Goal: Transaction & Acquisition: Book appointment/travel/reservation

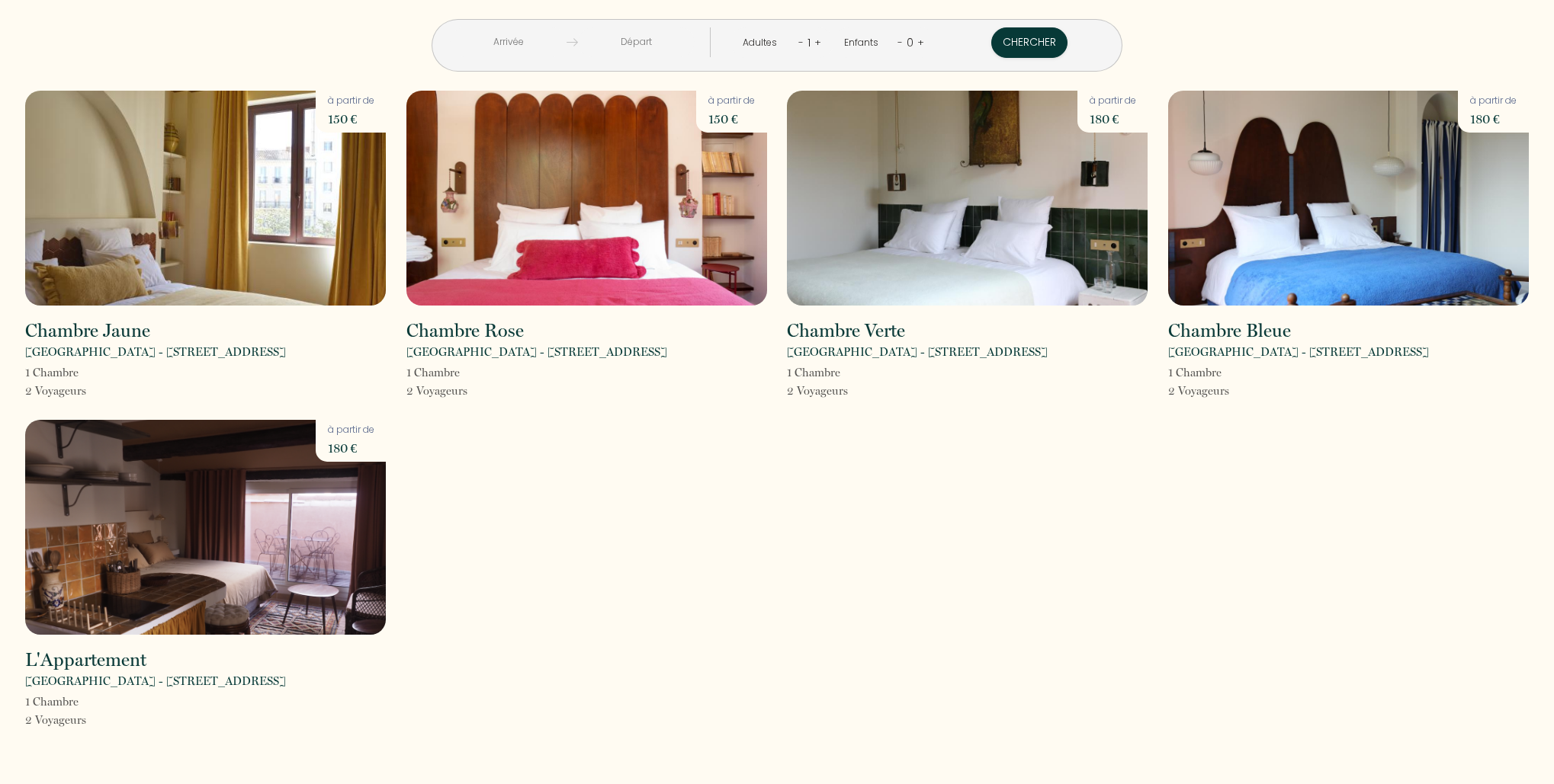
click at [556, 31] on input "text" at bounding box center [508, 43] width 117 height 30
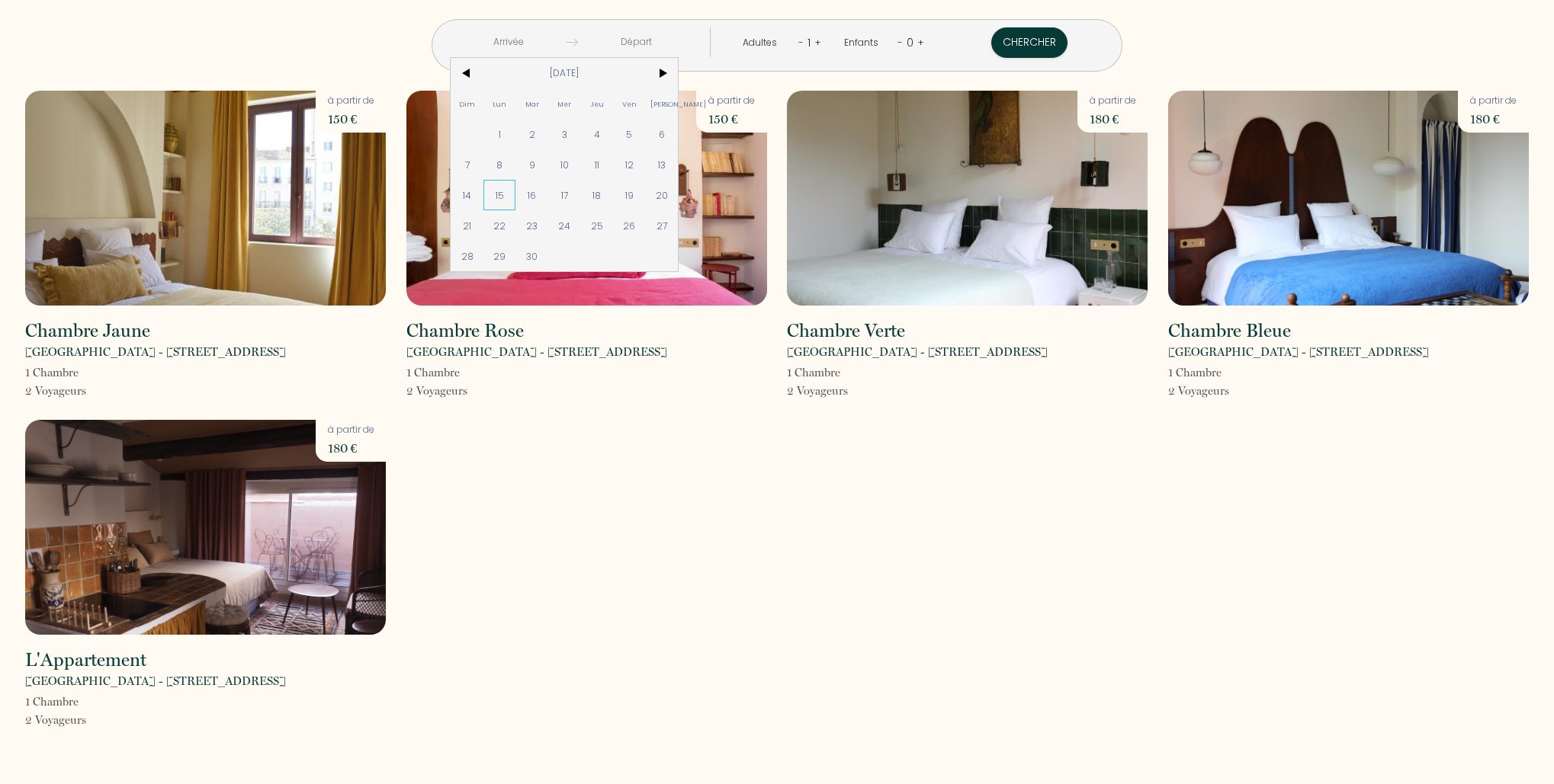
click at [516, 187] on span "15" at bounding box center [499, 195] width 33 height 30
type input "[DATE]"
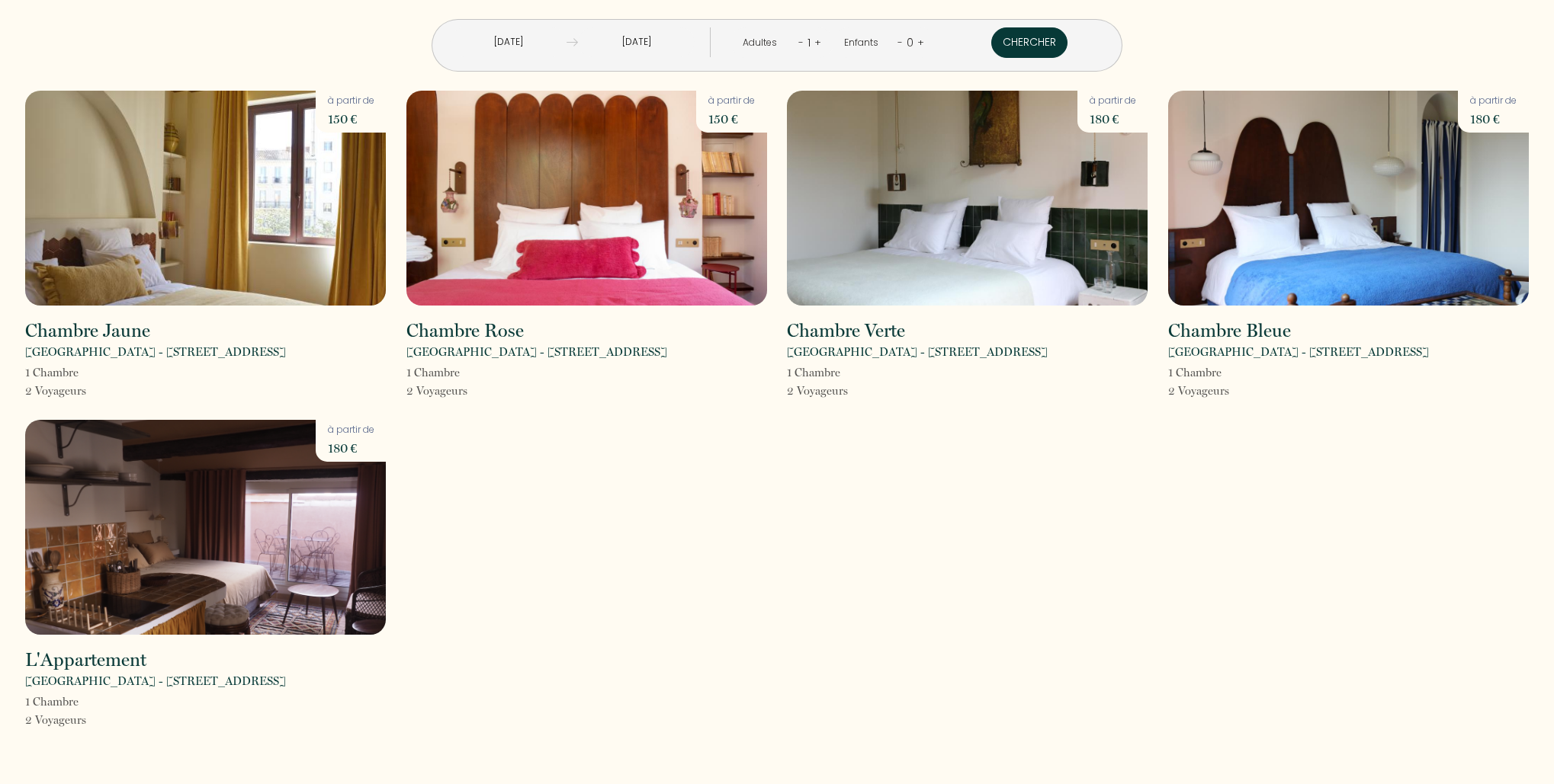
click at [991, 41] on button "Chercher" at bounding box center [1029, 43] width 76 height 30
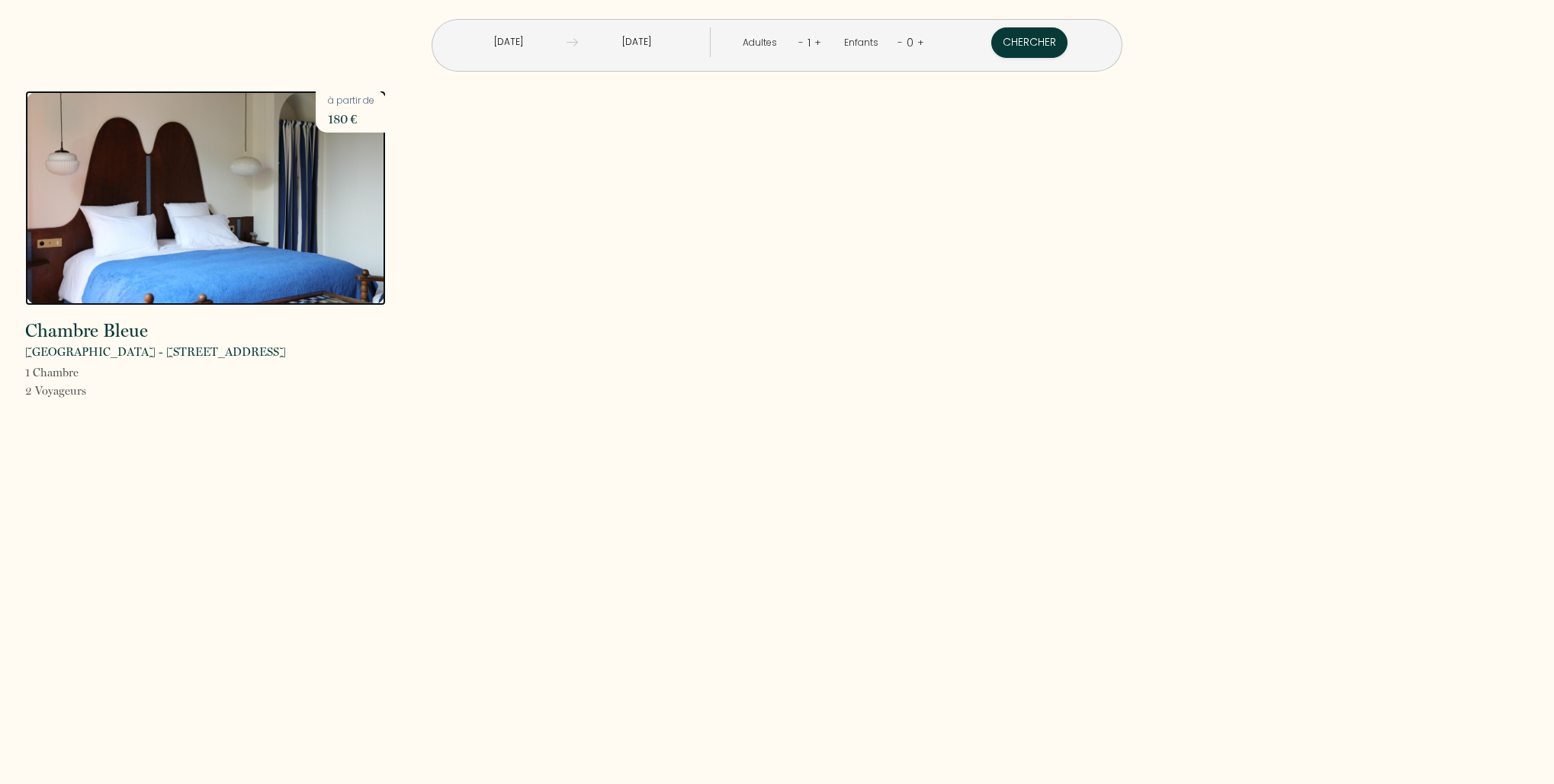
click at [184, 260] on img at bounding box center [205, 198] width 361 height 215
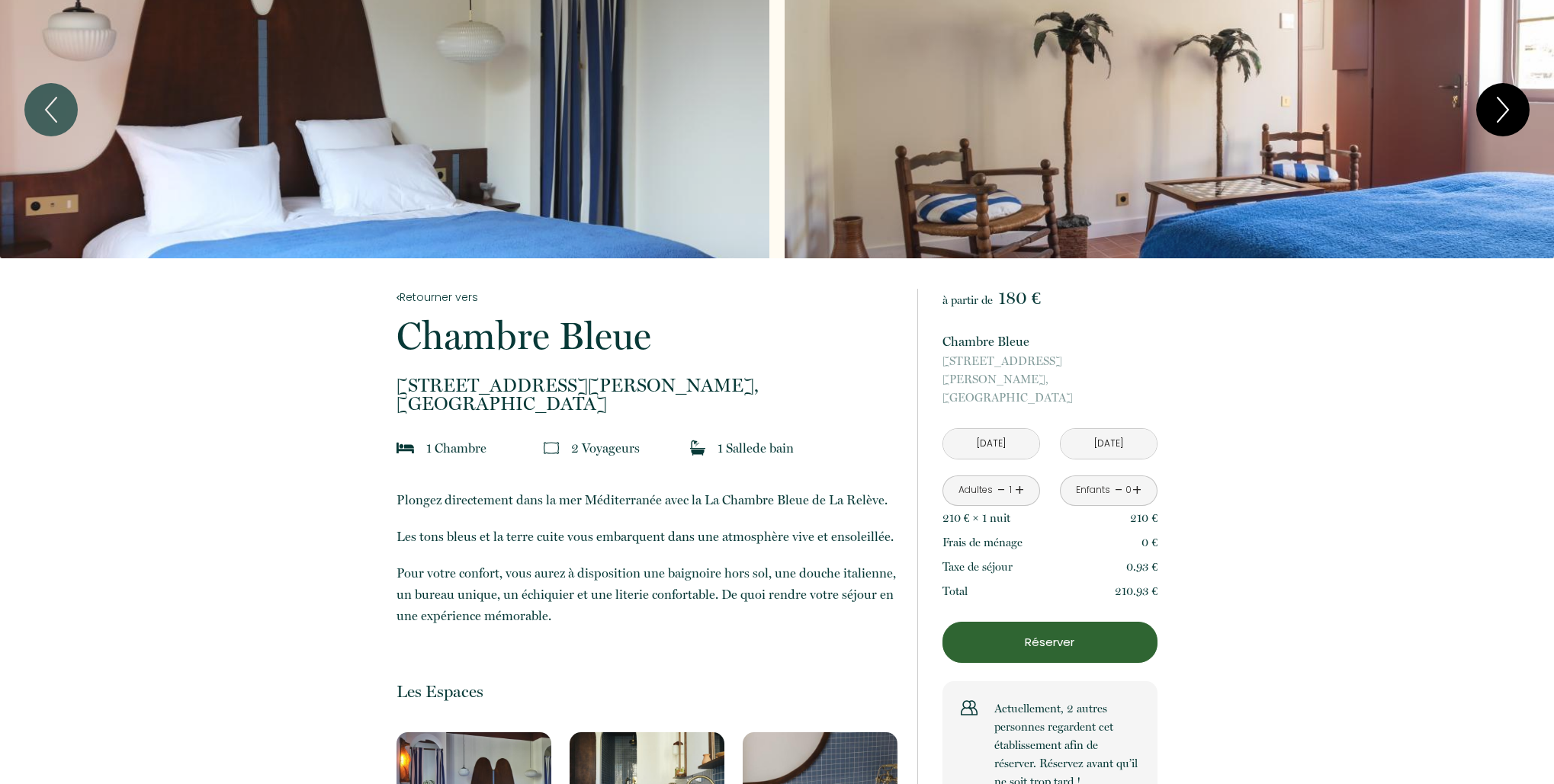
scroll to position [46, 0]
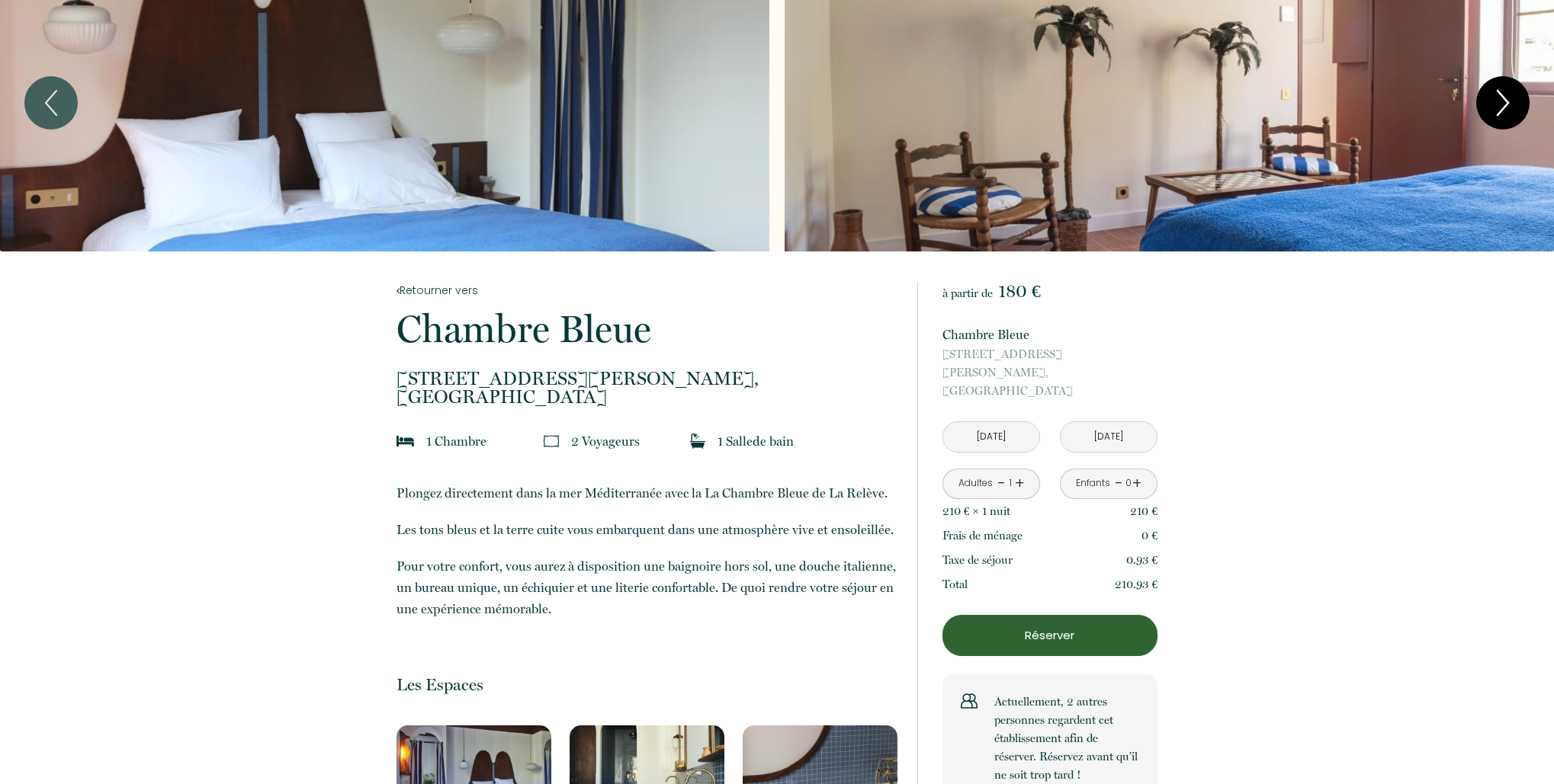
click at [1499, 111] on icon "Next" at bounding box center [1503, 103] width 32 height 46
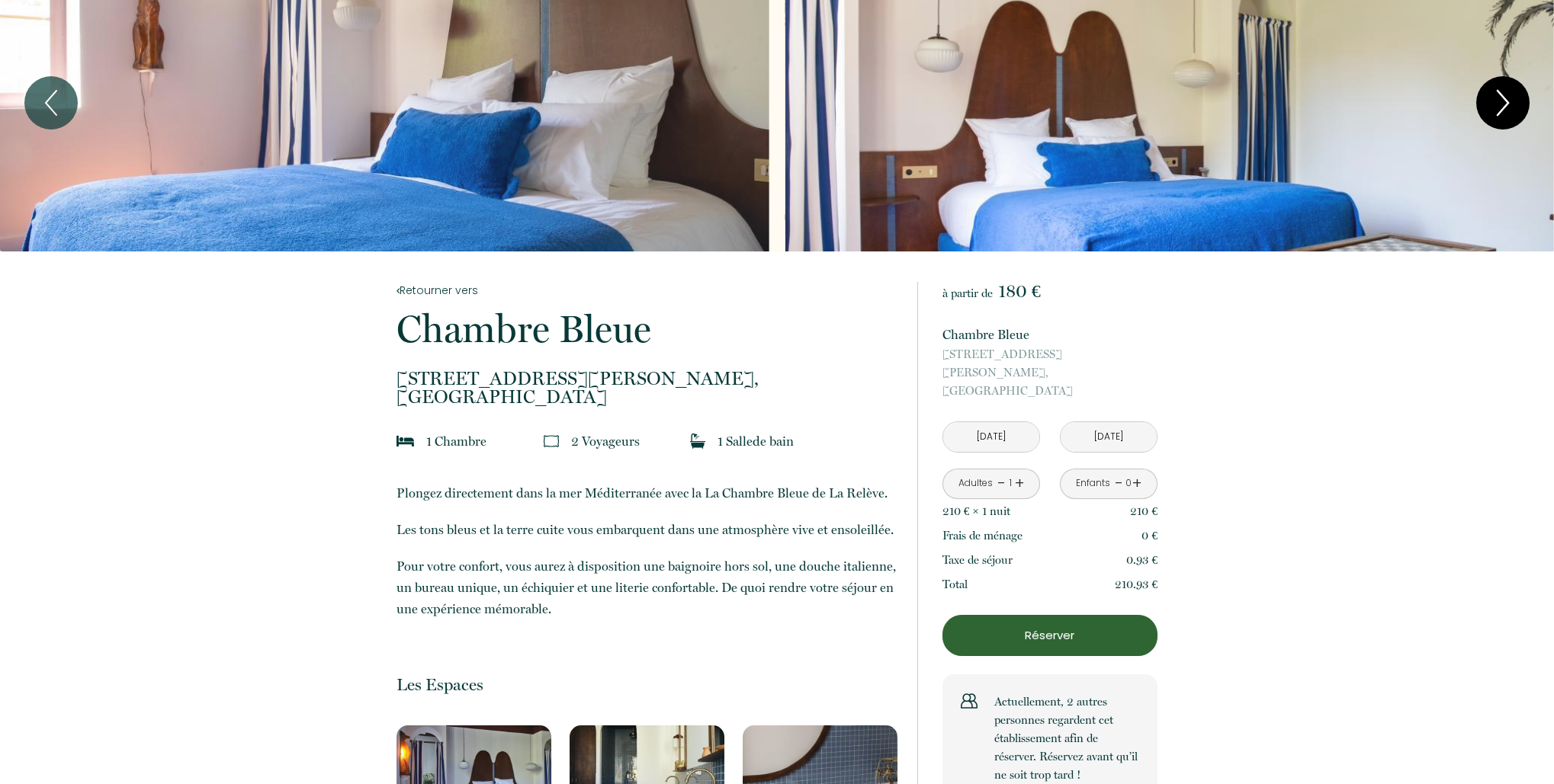
click at [1499, 111] on icon "Next" at bounding box center [1503, 103] width 32 height 46
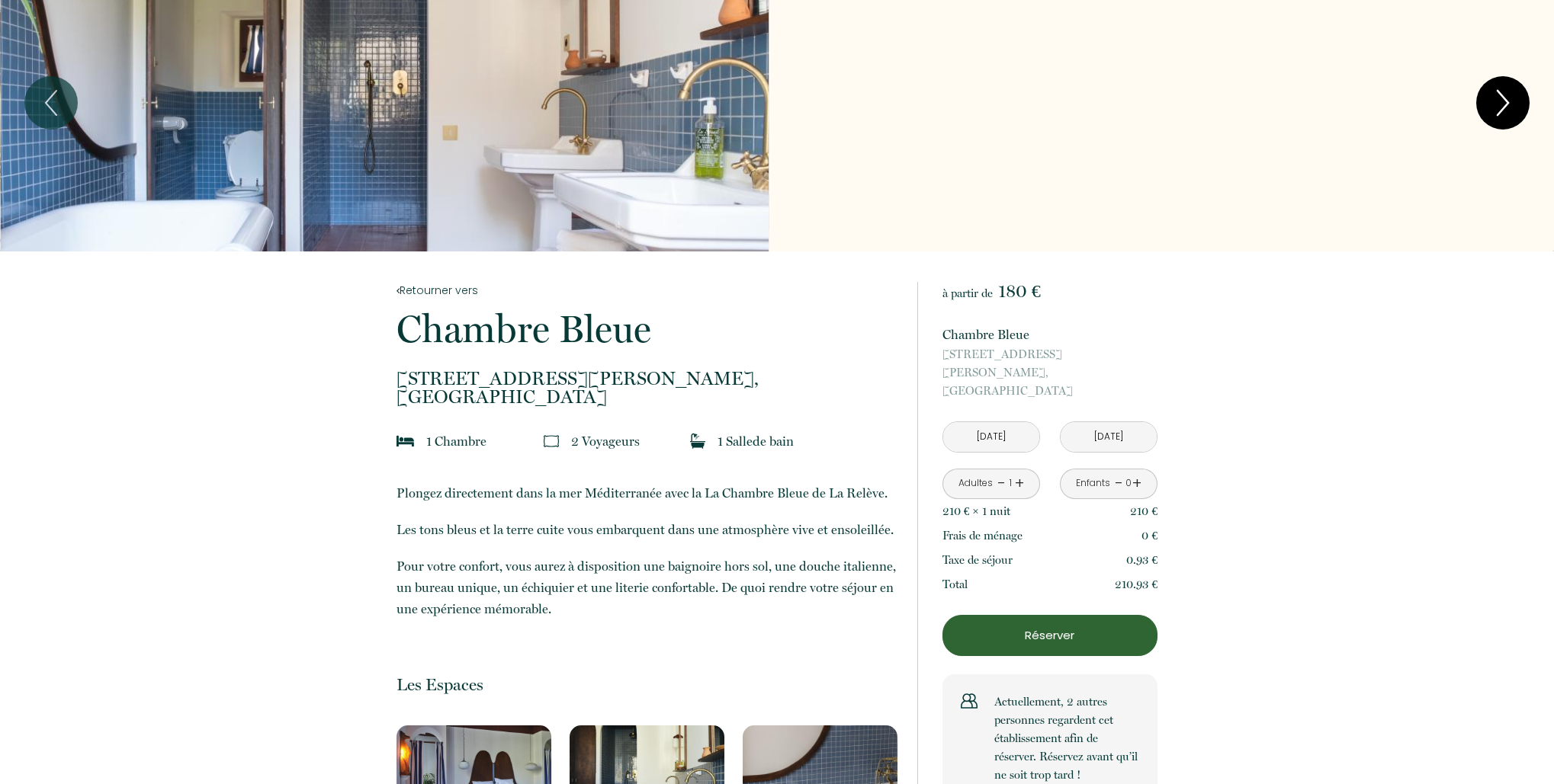
click at [1499, 111] on icon "Next" at bounding box center [1503, 103] width 32 height 46
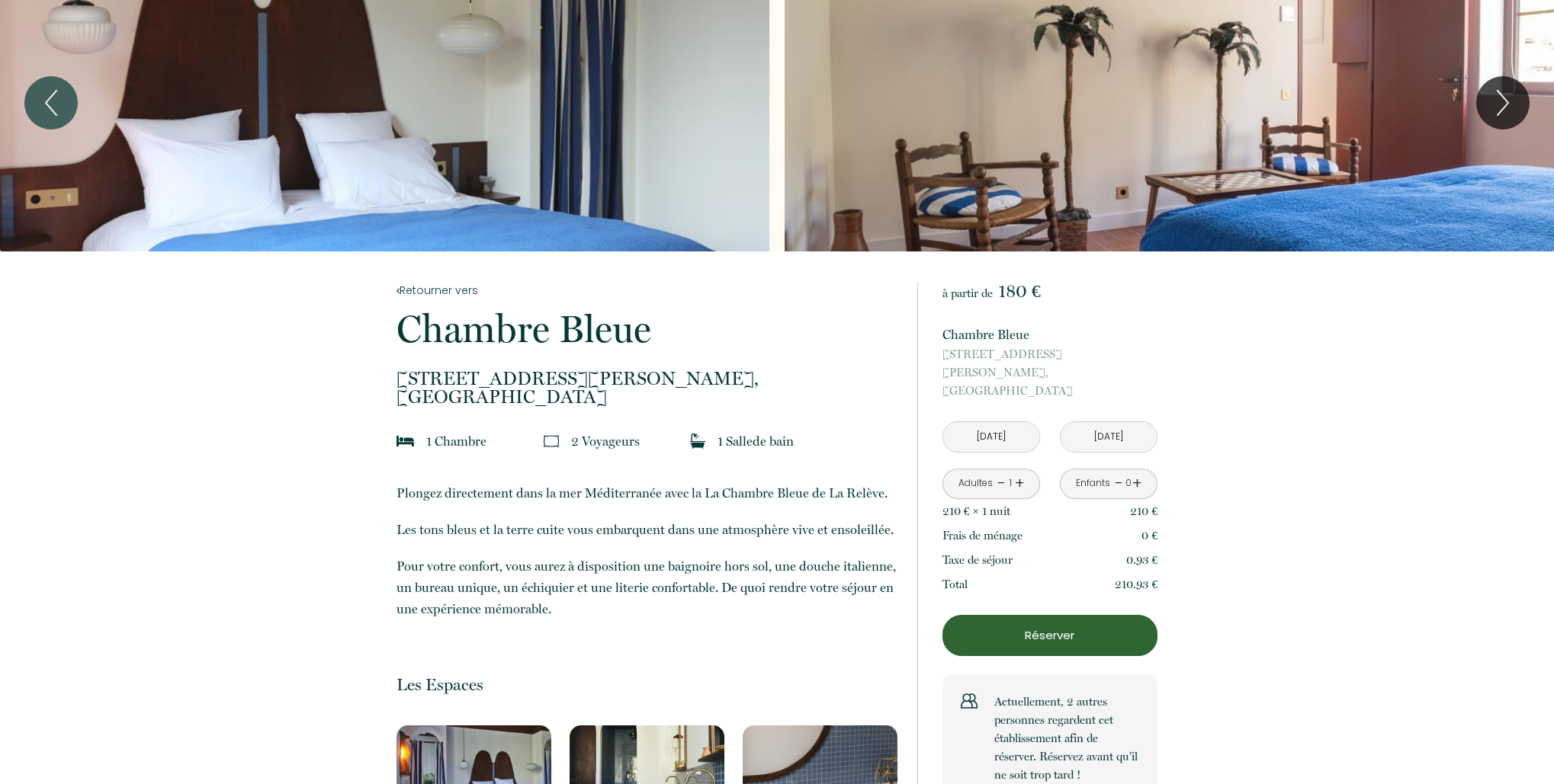
click at [1105, 629] on button "Réserver" at bounding box center [1049, 636] width 215 height 41
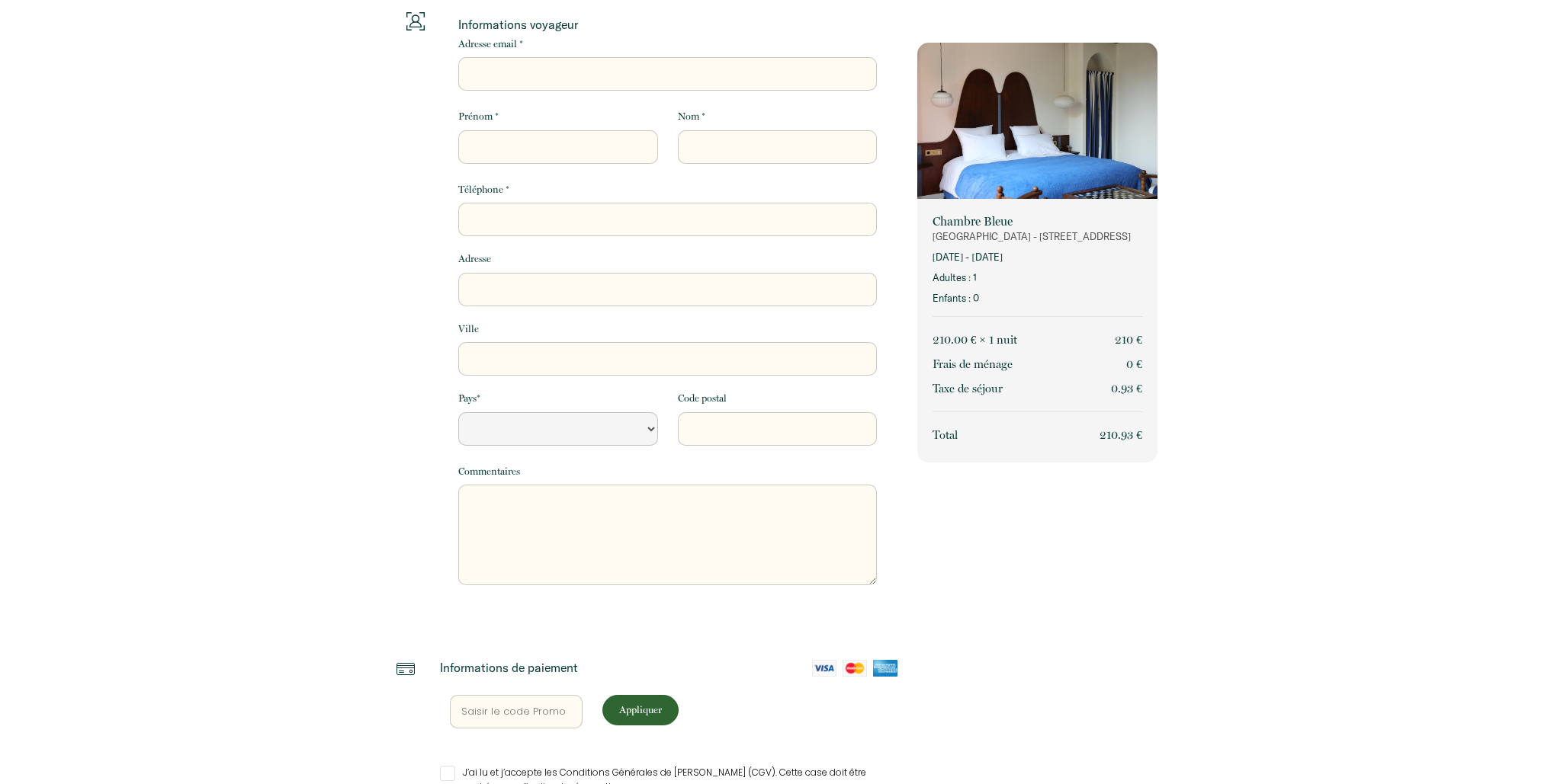
select select "Default select example"
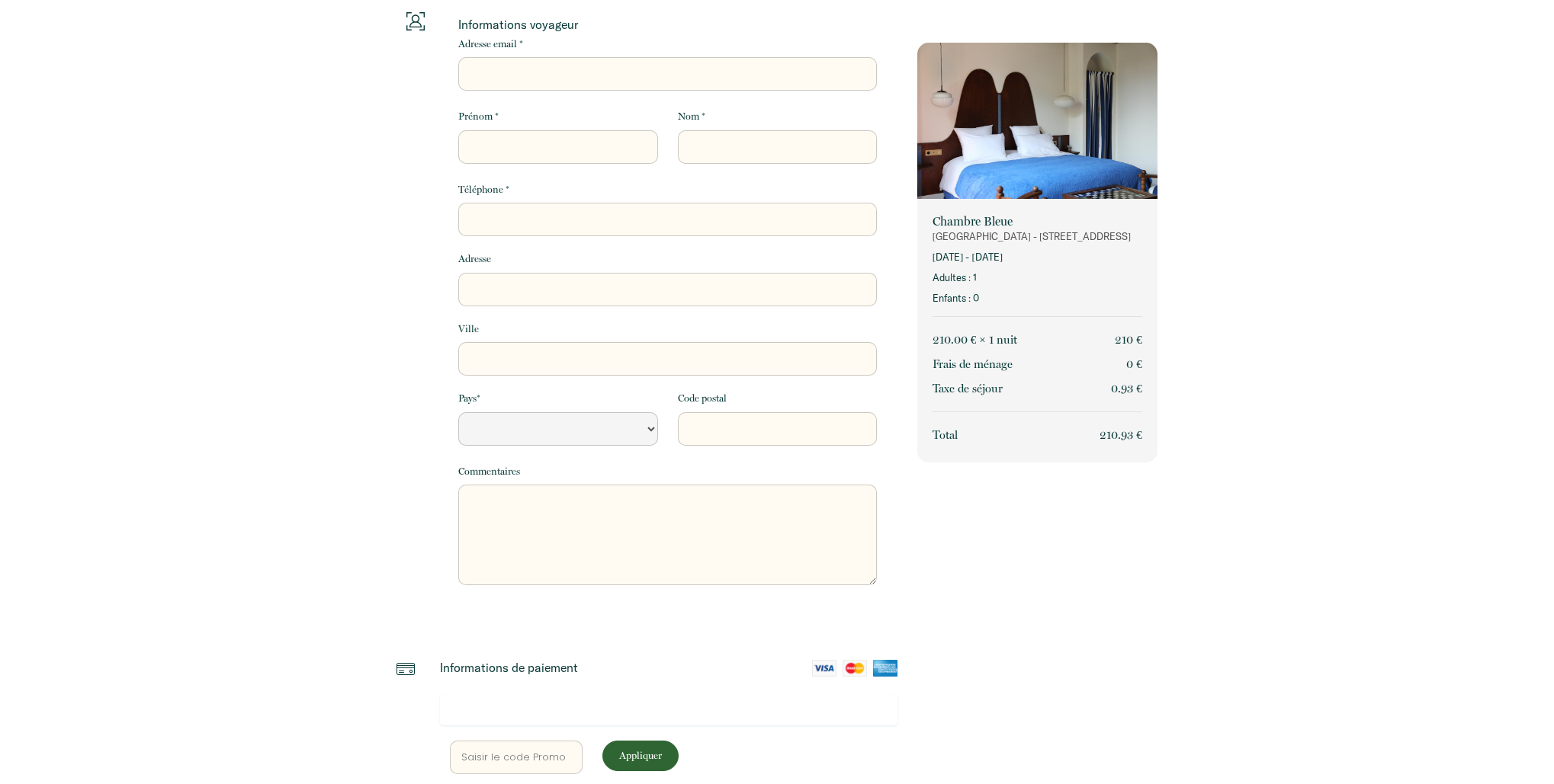
click at [625, 74] on input "Adresse email *" at bounding box center [668, 74] width 419 height 34
type input "[PERSON_NAME][EMAIL_ADDRESS][DOMAIN_NAME]"
select select "Default select example"
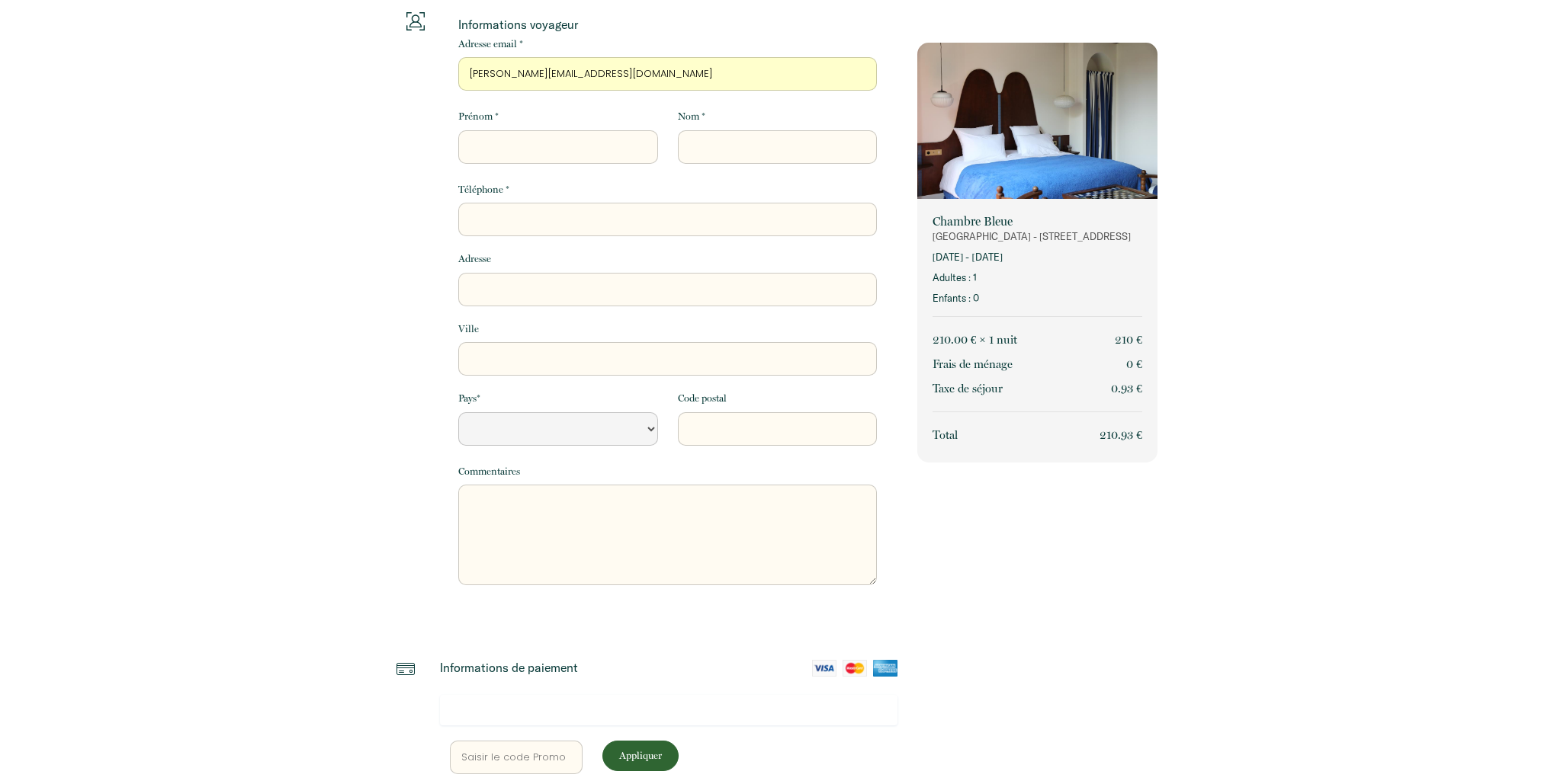
click at [563, 154] on input "Prénom *" at bounding box center [558, 147] width 199 height 34
type input "C"
select select "Default select example"
type input "Ca"
select select "Default select example"
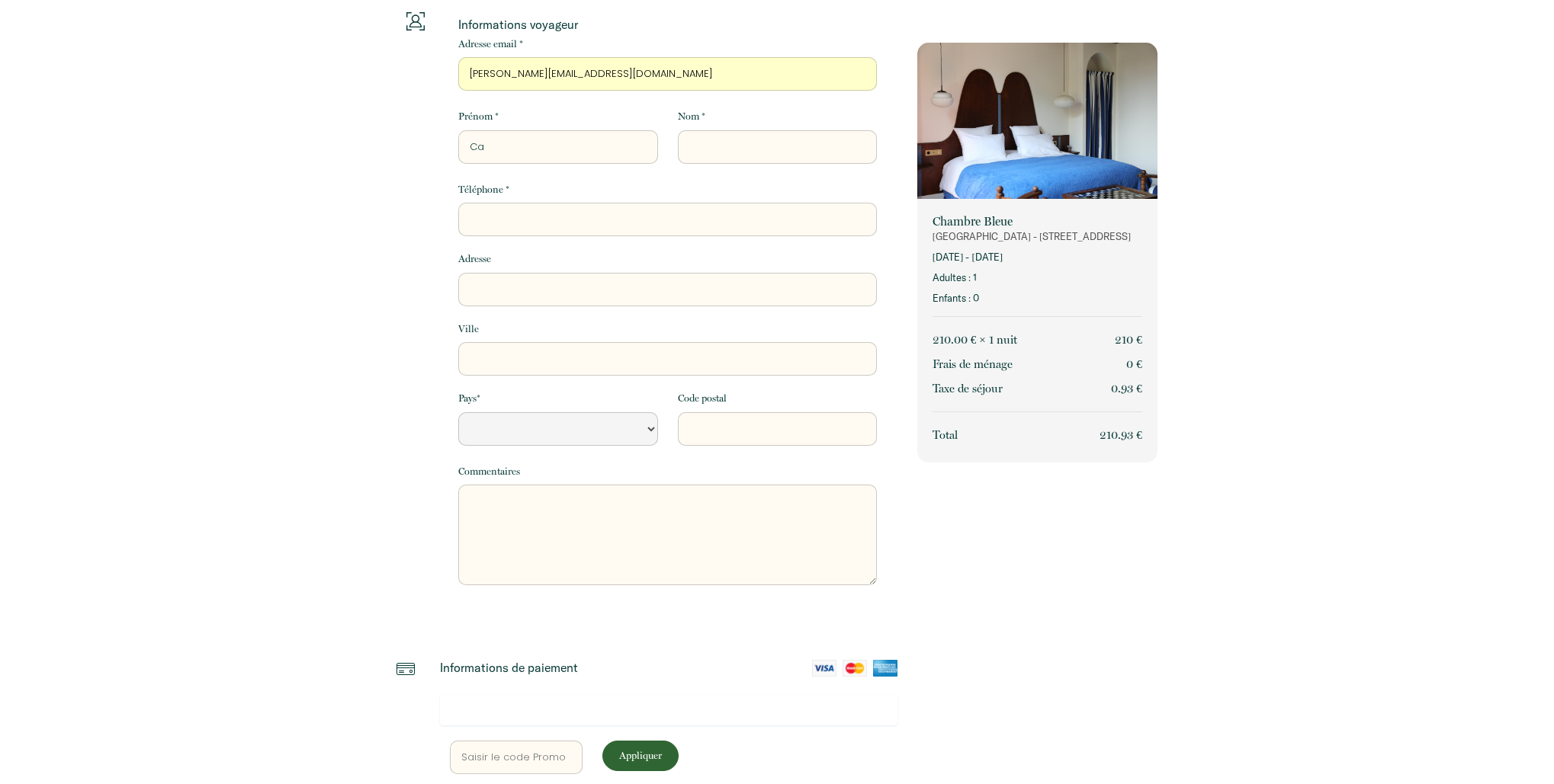
type input "Cam"
select select "Default select example"
type input "Cami"
select select "Default select example"
type input "Camil"
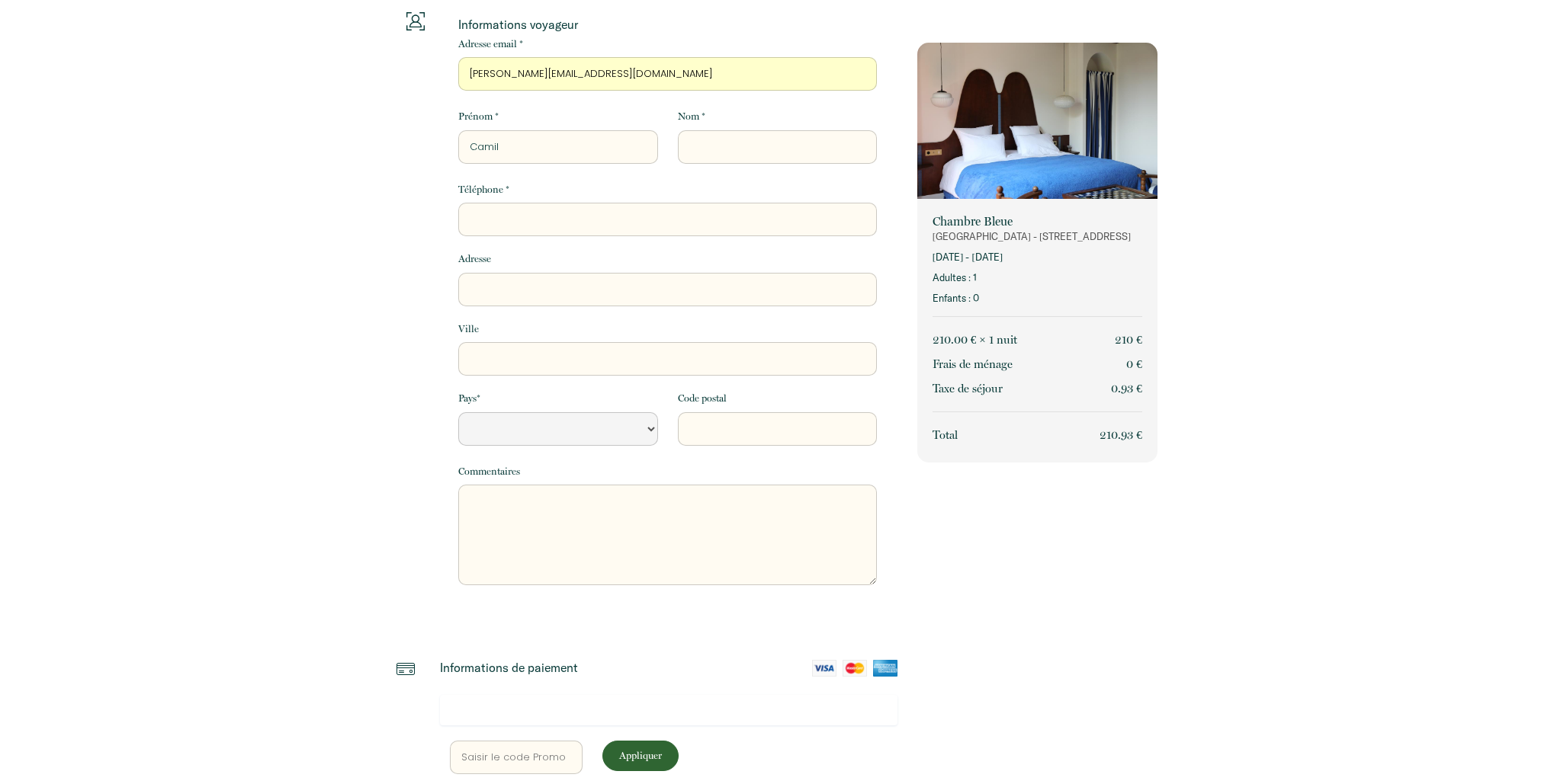
select select "Default select example"
type input "Camill"
select select "Default select example"
type input "[PERSON_NAME]"
select select "Default select example"
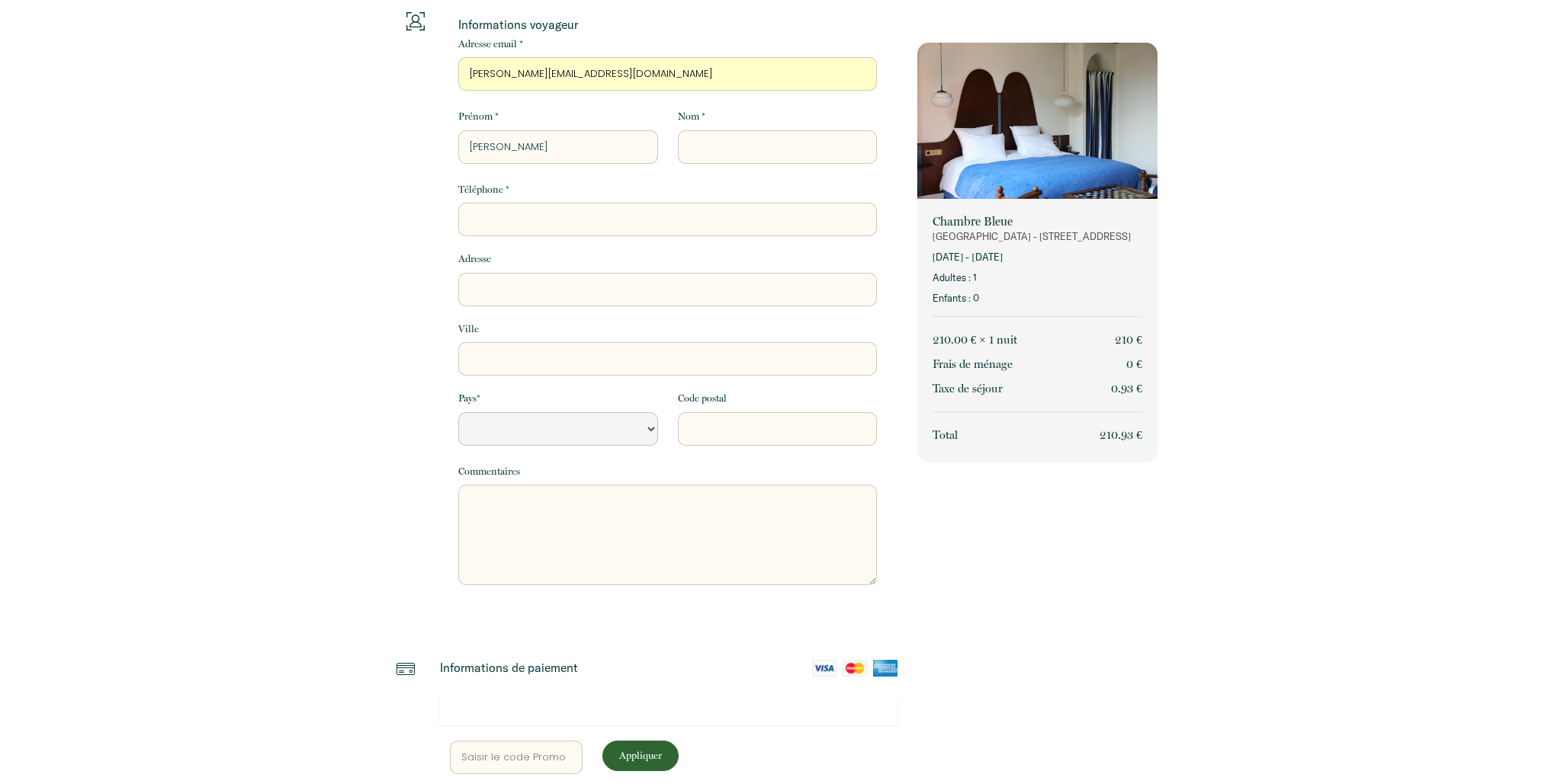
type input "[PERSON_NAME]"
type input "V"
select select "Default select example"
type input "Vi"
select select "Default select example"
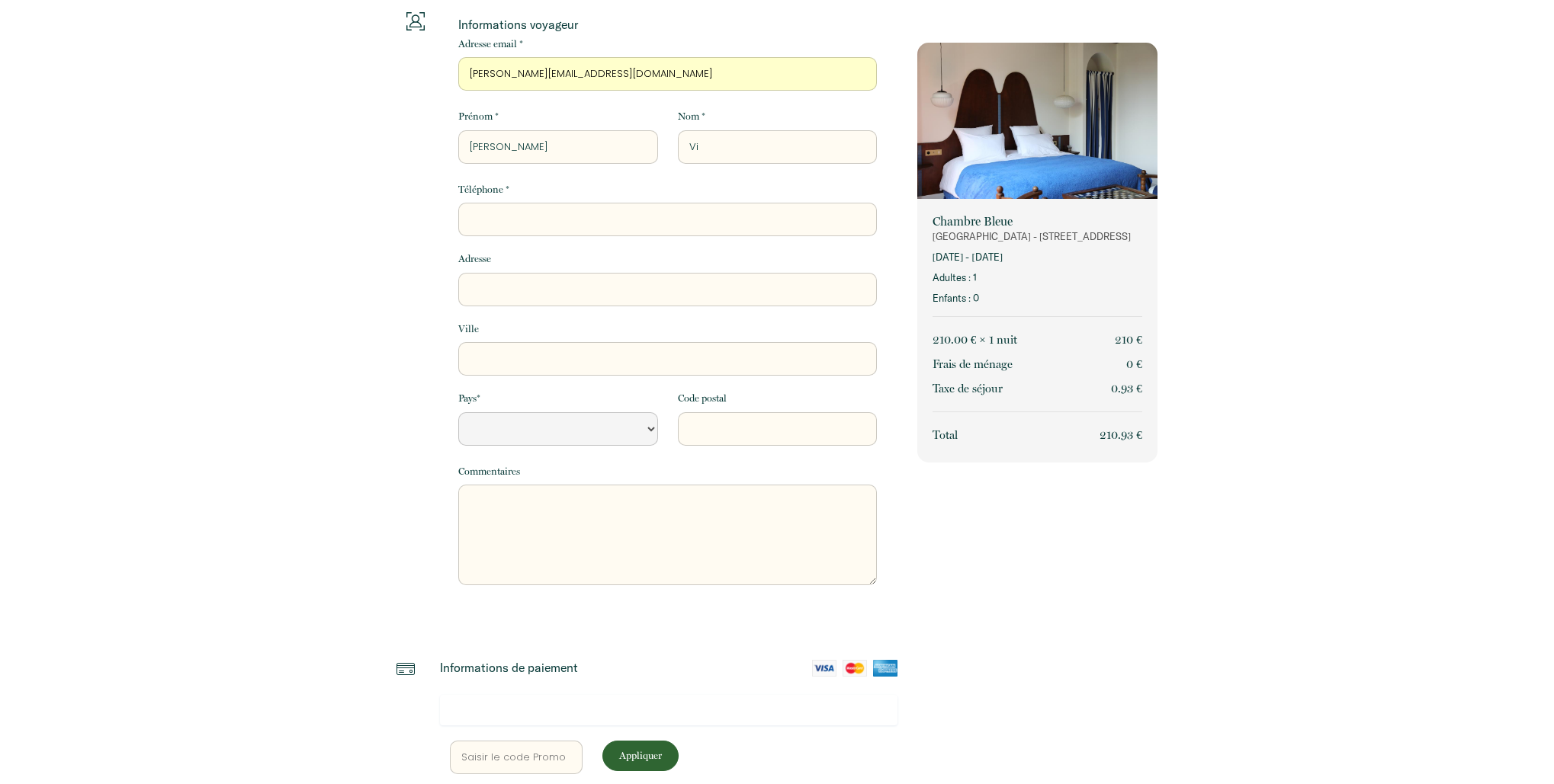
type input "Vic"
select select "Default select example"
type input "Vict"
select select "Default select example"
type input "Victo"
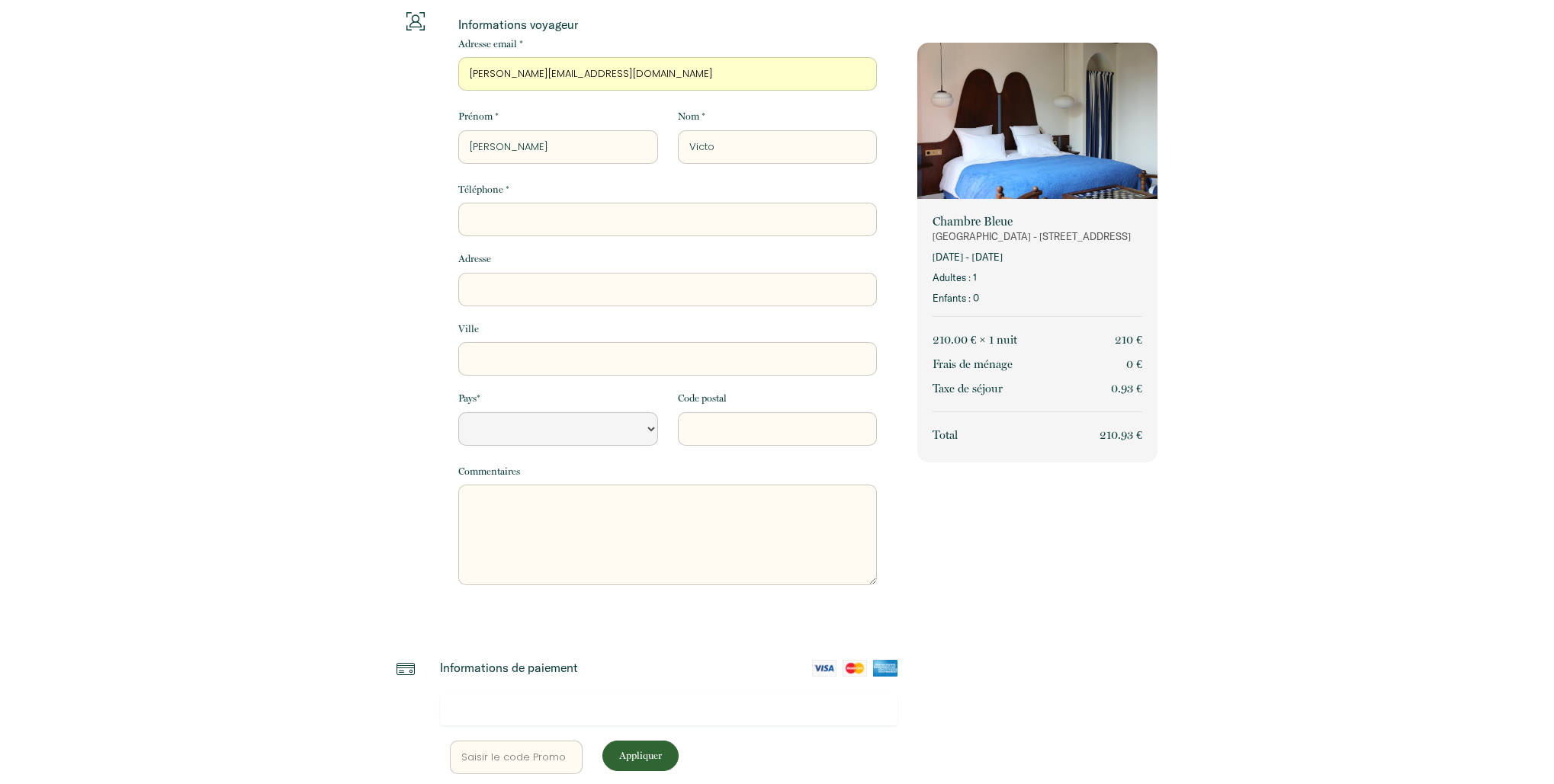
select select "Default select example"
type input "Victor"
select select "Default select example"
type input "Victori"
select select "Default select example"
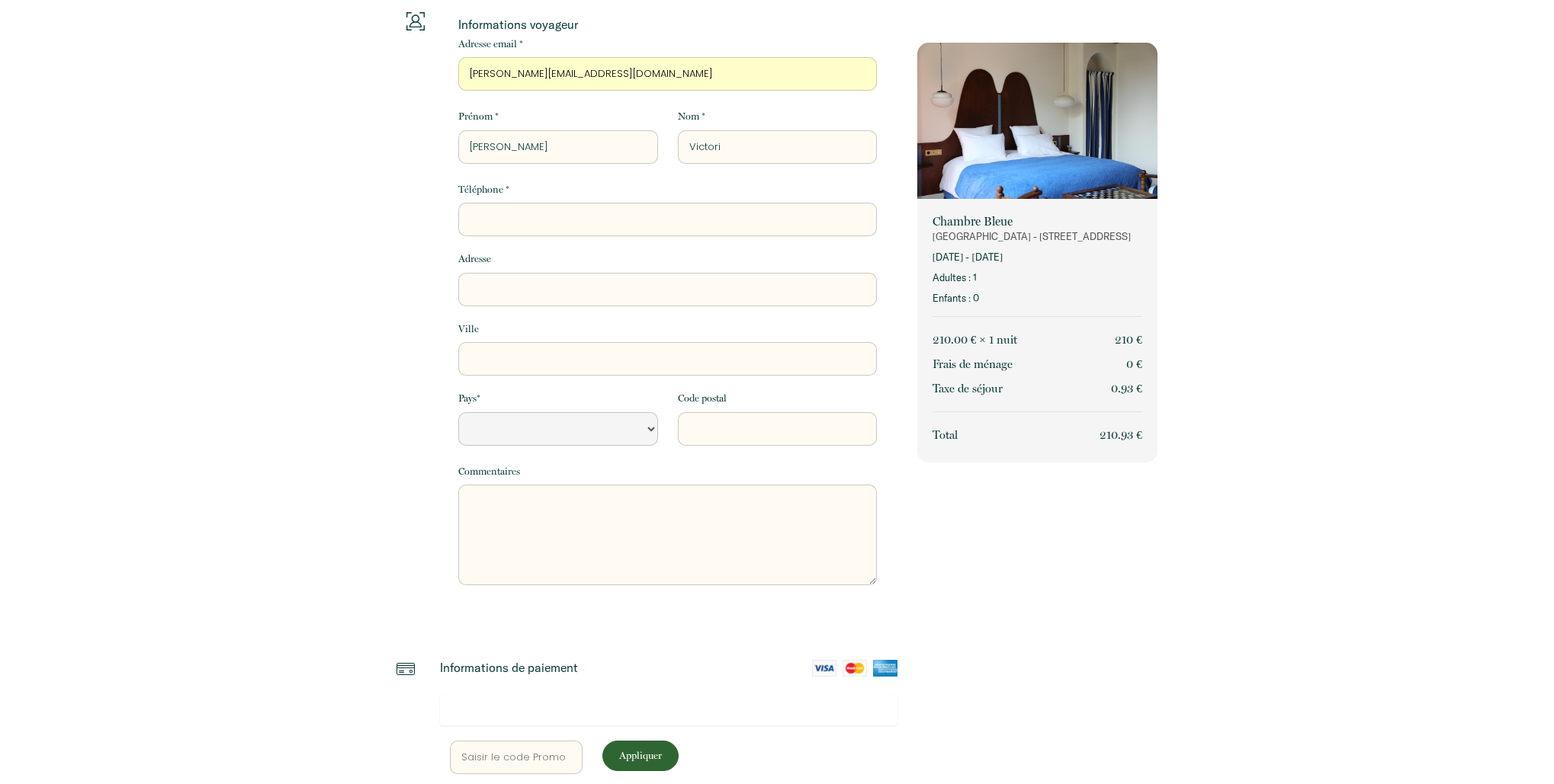
type input "Victorin"
select select "Default select example"
type input "[PERSON_NAME]"
select select "Default select example"
type input "[PERSON_NAME]"
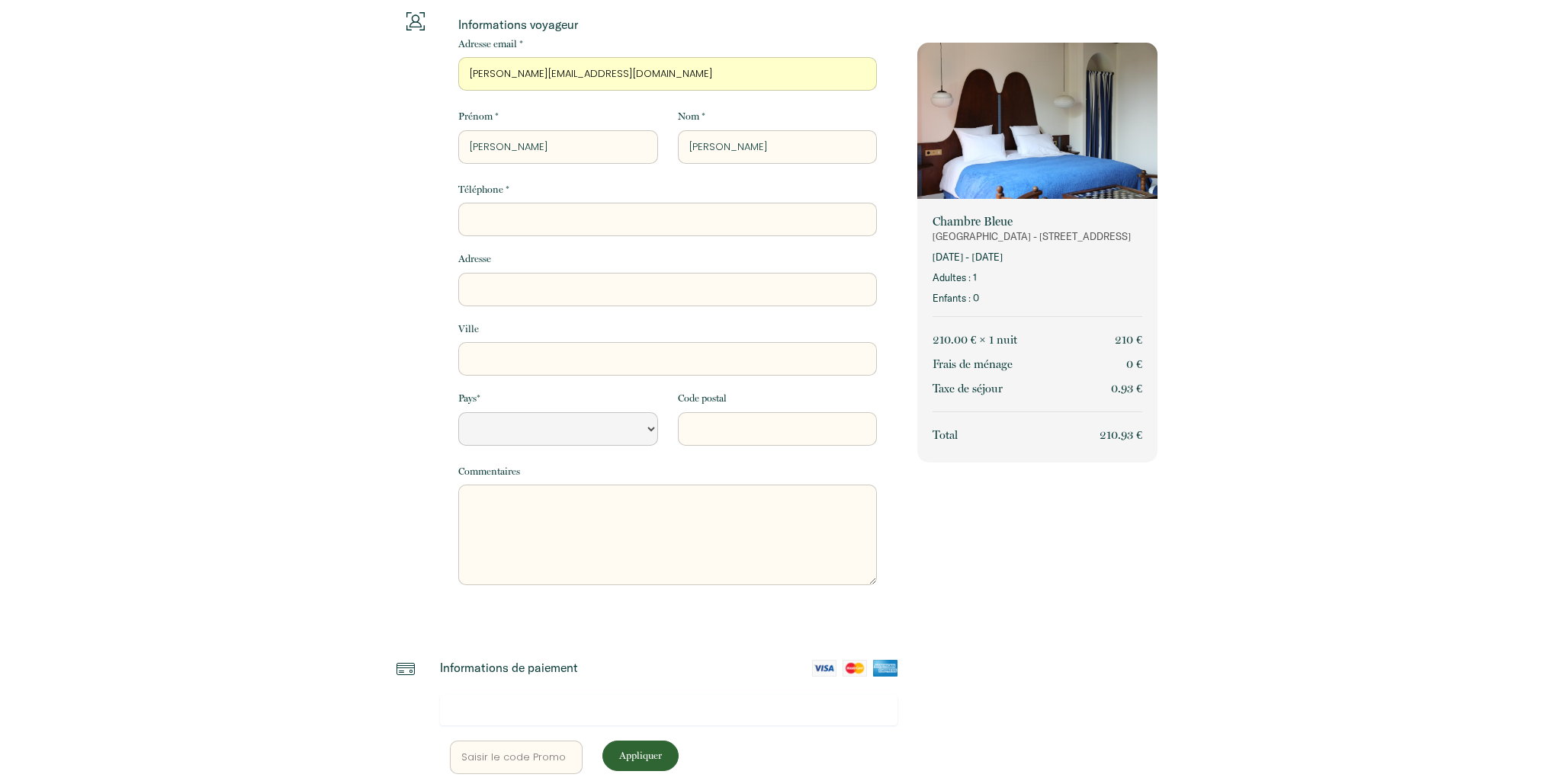
type input "0"
select select "Default select example"
type input "06"
select select "Default select example"
type input "067"
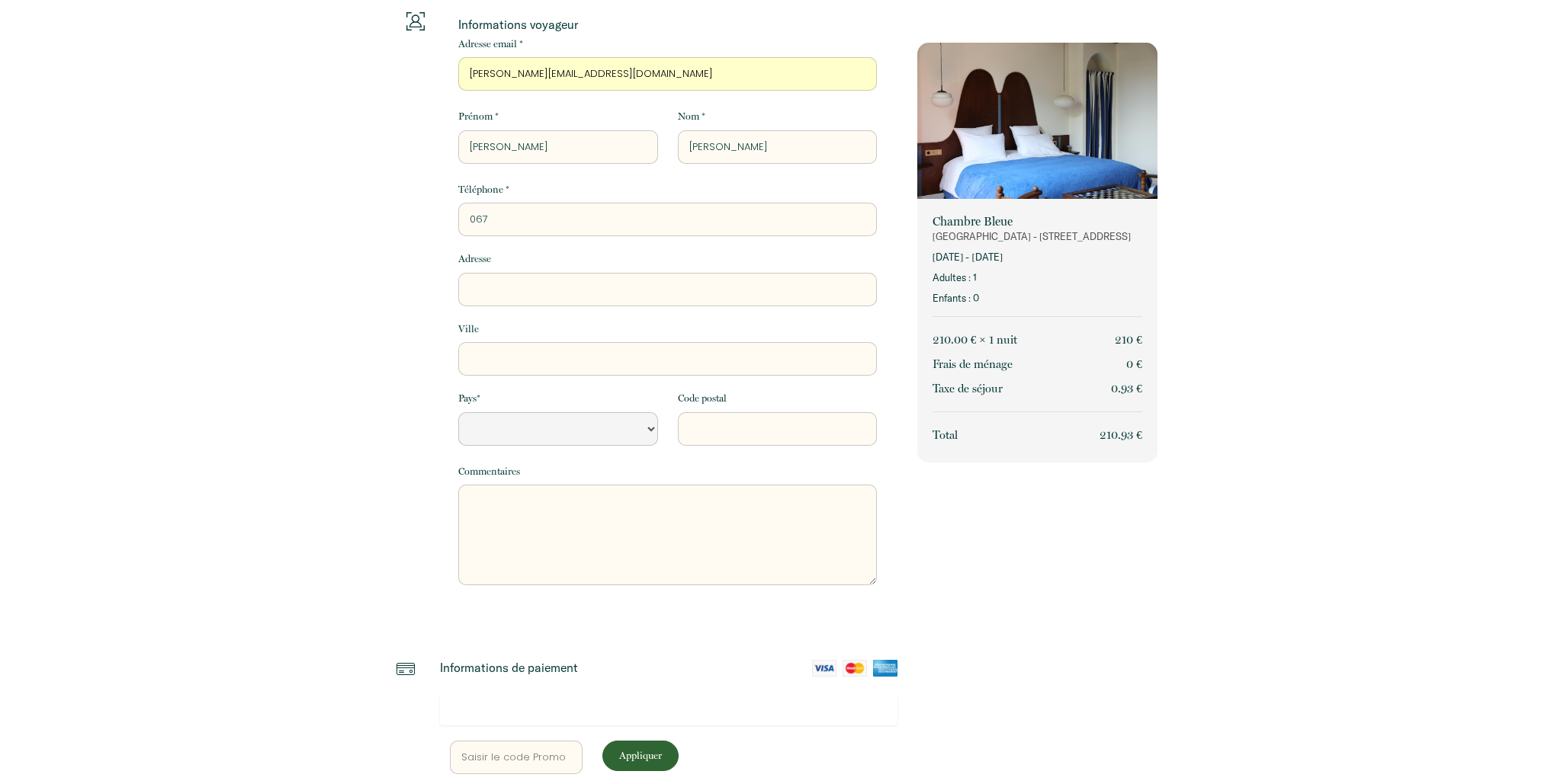
select select "Default select example"
type input "0677"
select select "Default select example"
type input "06776"
select select "Default select example"
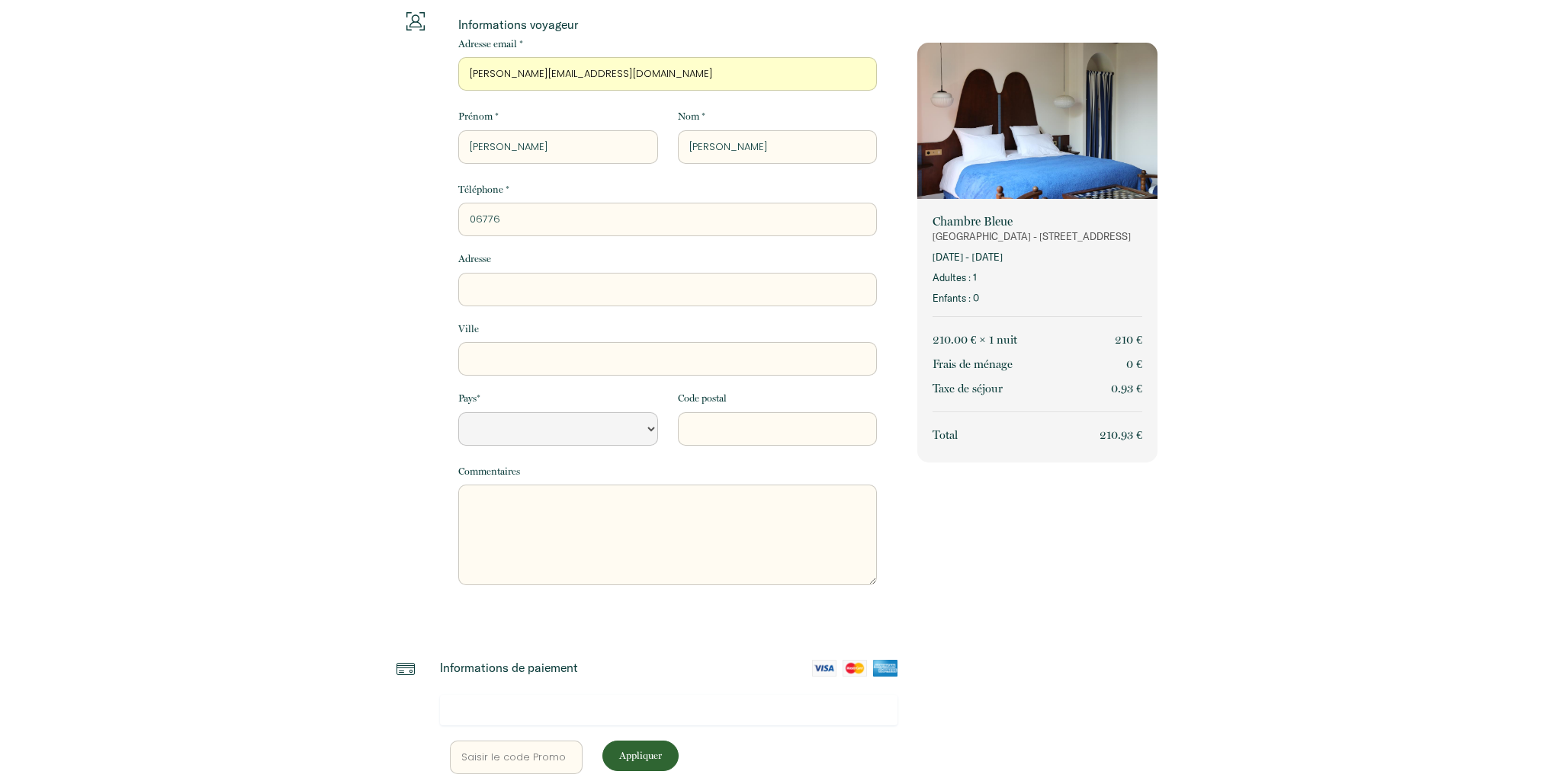
type input "067762"
select select "Default select example"
type input "0677627"
select select "Default select example"
type input "06776274"
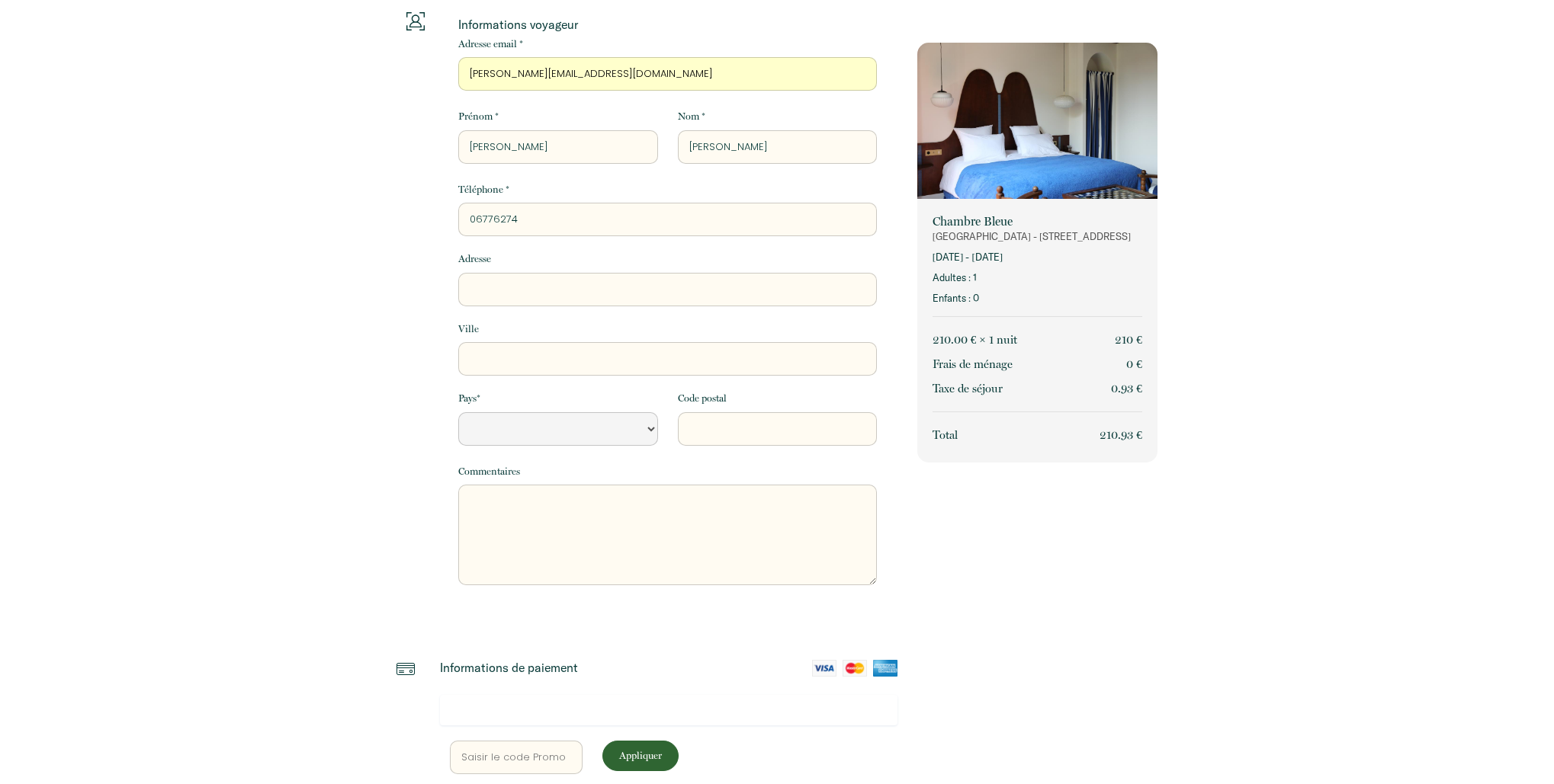
select select "Default select example"
type input "067762740"
select select "Default select example"
type input "0677627403"
select select "Default select example"
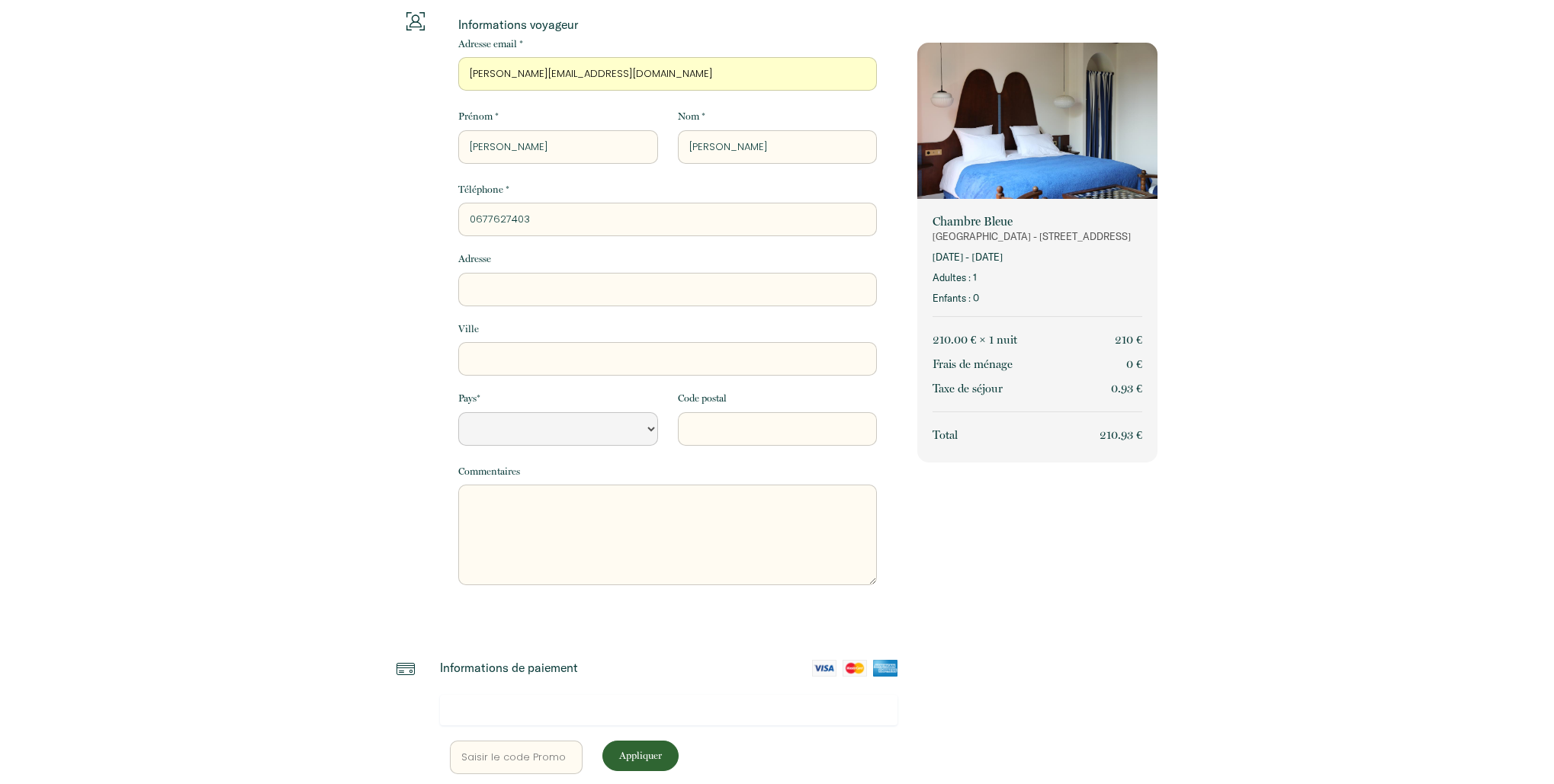
type input "0677627403"
click at [597, 288] on input "Adresse" at bounding box center [668, 290] width 419 height 34
type input "2"
select select "Default select example"
type input "23"
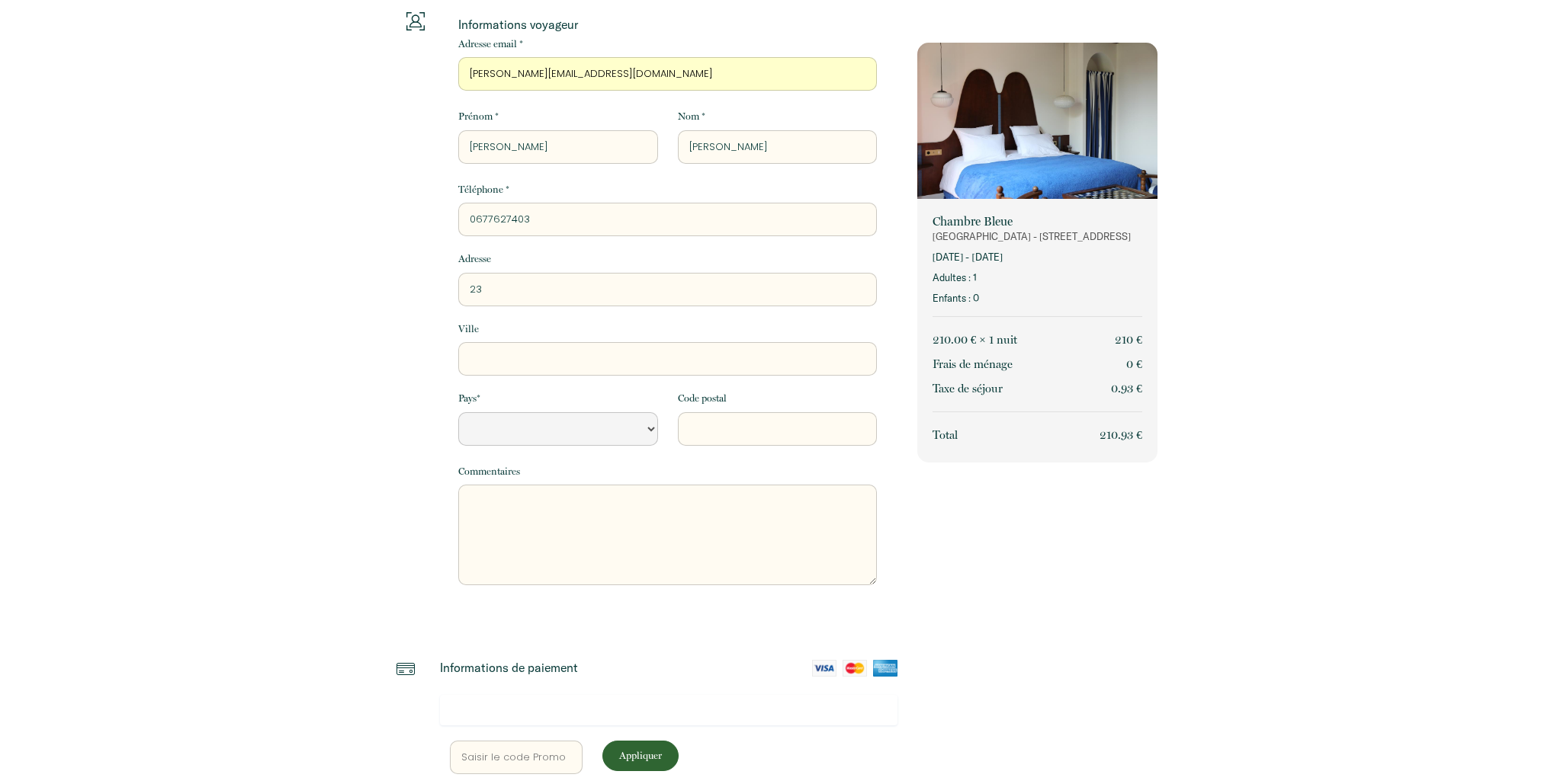
select select "Default select example"
type input "231"
select select "Default select example"
type input "231"
select select "Default select example"
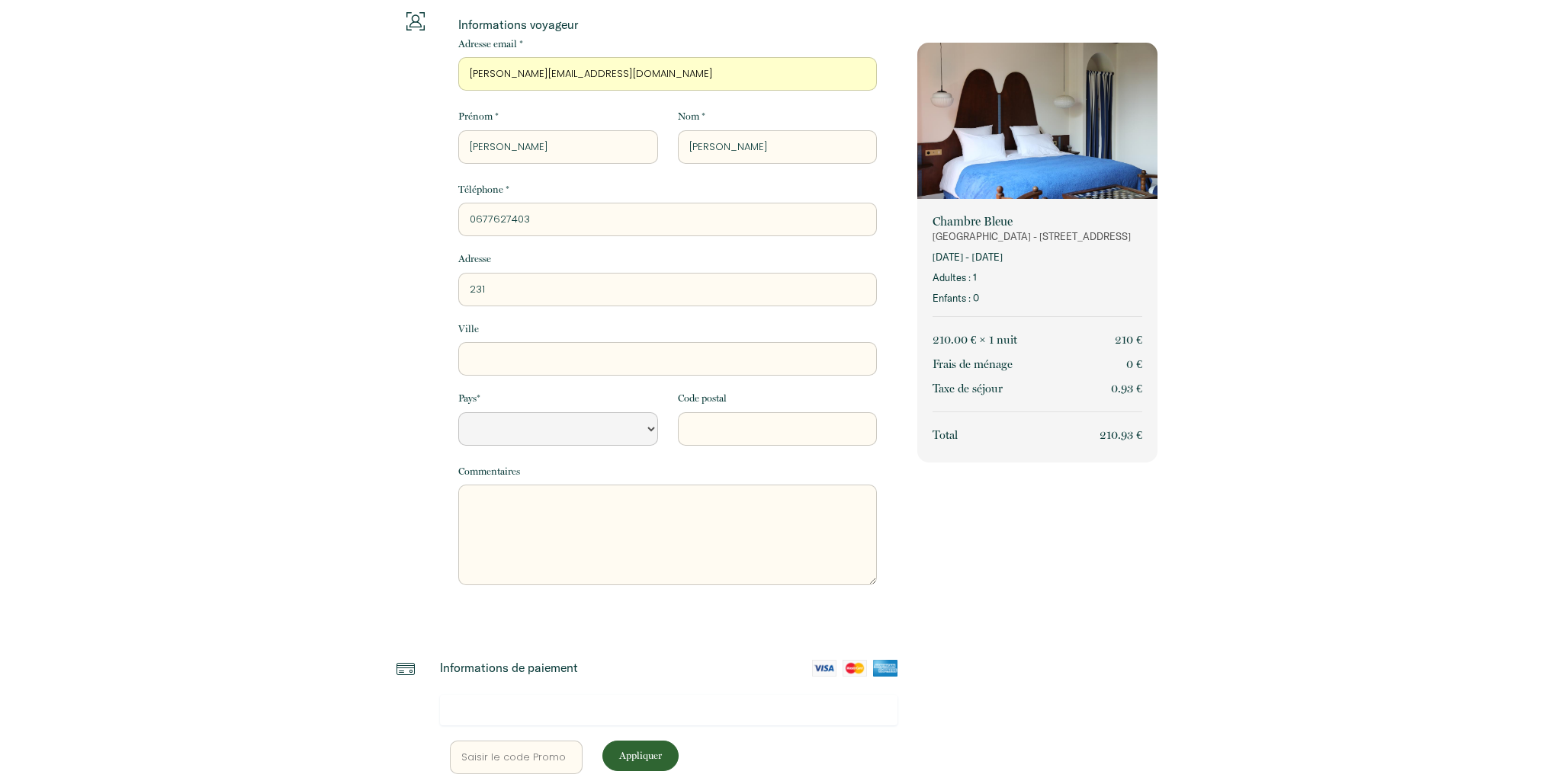
type input "231 r"
select select "Default select example"
type input "231 ru"
select select "Default select example"
type input "[GEOGRAPHIC_DATA]"
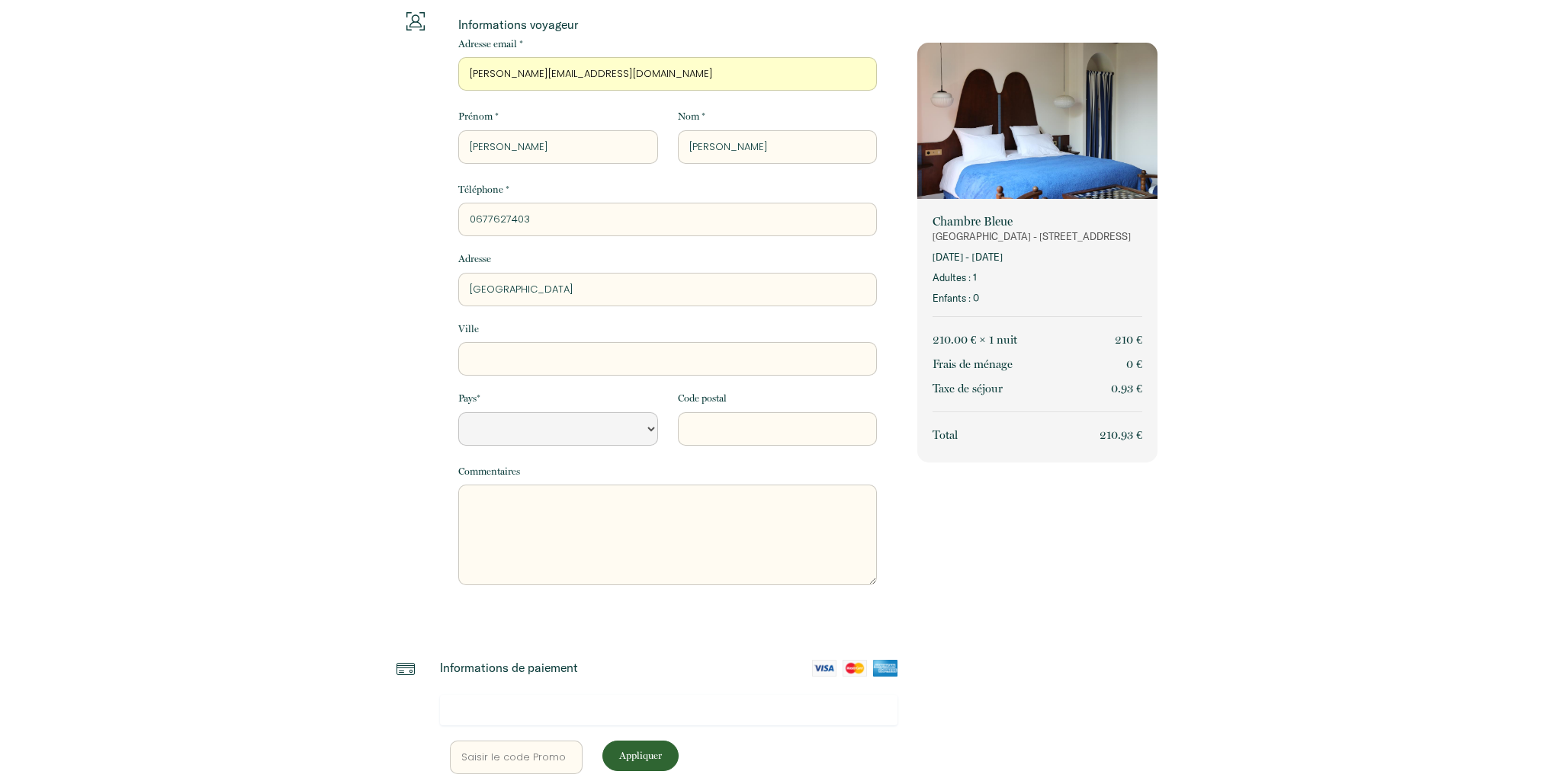
select select "Default select example"
type input "[GEOGRAPHIC_DATA]"
select select "Default select example"
type input "[STREET_ADDRESS]"
select select "Default select example"
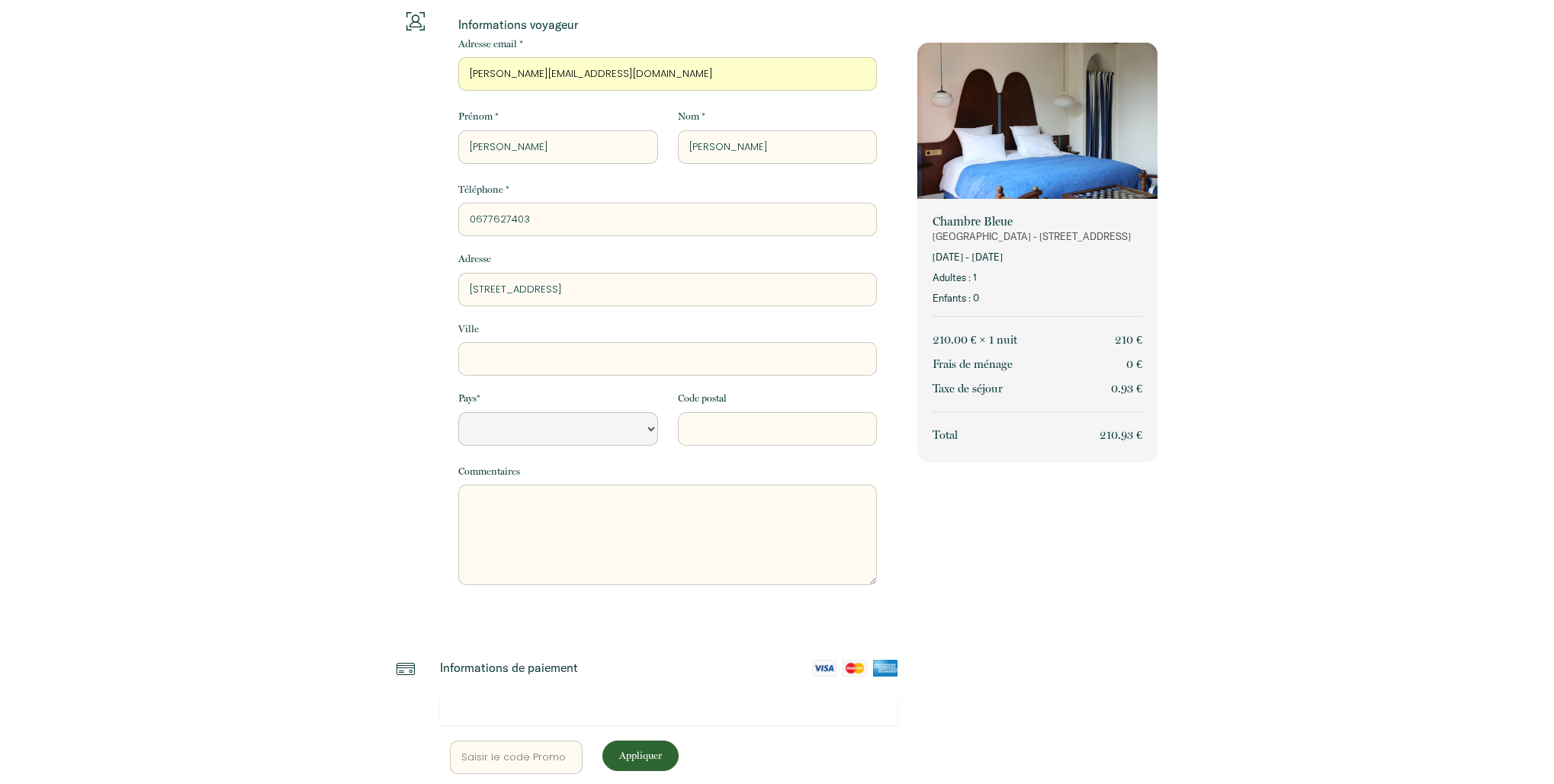
type input "[STREET_ADDRESS]"
select select "Default select example"
type input "[STREET_ADDRESS]"
select select "Default select example"
type input "[STREET_ADDRESS]"
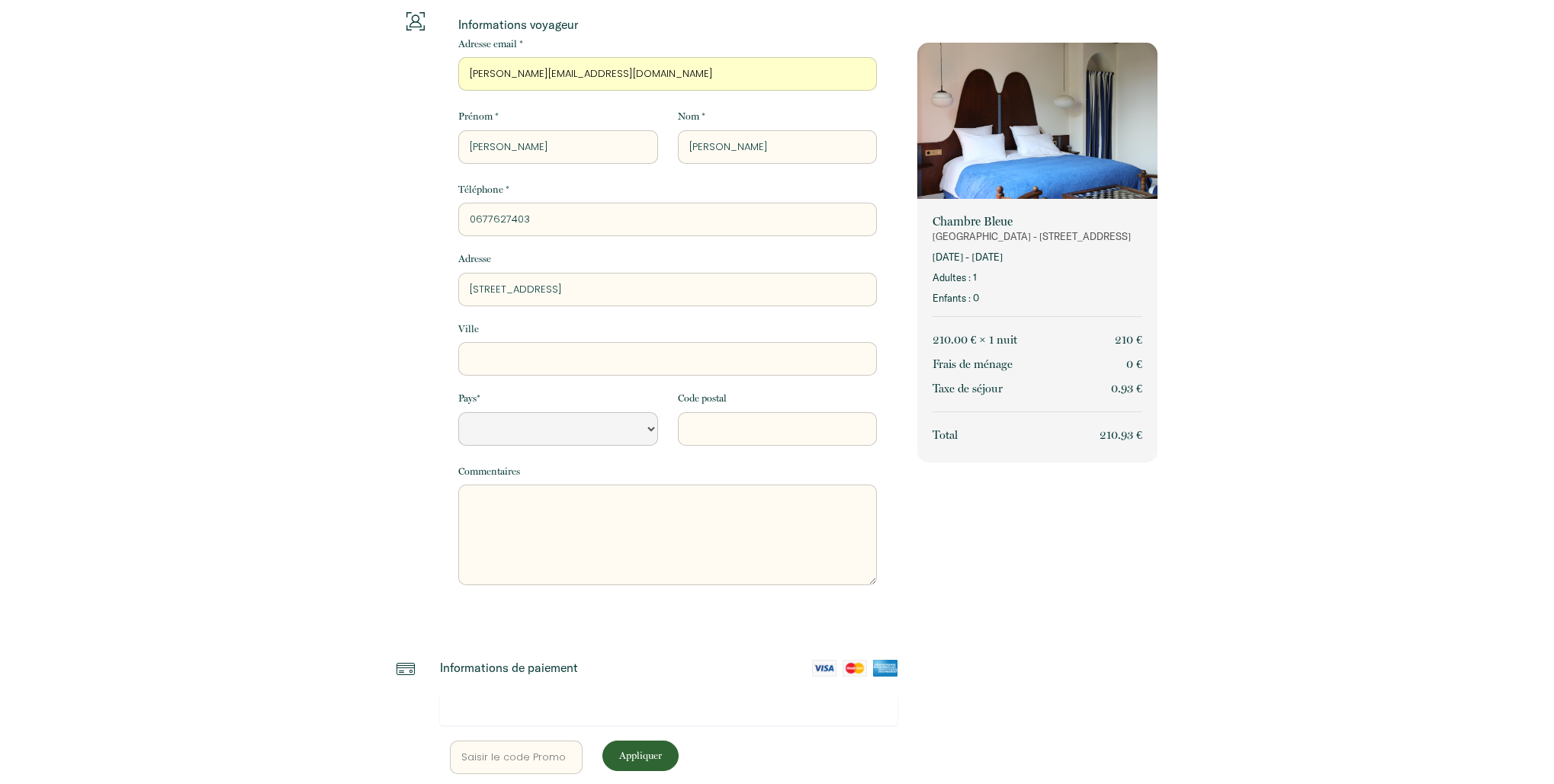
select select "Default select example"
type input "[STREET_ADDRESS]"
select select "Default select example"
type input "[STREET_ADDRESS]"
select select "Default select example"
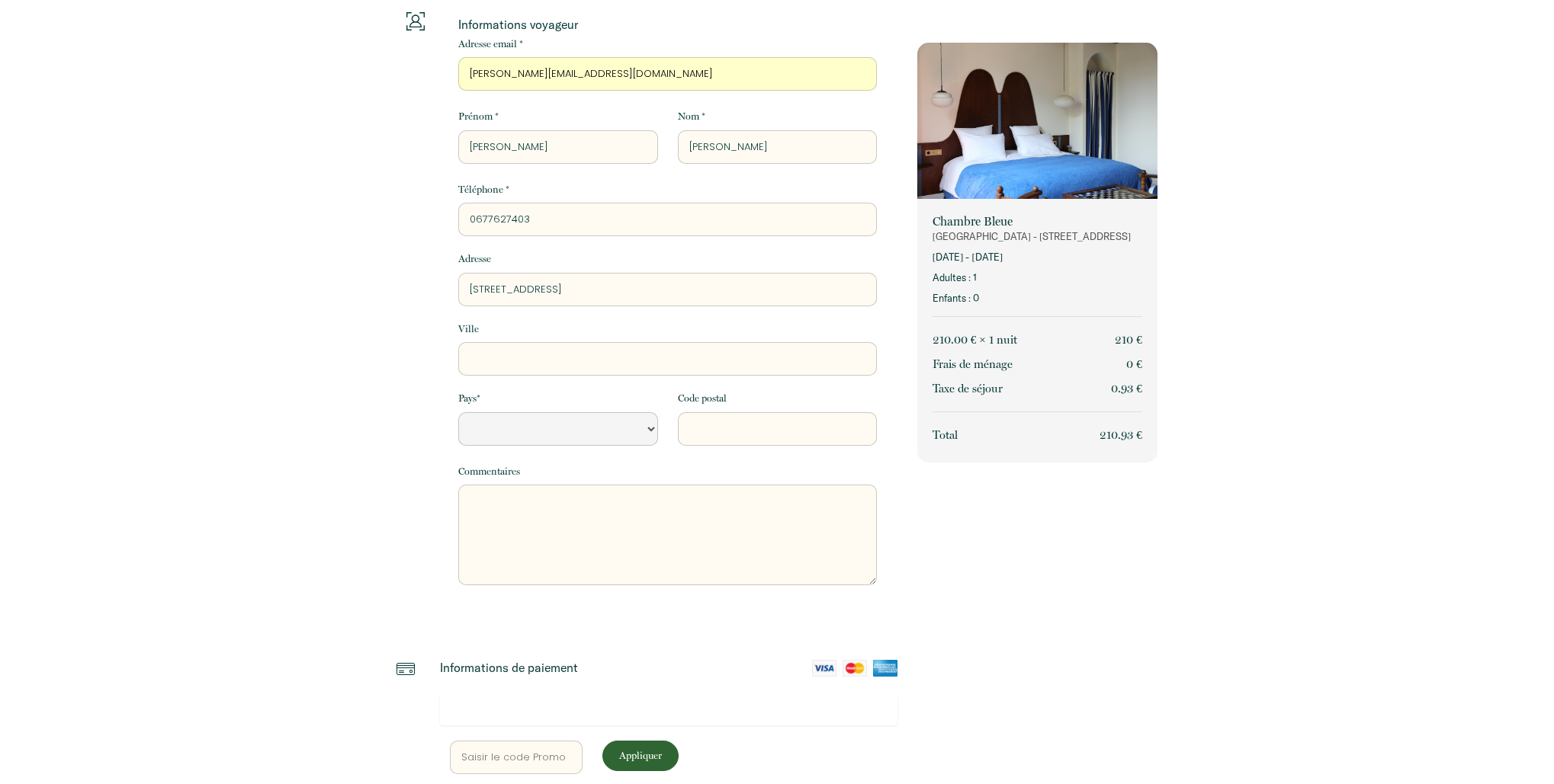
type input "[STREET_ADDRESS]"
select select "Default select example"
type input "[STREET_ADDRESS]"
select select "Default select example"
type input "[STREET_ADDRESS]"
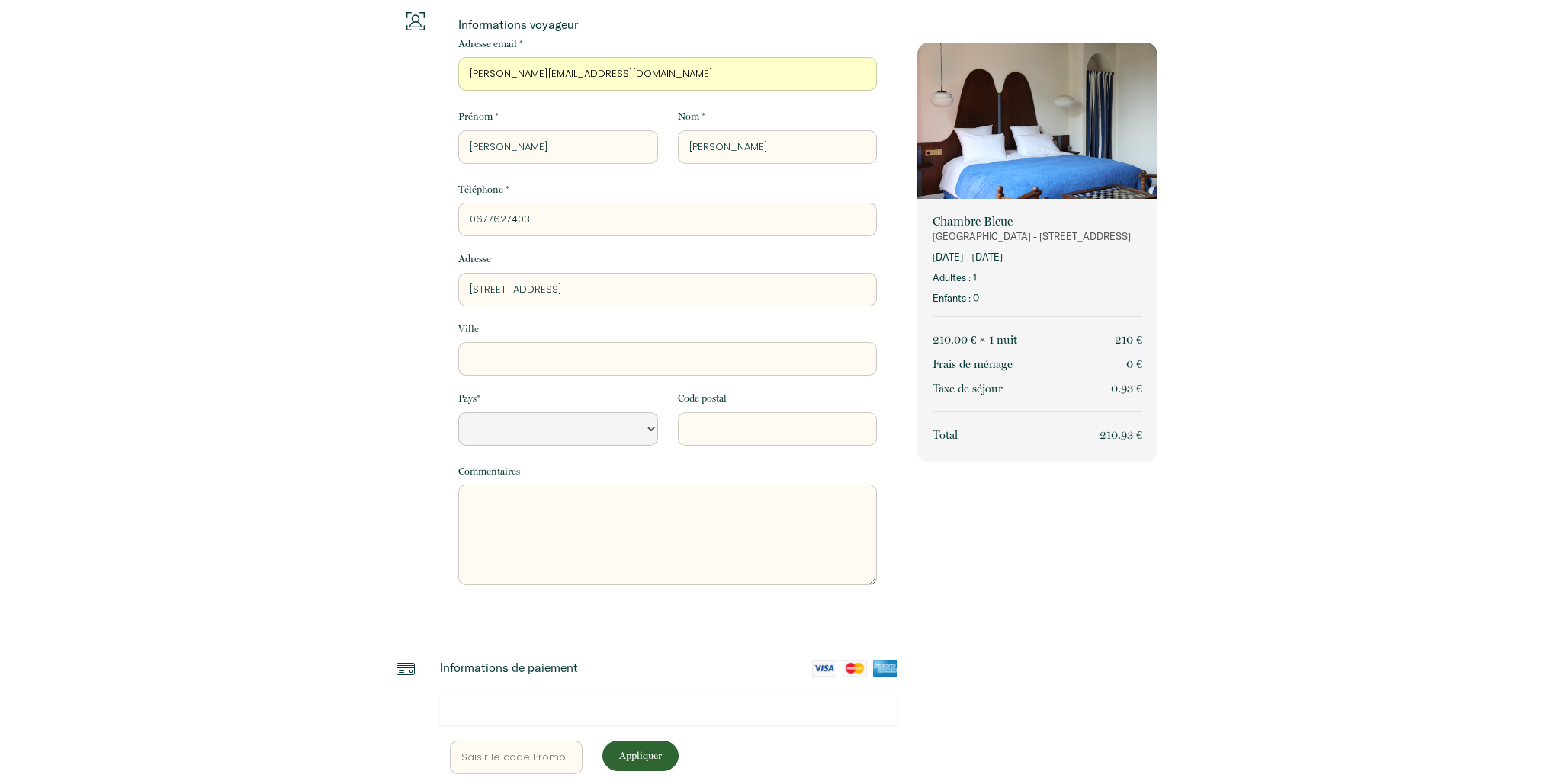
select select "Default select example"
type input "[STREET_ADDRESS]"
select select "Default select example"
type input "[STREET_ADDRESS]"
select select "Default select example"
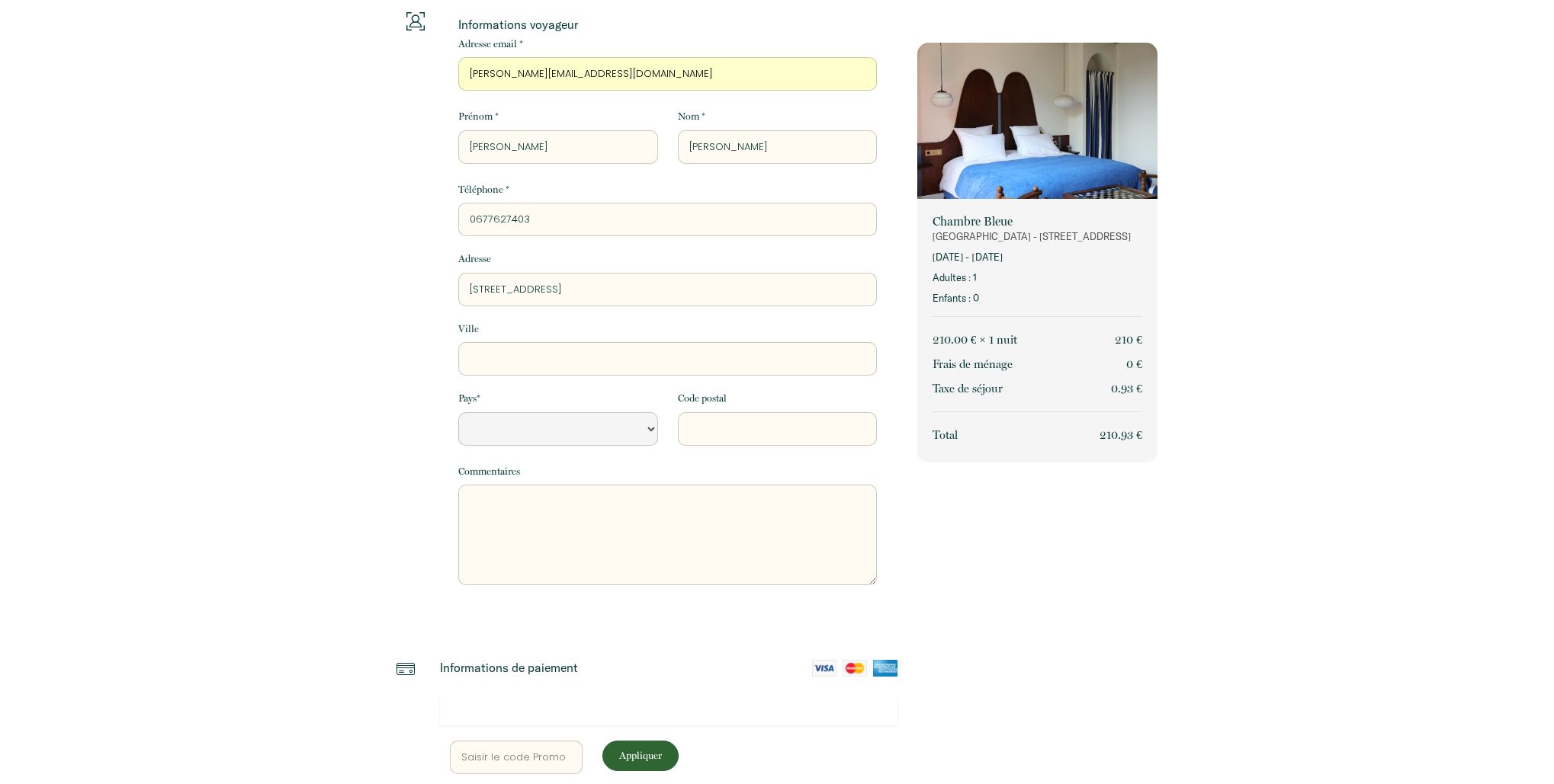
type input "[STREET_ADDRESS]"
select select "Default select example"
type input "[STREET_ADDRESS]"
type input "P"
select select "Default select example"
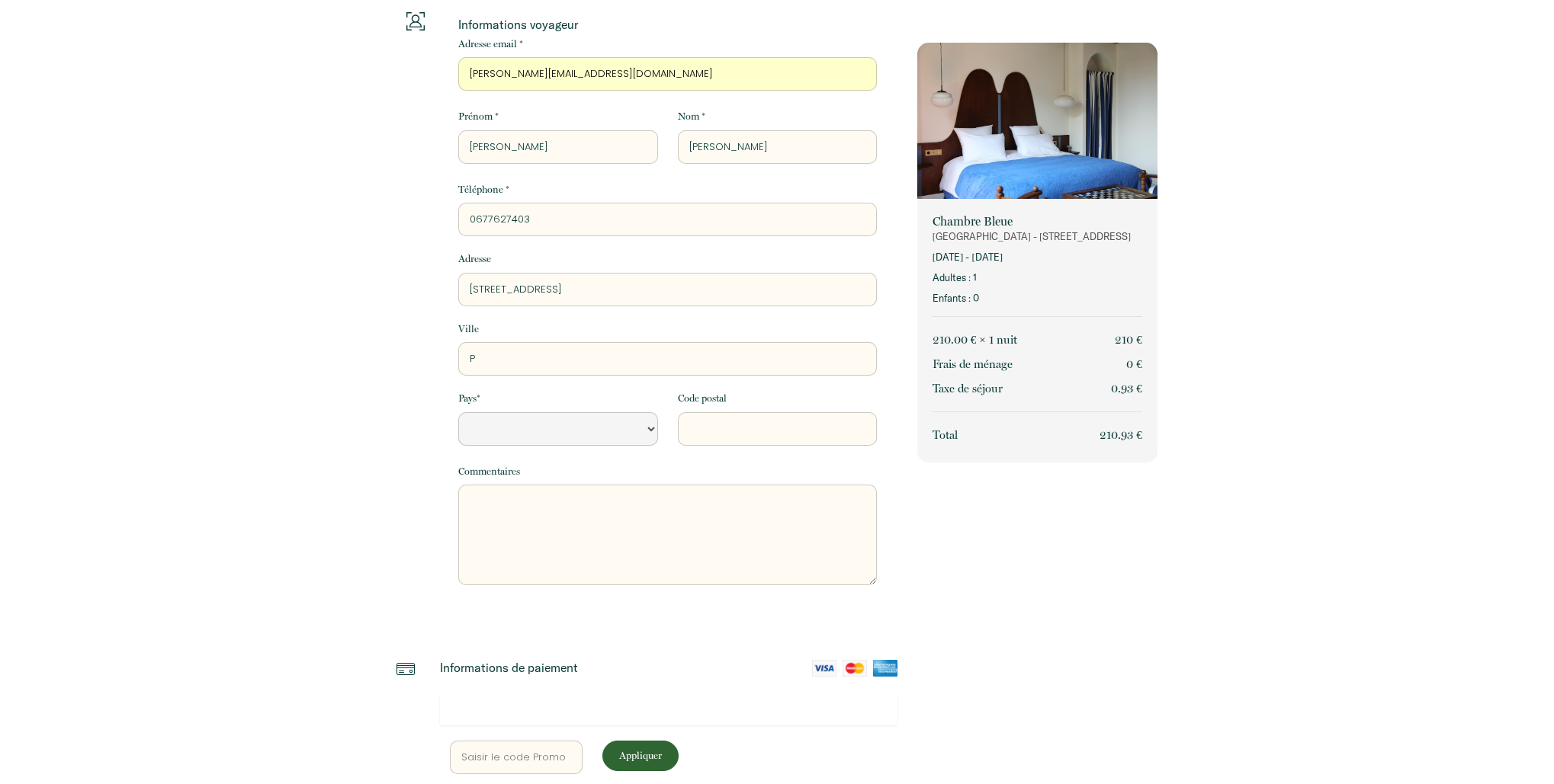
type input "Pa"
select select "Default select example"
type input "Par"
select select "Default select example"
type input "Pari"
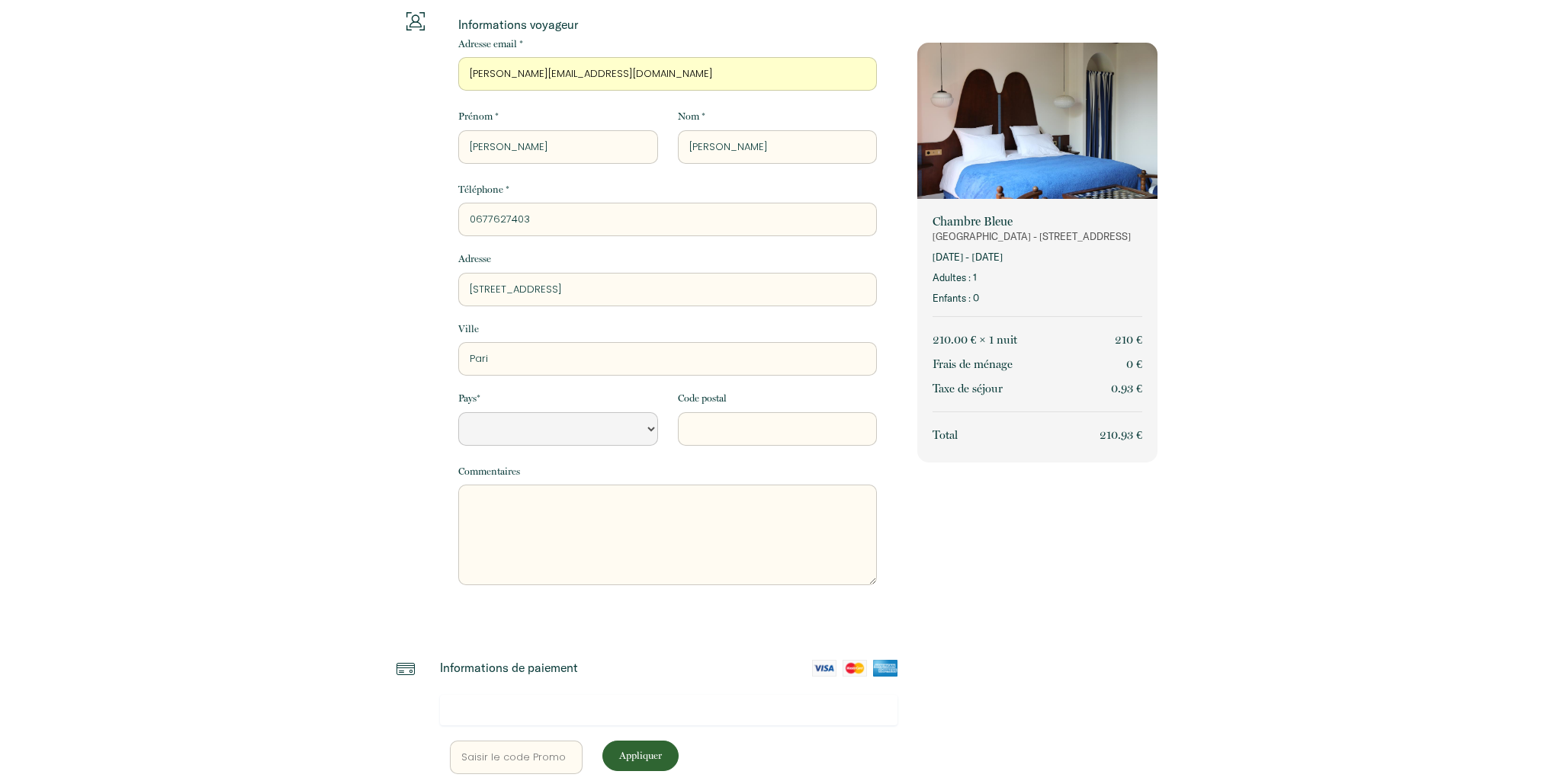
select select "Default select example"
type input "[GEOGRAPHIC_DATA]"
select select "Default select example"
type input "[GEOGRAPHIC_DATA]"
click at [600, 421] on select "[GEOGRAPHIC_DATA] [GEOGRAPHIC_DATA] [GEOGRAPHIC_DATA] [GEOGRAPHIC_DATA] [GEOGRA…" at bounding box center [558, 429] width 199 height 34
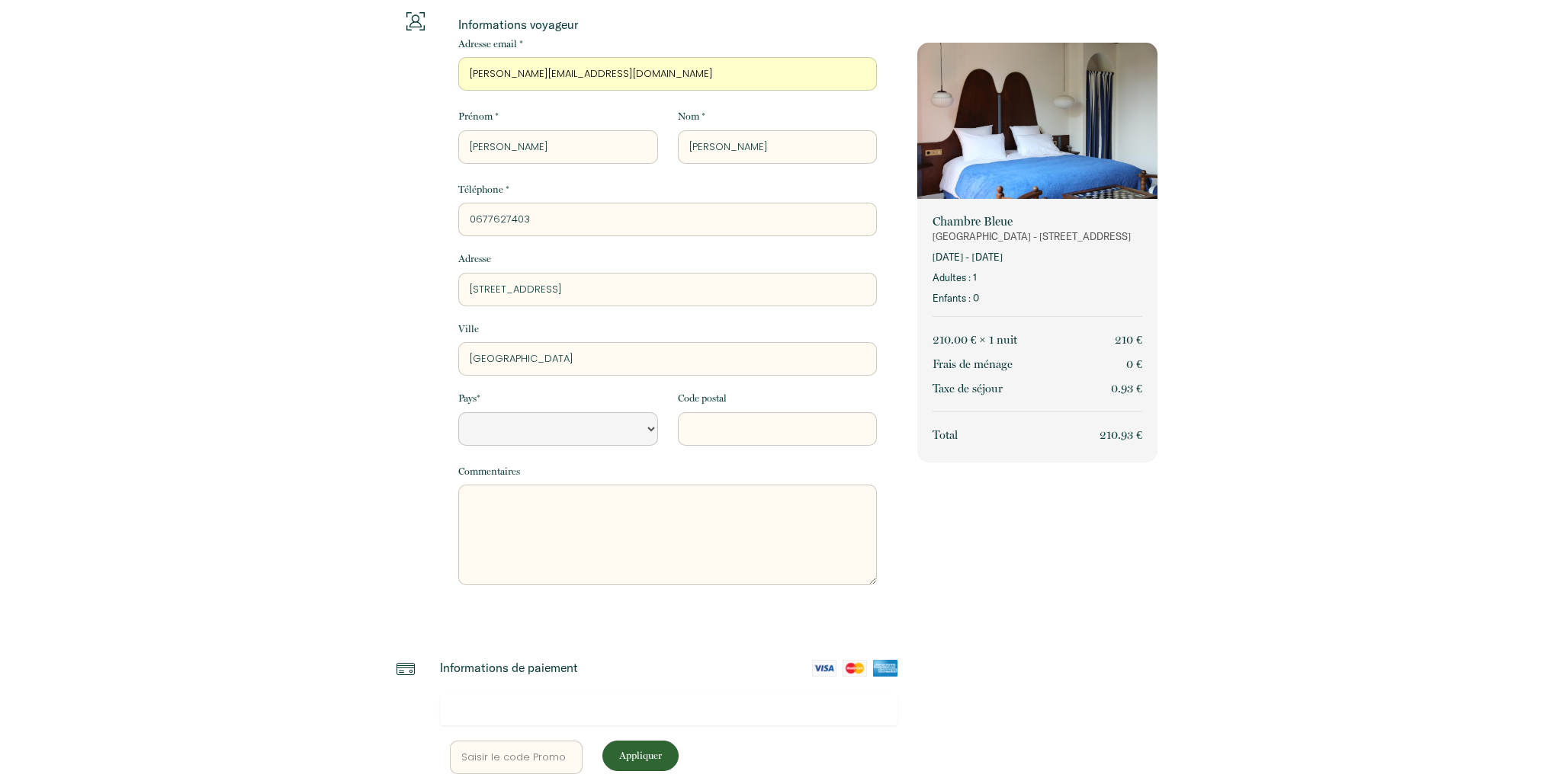
select select "FR"
click at [459, 412] on select "[GEOGRAPHIC_DATA] [GEOGRAPHIC_DATA] [GEOGRAPHIC_DATA] [GEOGRAPHIC_DATA] [GEOGRA…" at bounding box center [558, 429] width 199 height 34
click at [738, 436] on input "Code postal" at bounding box center [777, 429] width 199 height 34
type input "75001"
click at [674, 536] on textarea at bounding box center [668, 535] width 419 height 100
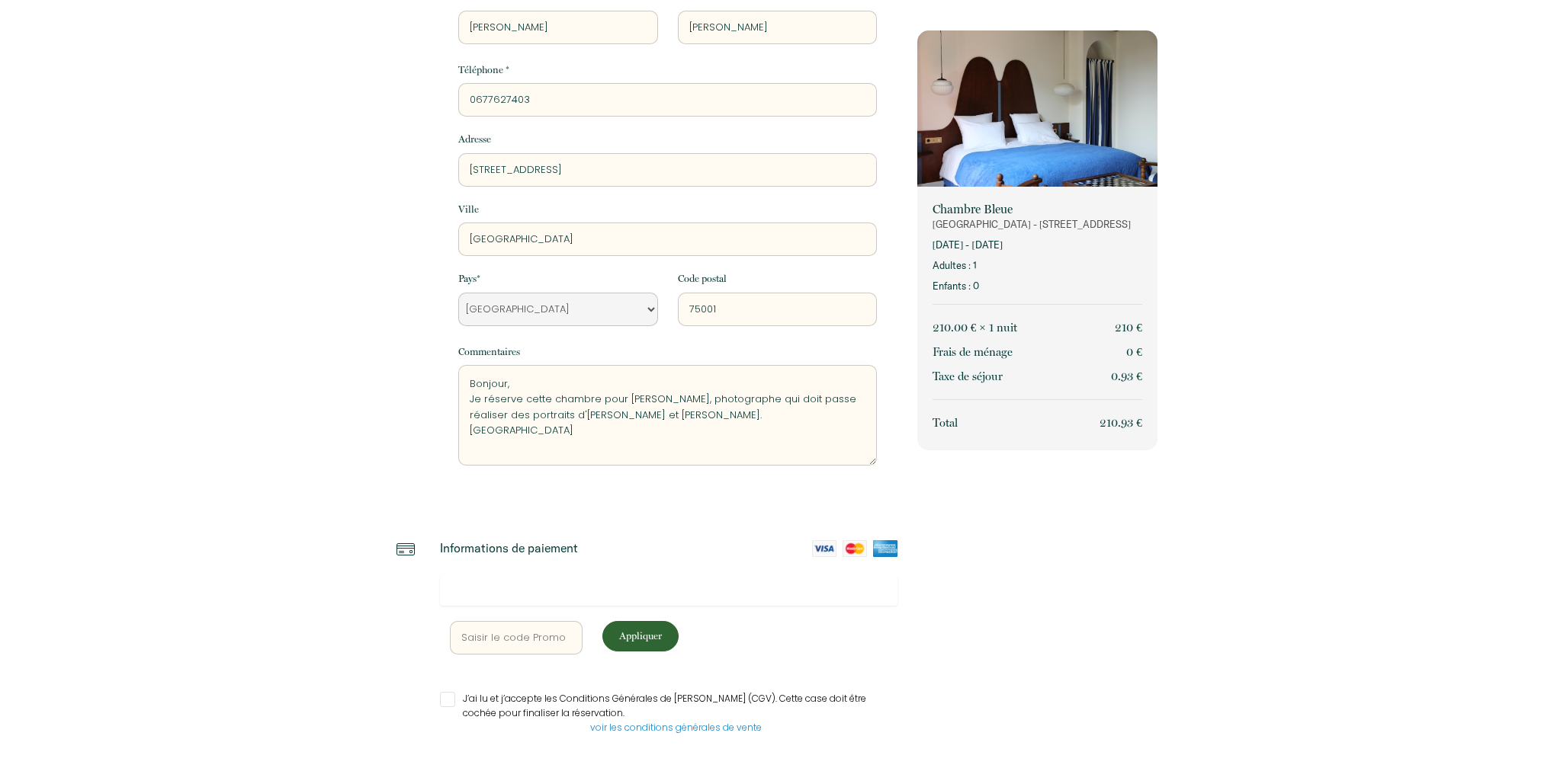
scroll to position [184, 0]
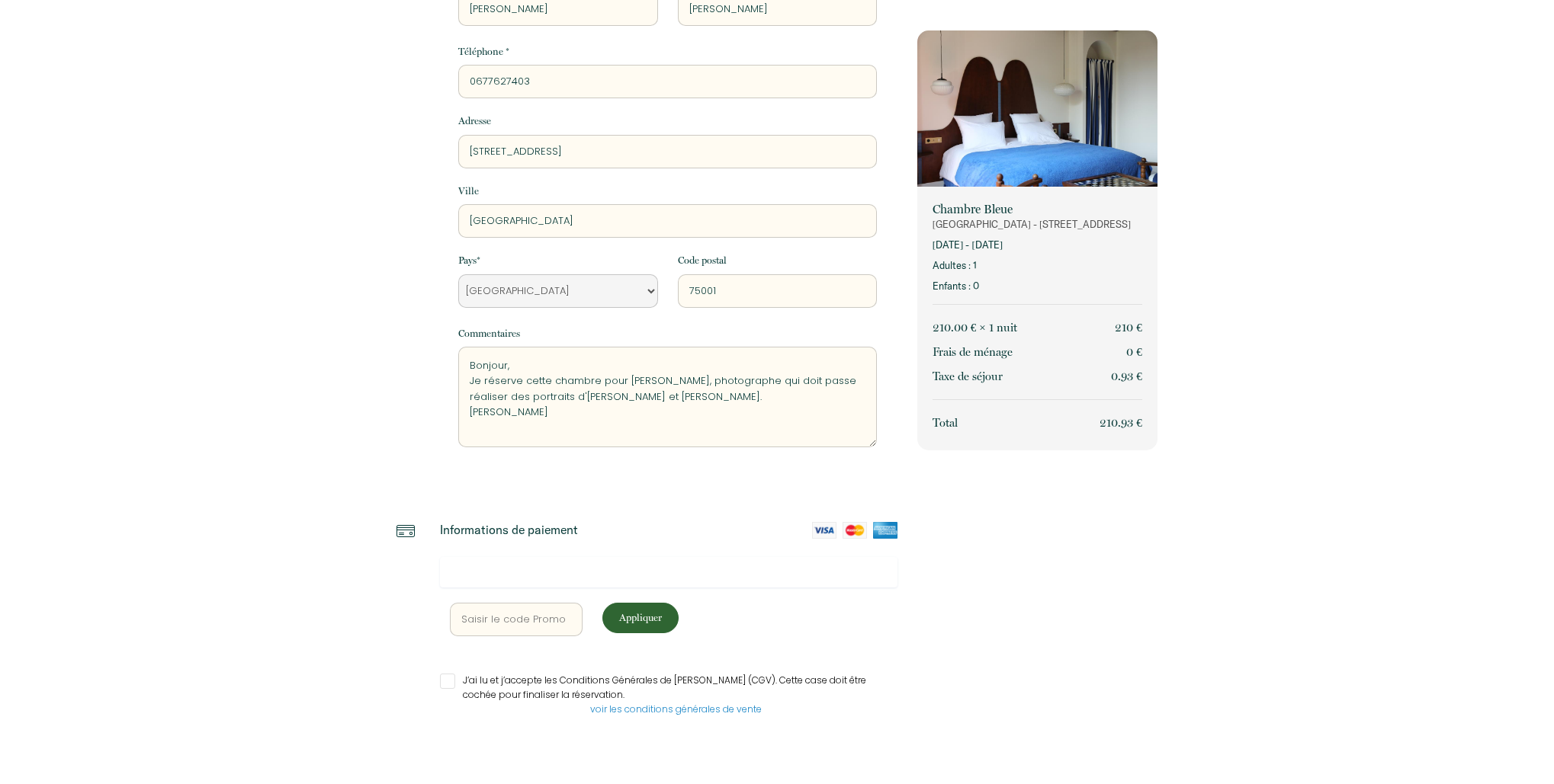
type textarea "Bonjour, Je réserve cette chambre pour [PERSON_NAME], photographe qui doit pass…"
click at [687, 517] on div "Informations voyageur Adresse email * [PERSON_NAME][EMAIL_ADDRESS][DOMAIN_NAME]…" at bounding box center [647, 329] width 521 height 910
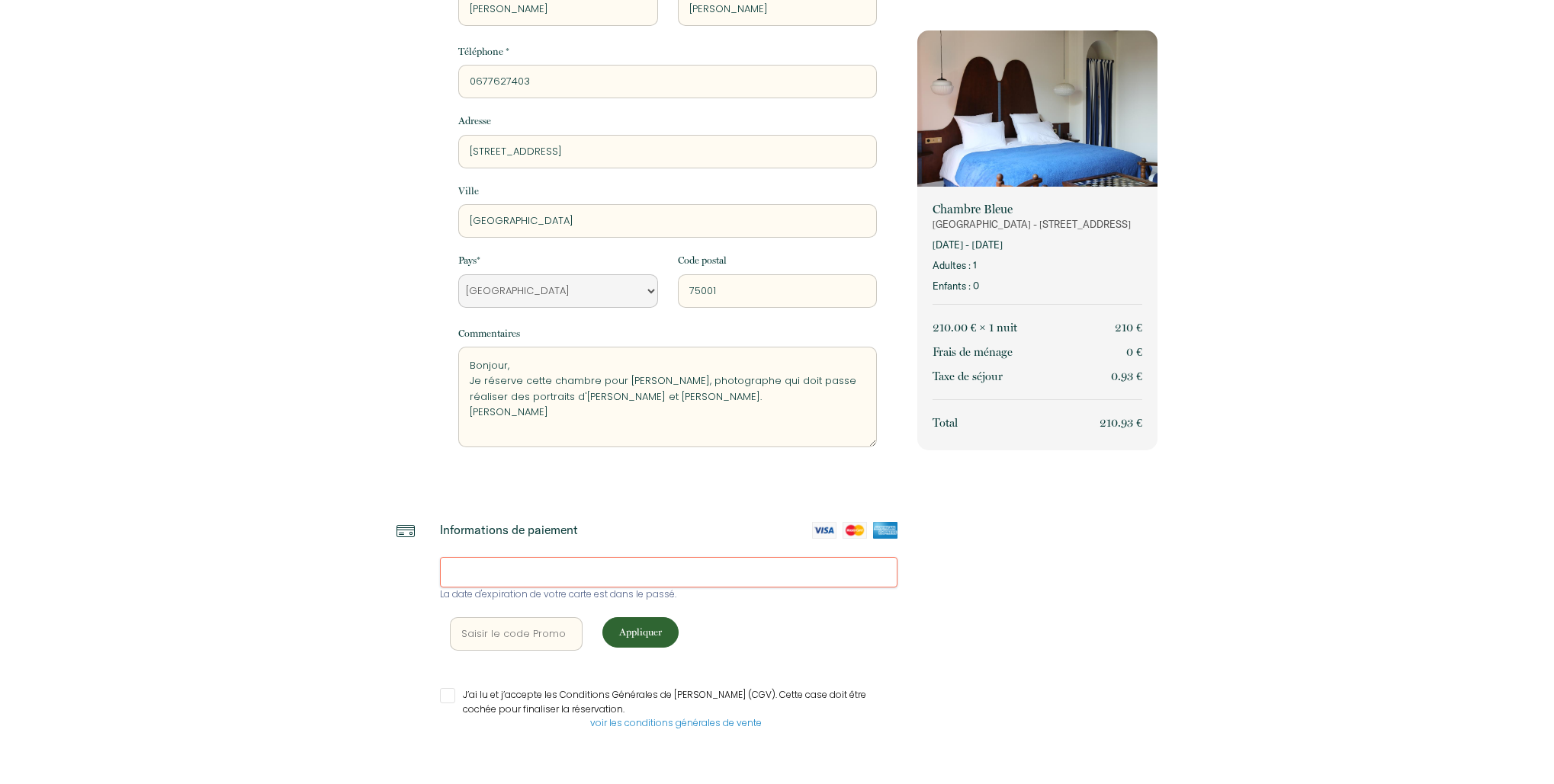
click at [448, 698] on input "J’ai lu et j’accepte les Conditions Générales de [PERSON_NAME] (CGV). Cette cas…" at bounding box center [669, 695] width 458 height 15
checkbox input "true"
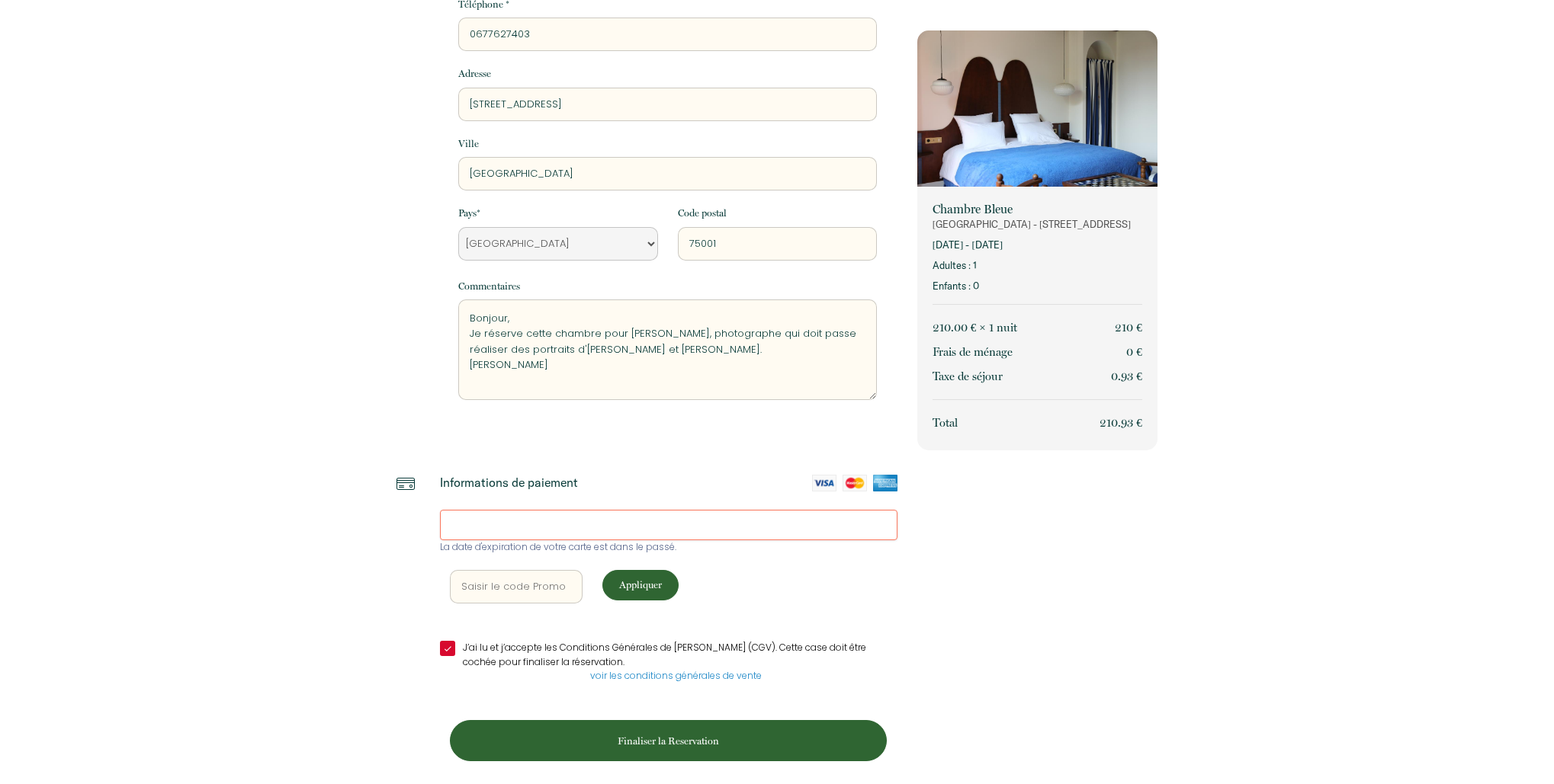
scroll to position [239, 0]
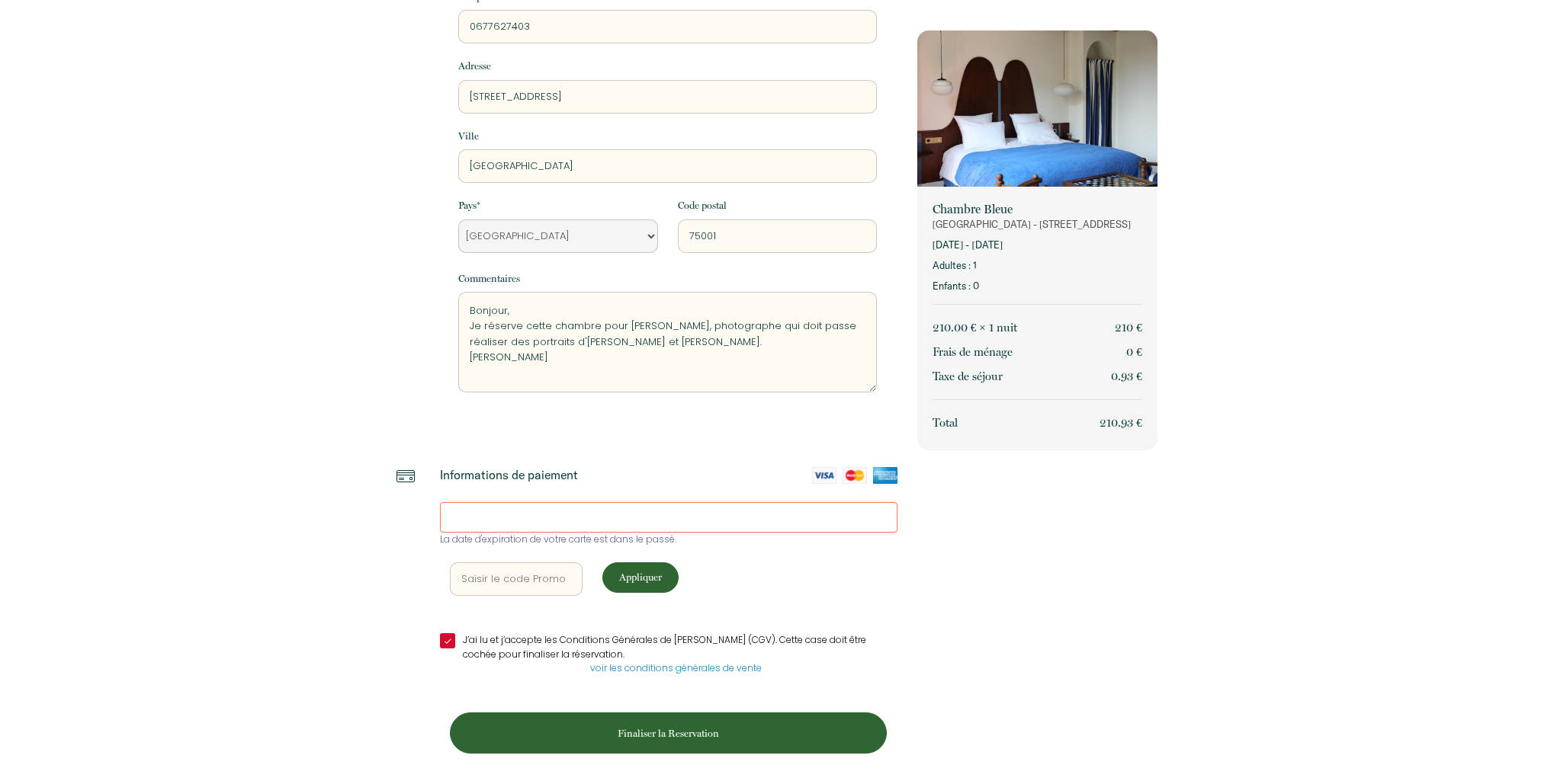
click at [744, 726] on p "Finaliser la Reservation" at bounding box center [668, 733] width 426 height 14
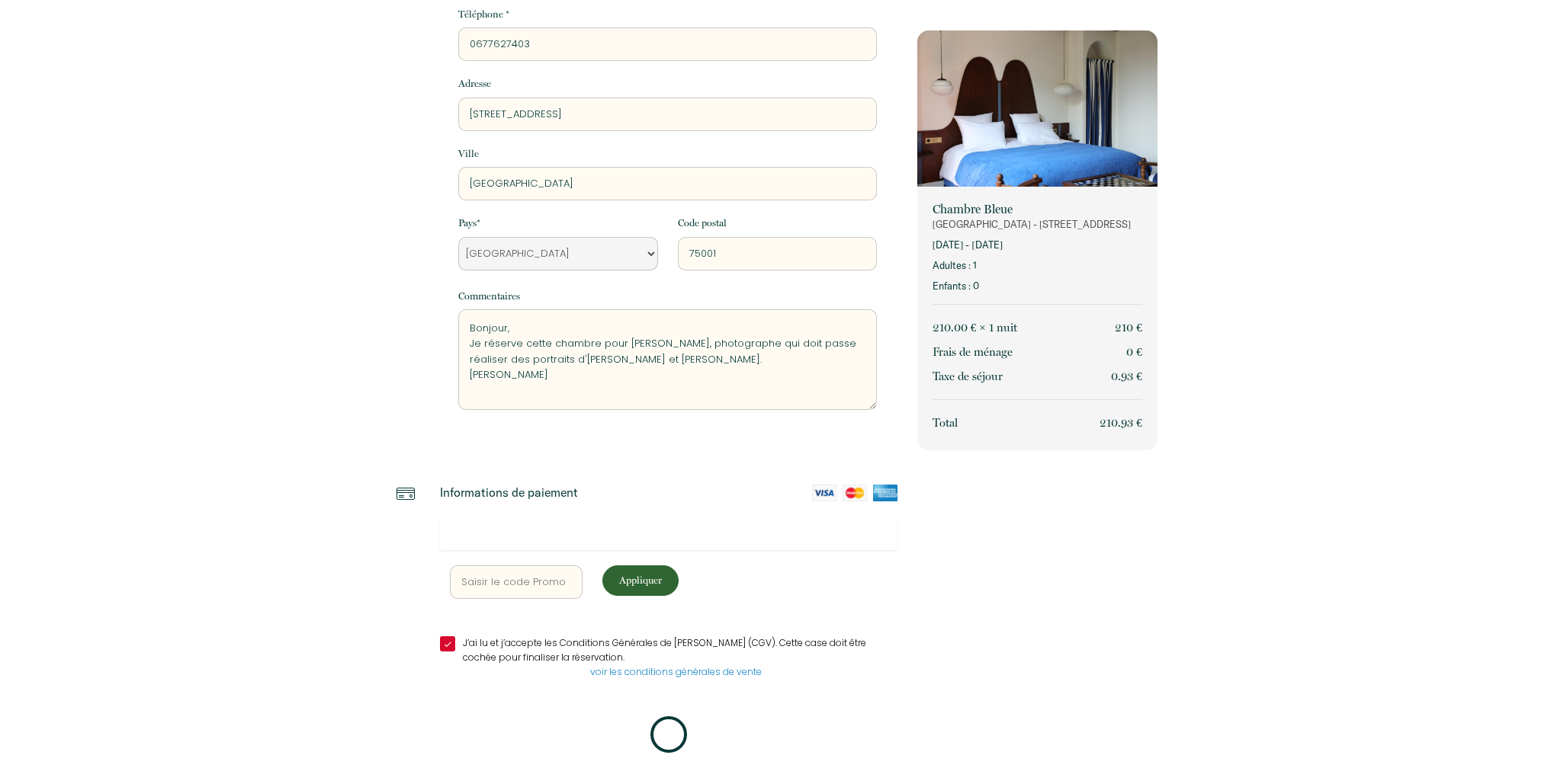
scroll to position [222, 0]
click at [710, 615] on div "Appliquer J’ai lu et j’accepte les Conditions Générales de Vente (CGV). Cette c…" at bounding box center [669, 637] width 458 height 235
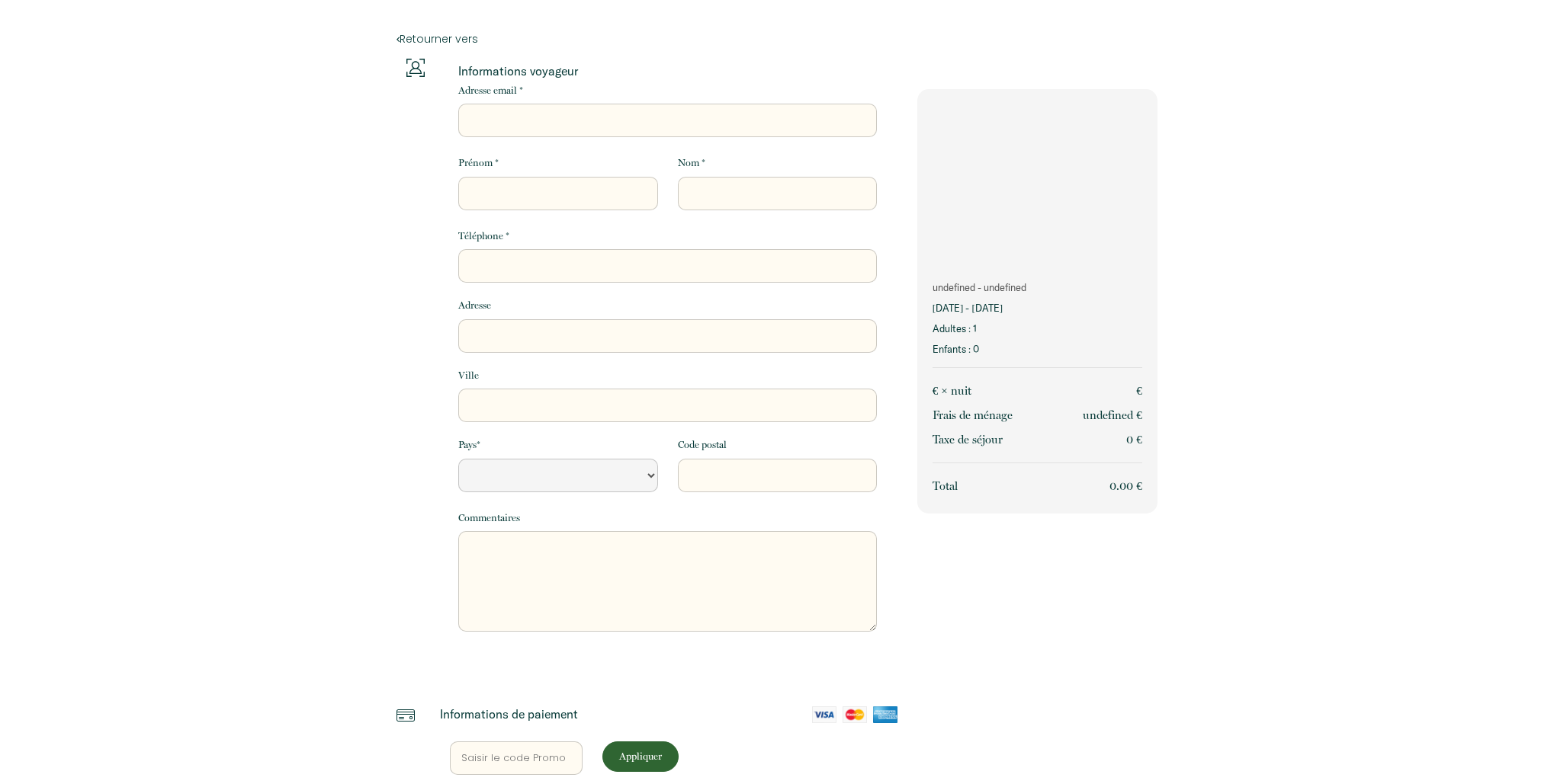
scroll to position [138, 0]
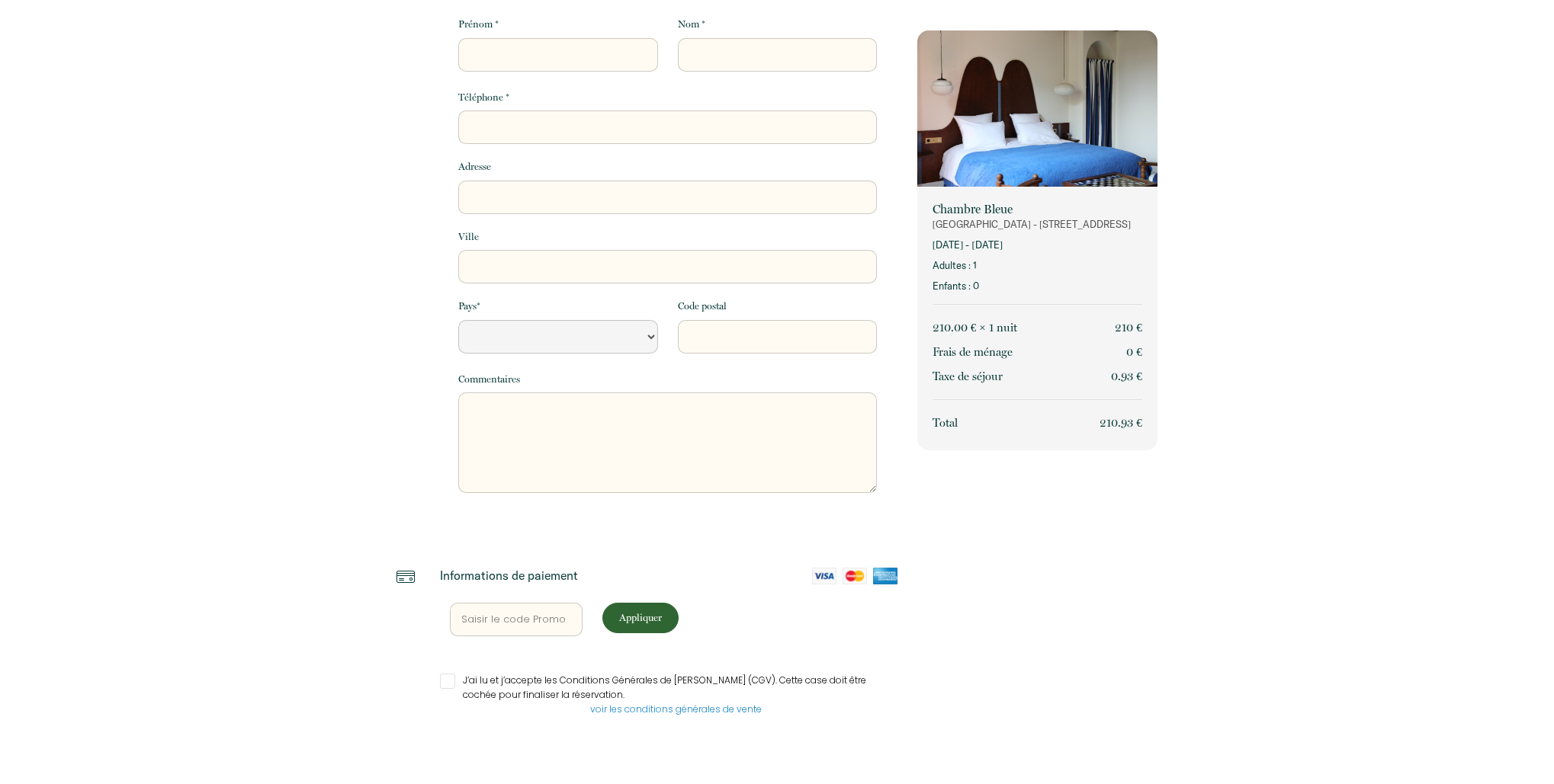
select select "Default select example"
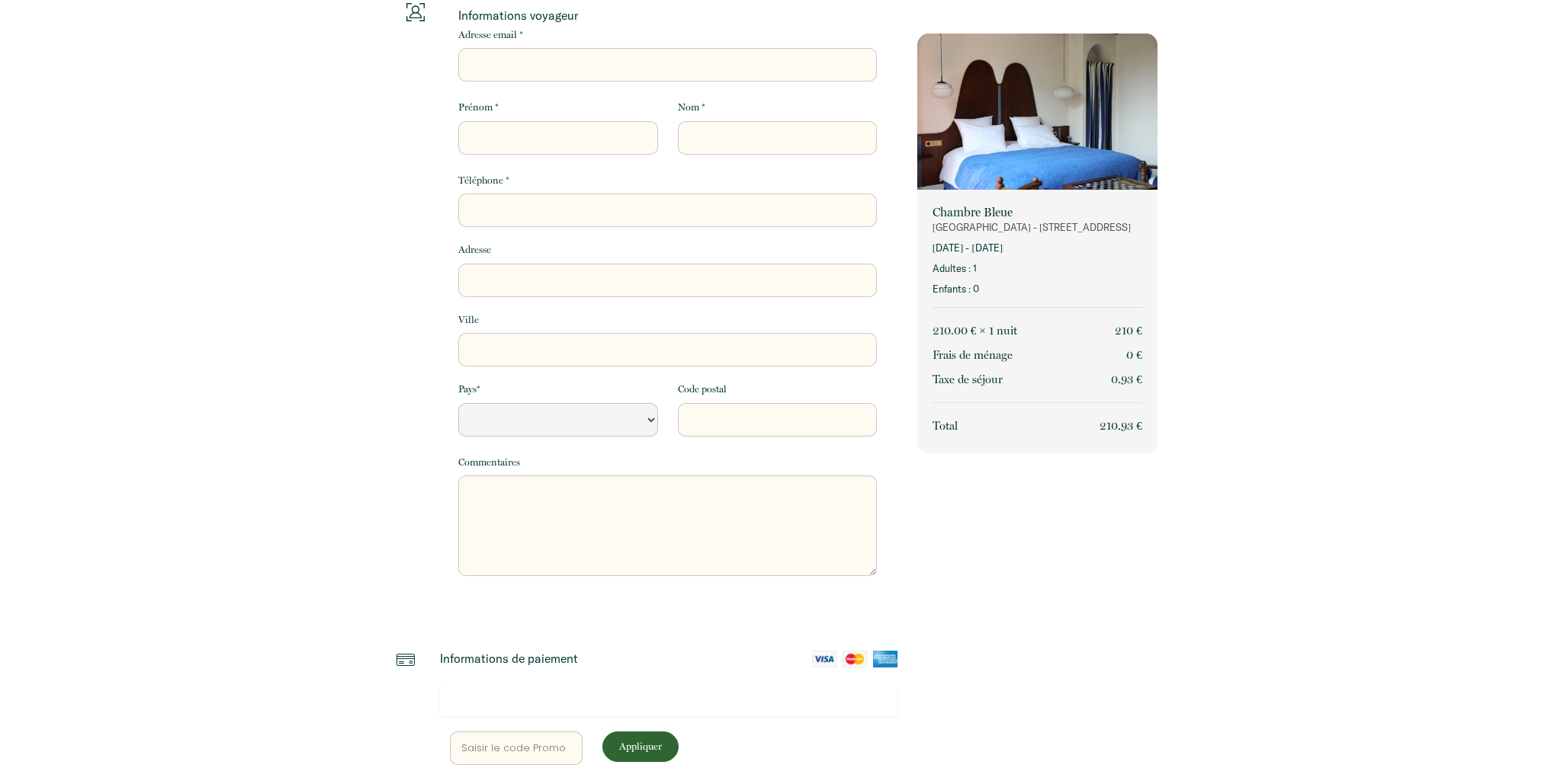
scroll to position [0, 0]
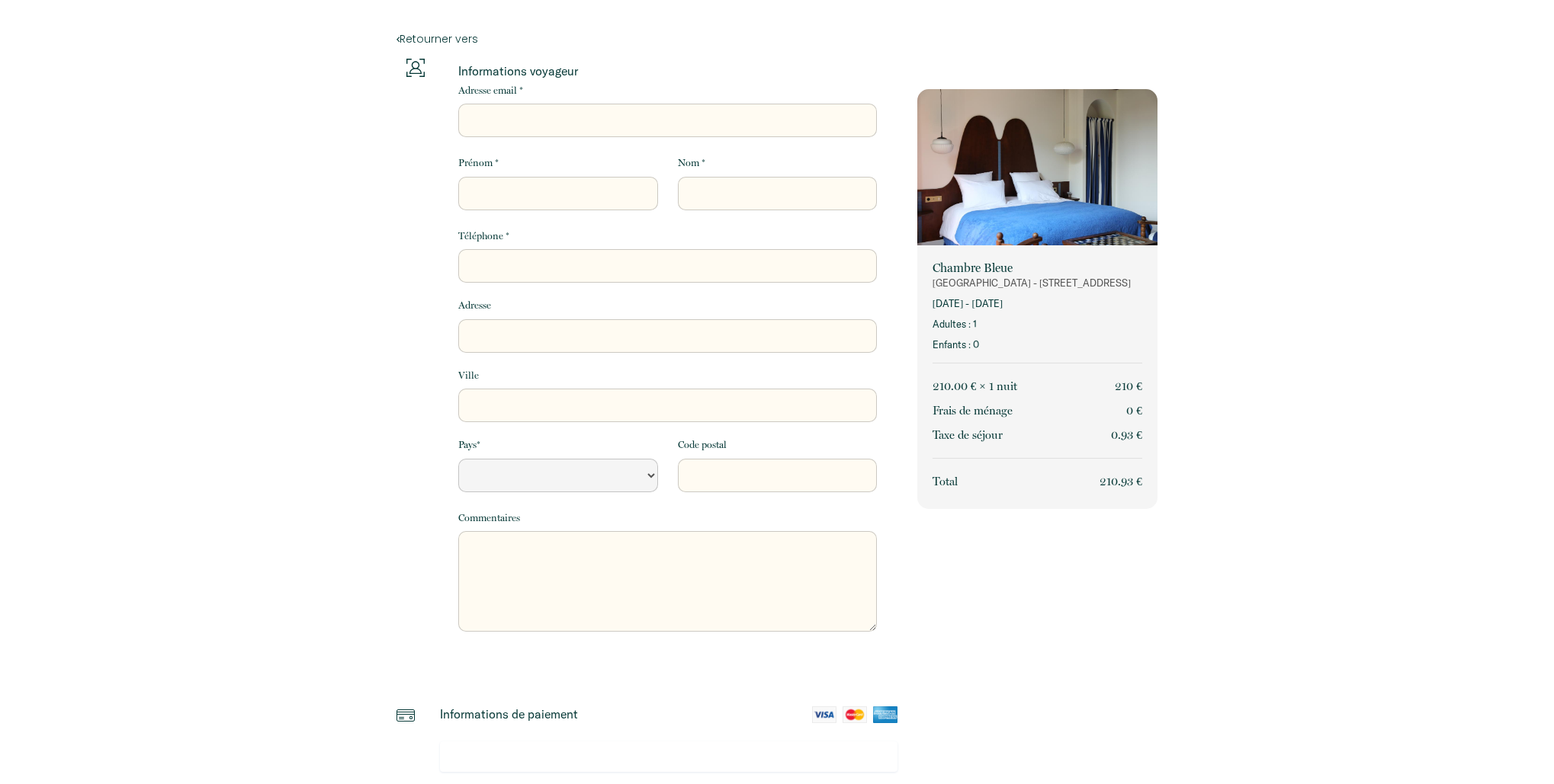
click at [626, 125] on input "Adresse email *" at bounding box center [668, 121] width 419 height 34
type input "c"
select select "Default select example"
type input "ca"
select select "Default select example"
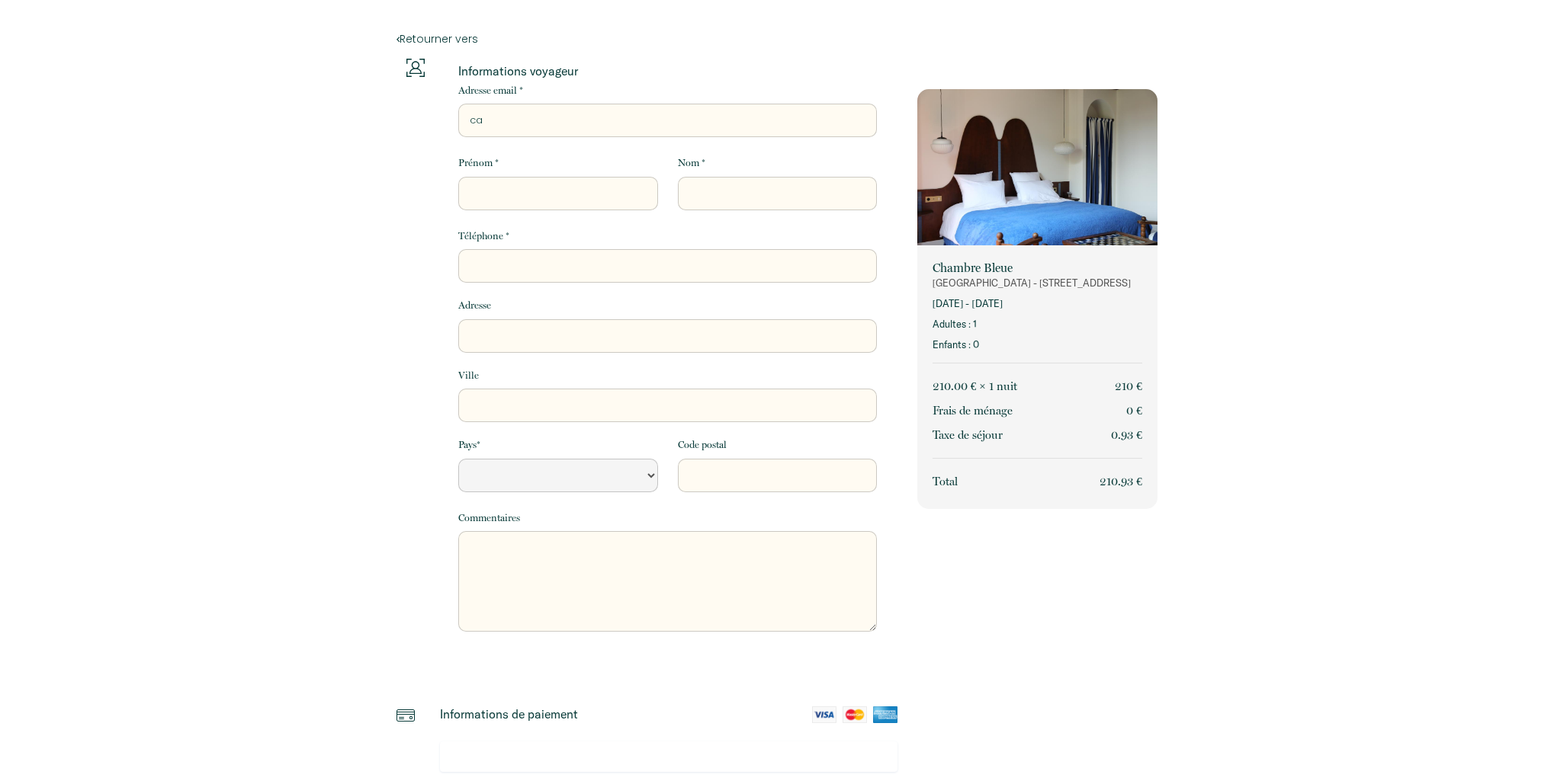
type input "cam"
select select "Default select example"
type input "cami"
select select "Default select example"
type input "camil"
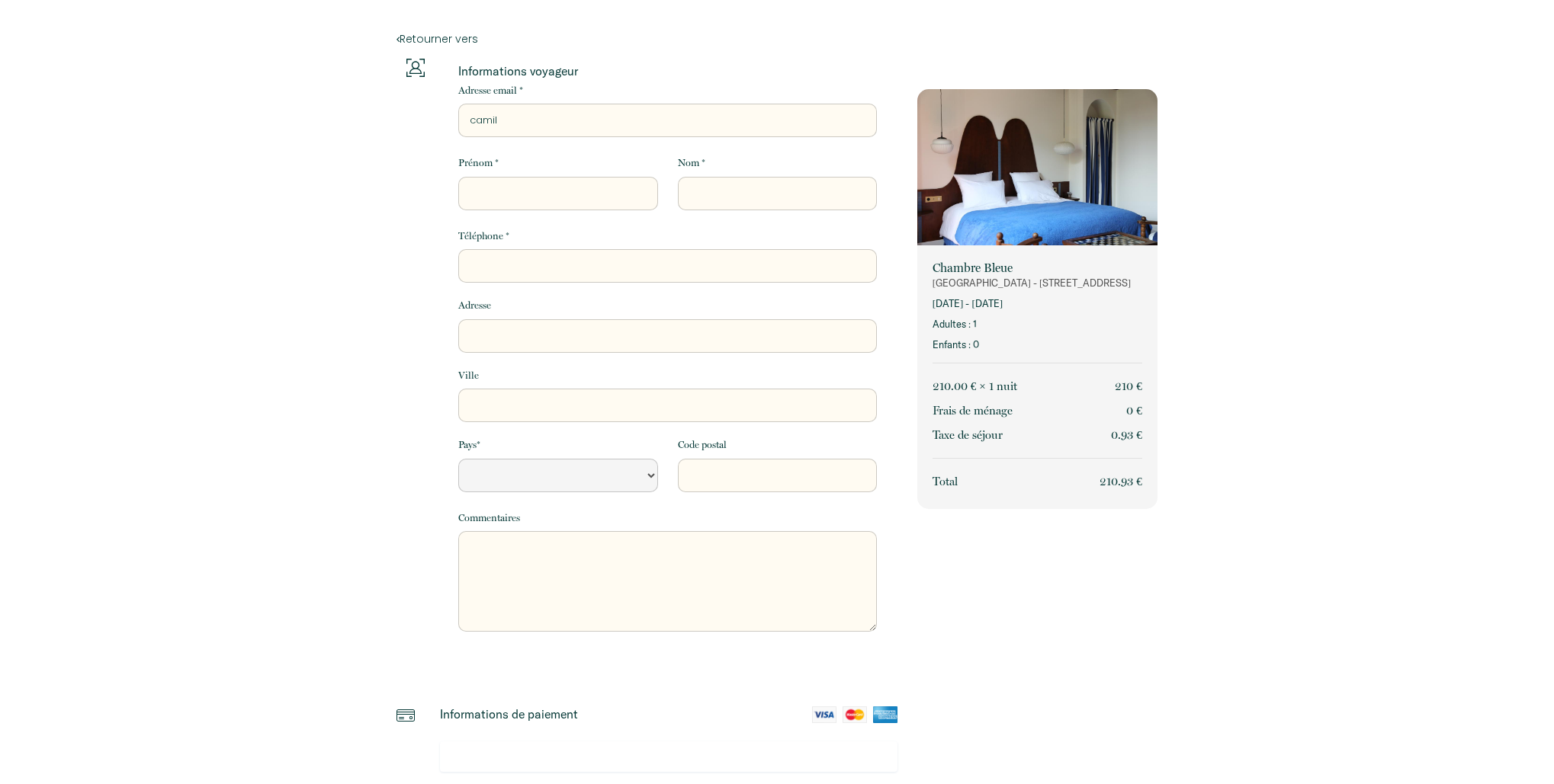
select select "Default select example"
type input "camilel"
select select "Default select example"
type input "camile"
select select "Default select example"
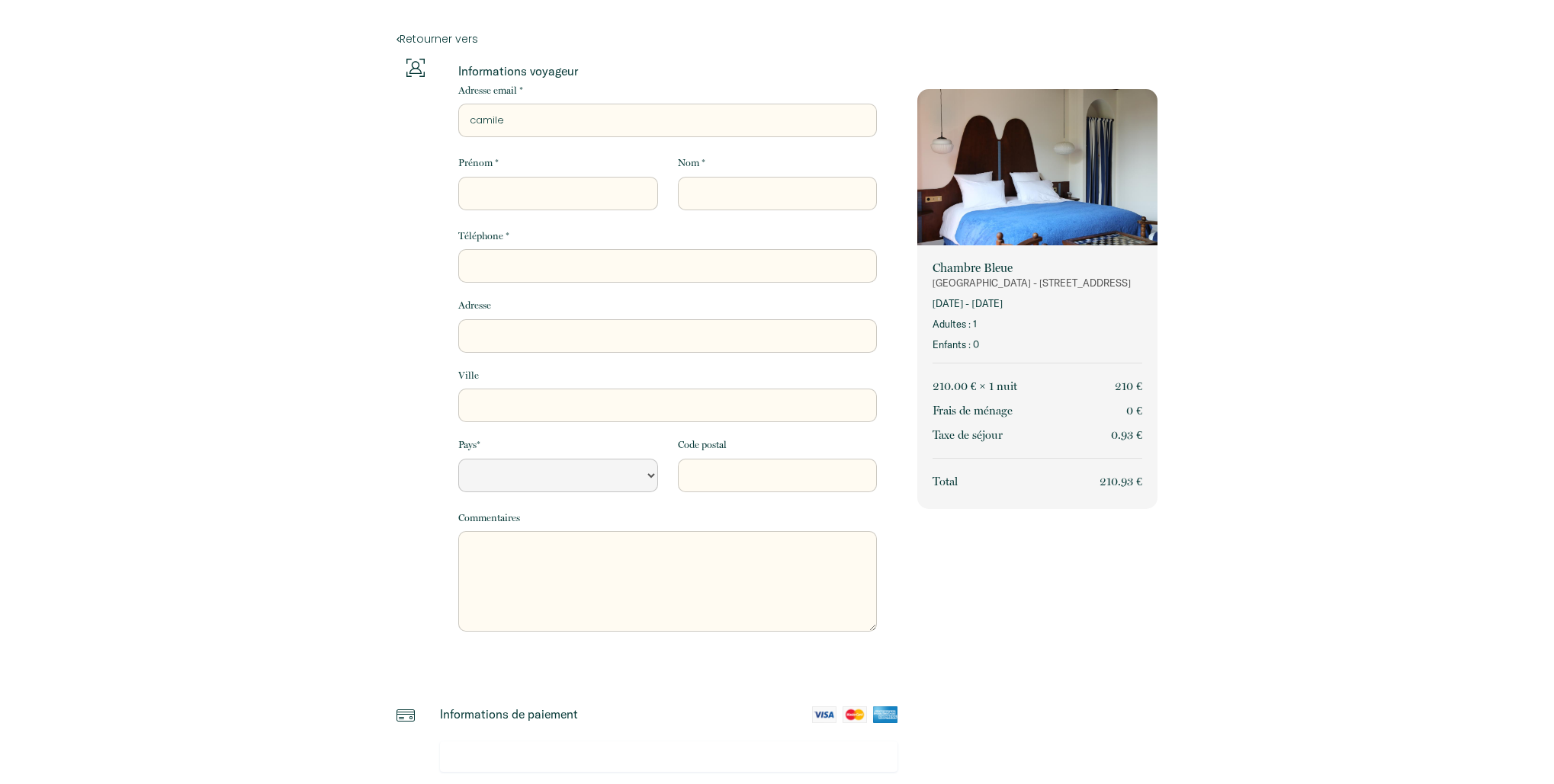
type input "camil"
select select "Default select example"
type input "camill"
select select "Default select example"
type input "camille"
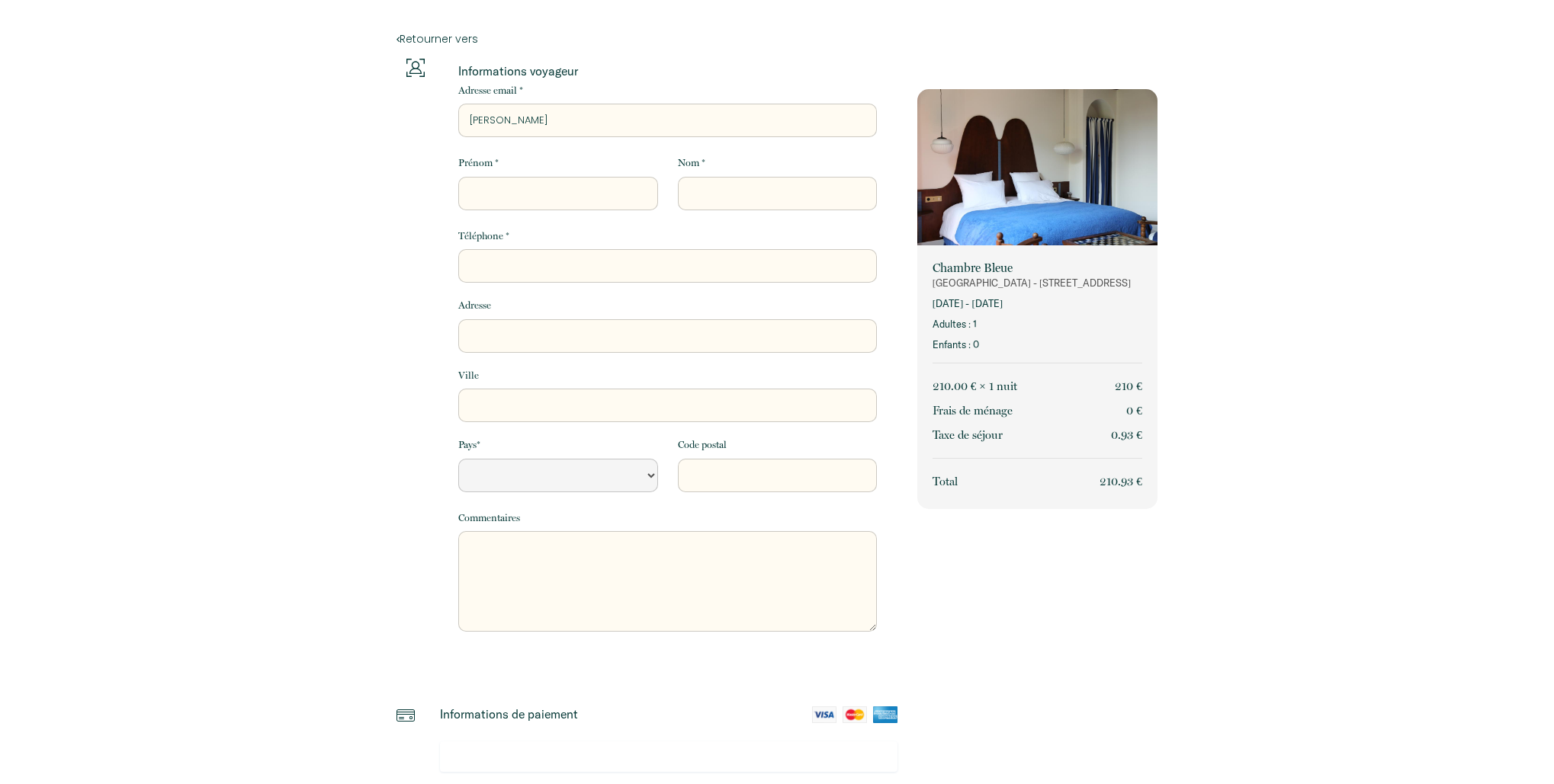
select select "Default select example"
type input "camille@"
select select "Default select example"
type input "camille@l"
select select "Default select example"
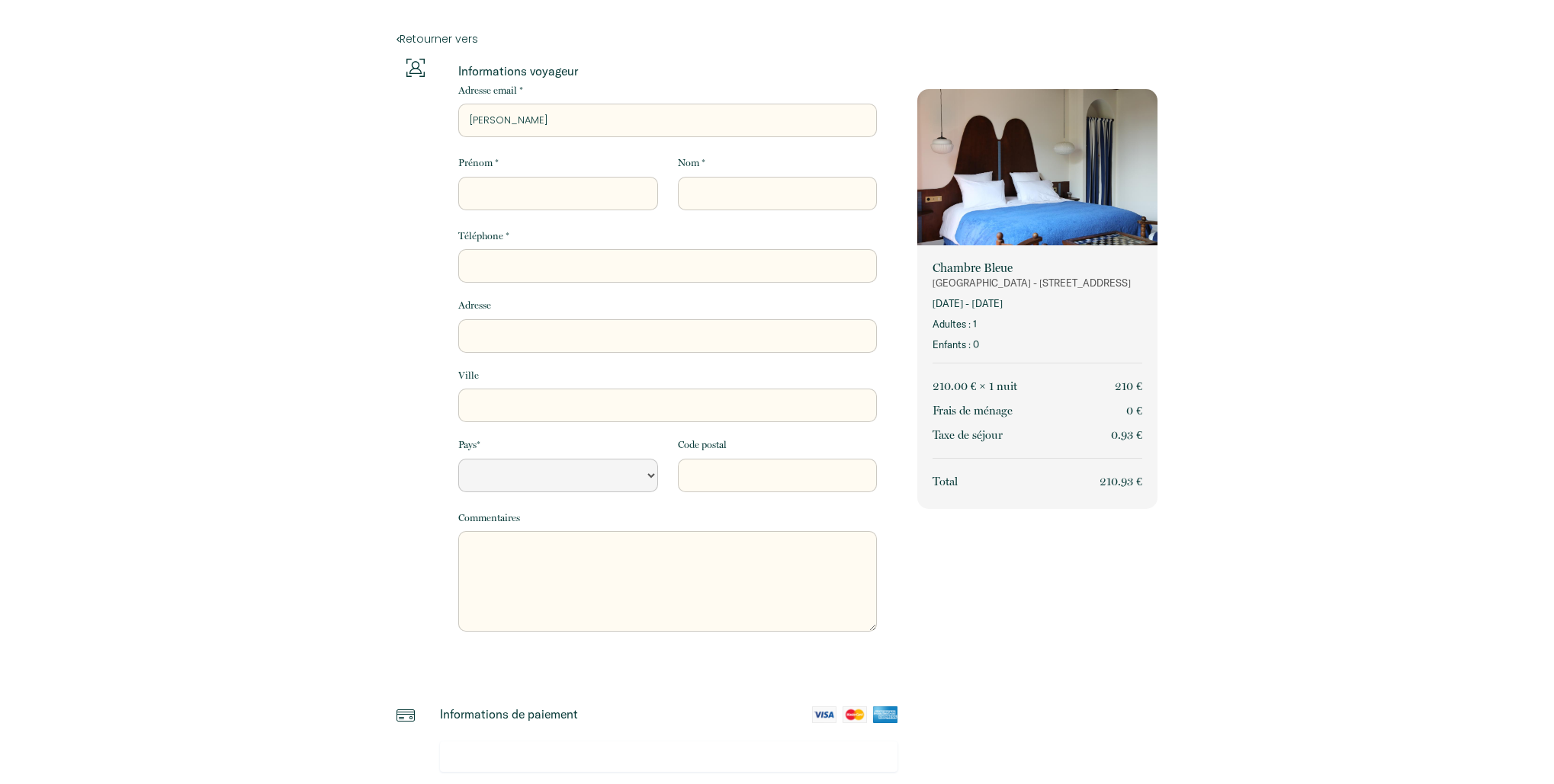
type input "camille@le"
select select "Default select example"
type input "camille@lec"
select select "Default select example"
type input "camille@lecr"
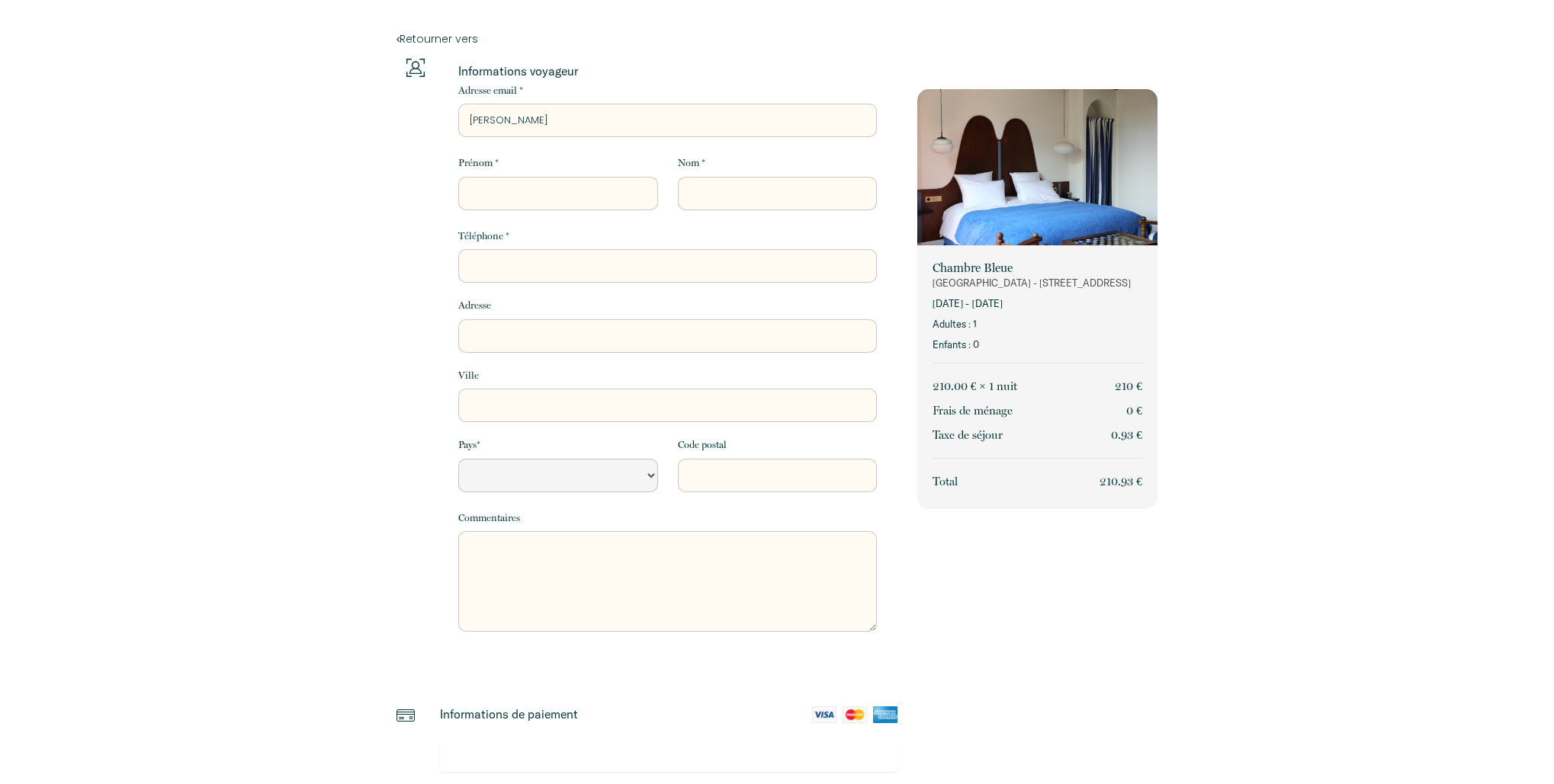
select select "Default select example"
type input "camille@lecri"
select select "Default select example"
type input "camille@lecrim"
select select "Default select example"
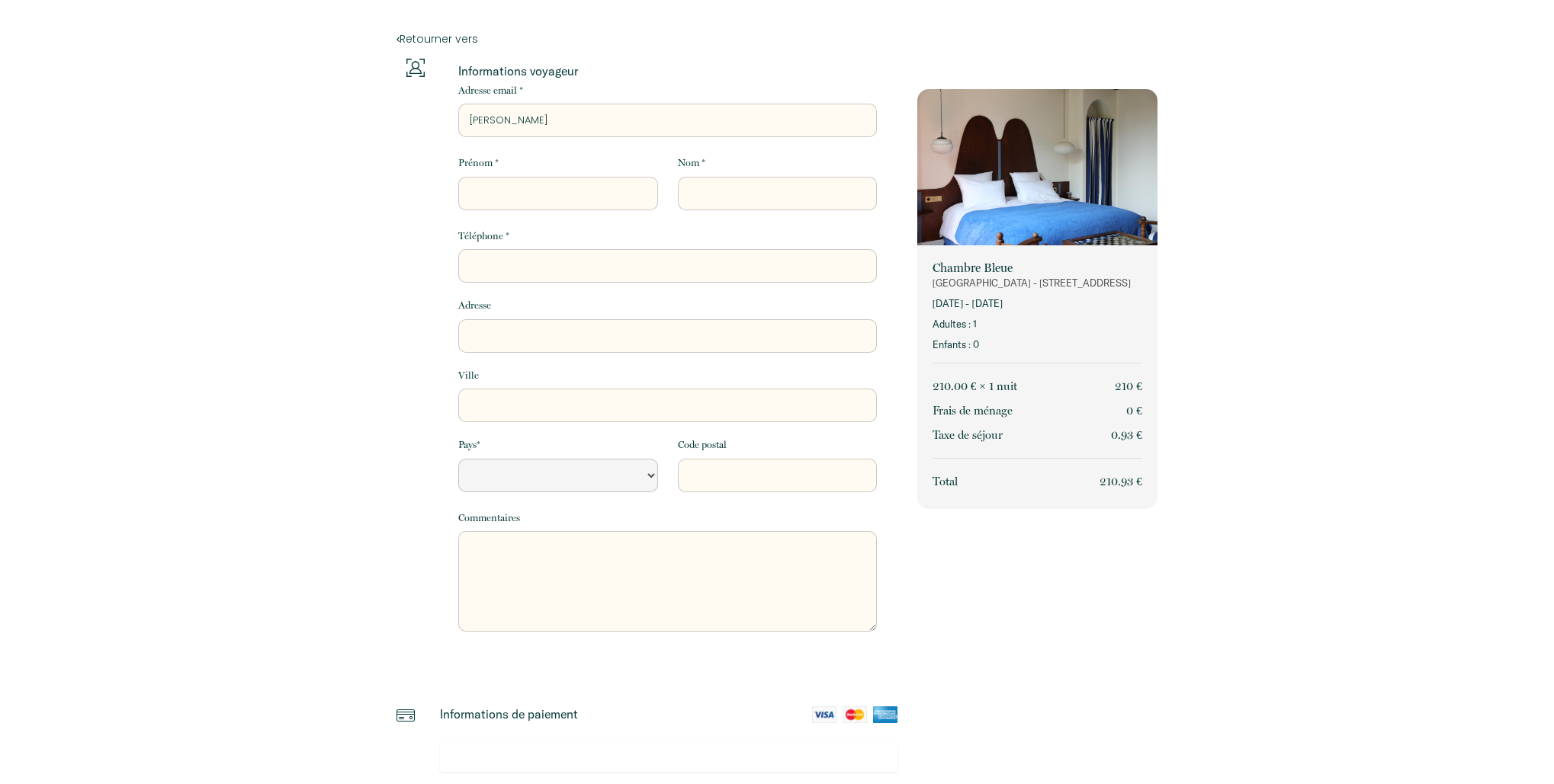
type input "camille@lecrime"
select select "Default select example"
type input "camille@lecrime."
select select "Default select example"
type input "camille@lecrime.c"
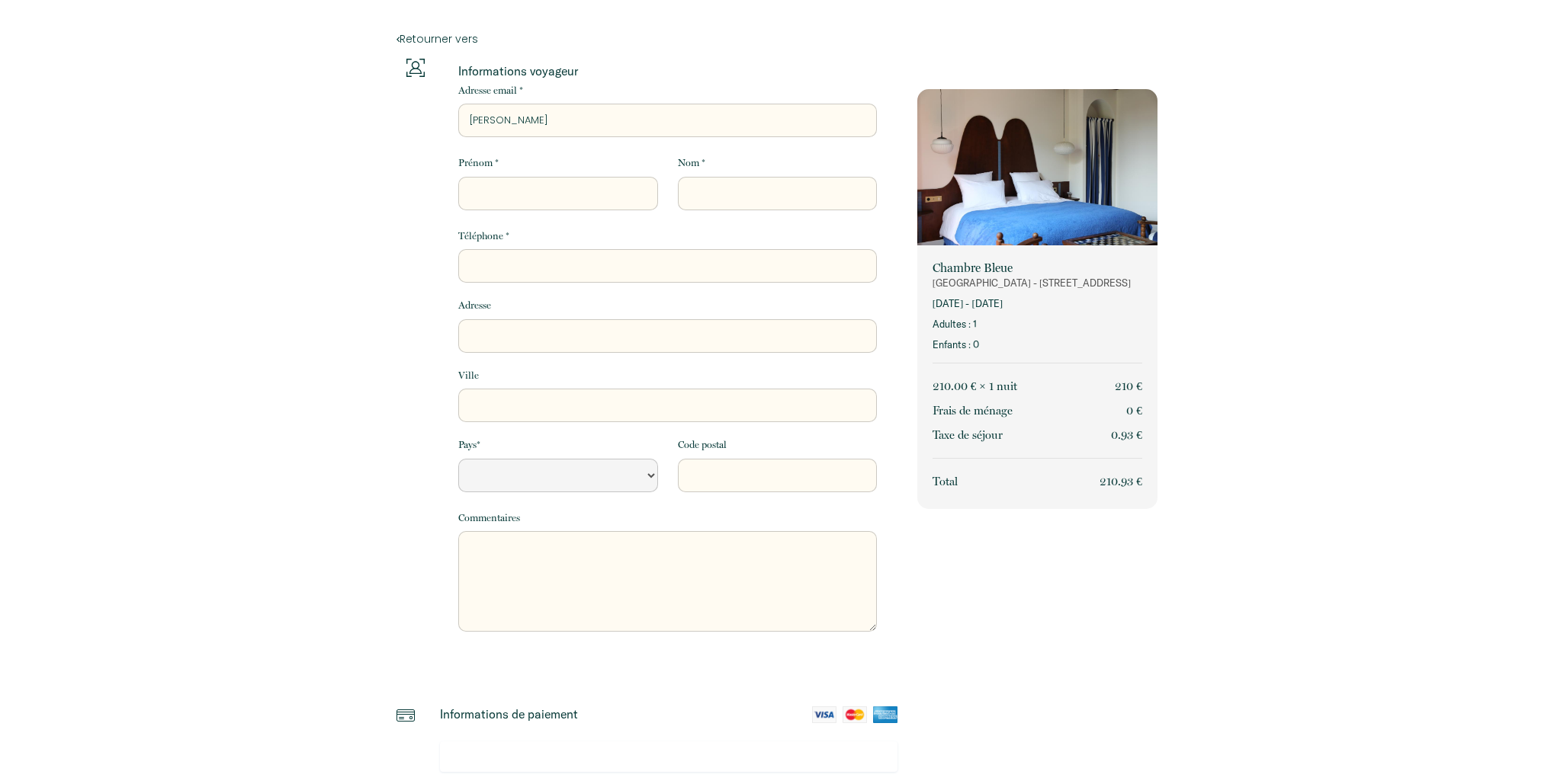
select select "Default select example"
type input "camille@lecrime.co"
select select "Default select example"
type input "[PERSON_NAME][EMAIL_ADDRESS][DOMAIN_NAME]"
select select "Default select example"
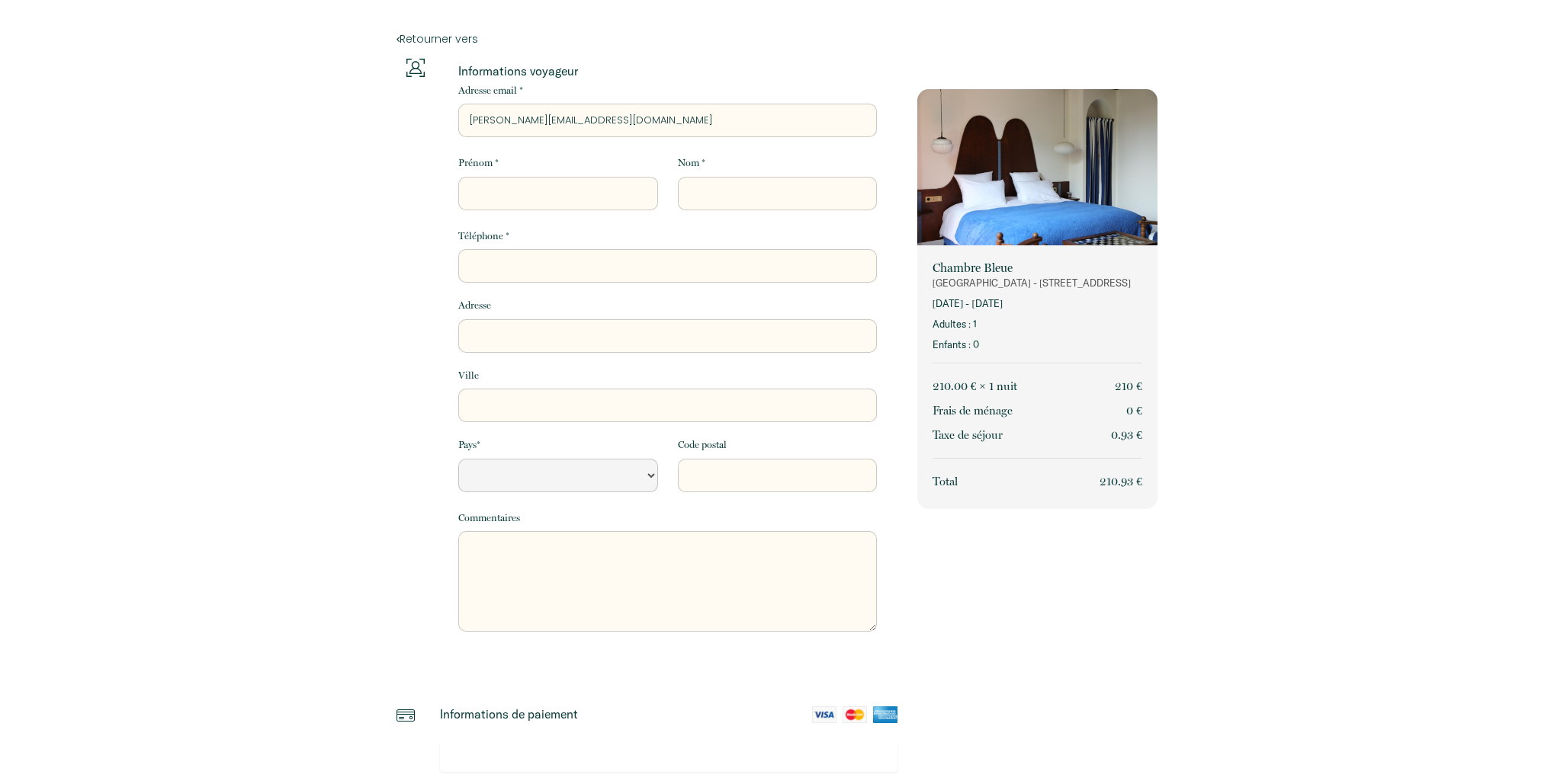
type input "[PERSON_NAME][EMAIL_ADDRESS][DOMAIN_NAME]"
type input "C"
select select "Default select example"
type input "Ca"
select select "Default select example"
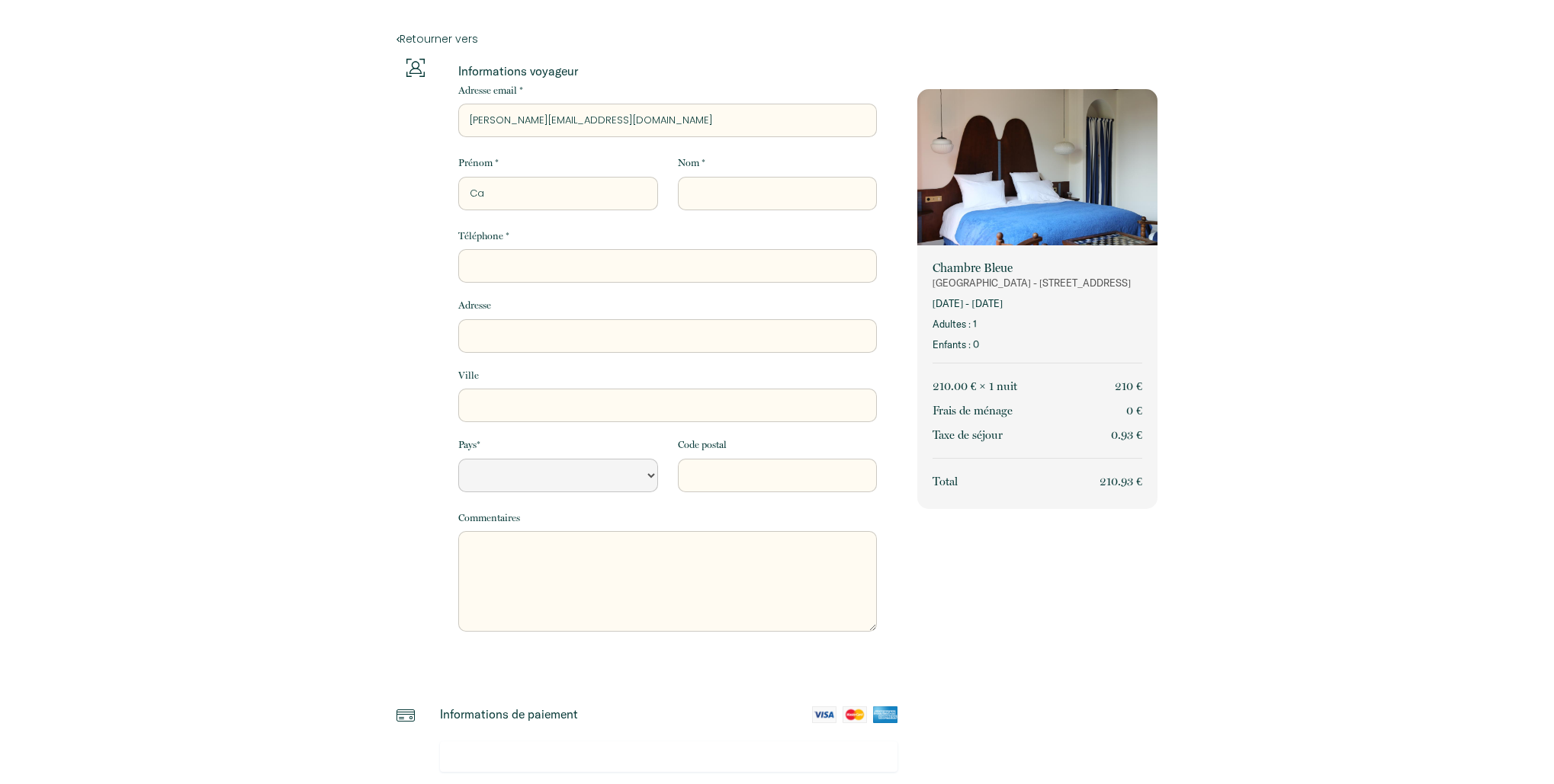
type input "Cam"
select select "Default select example"
type input "Cami"
select select "Default select example"
type input "Camil"
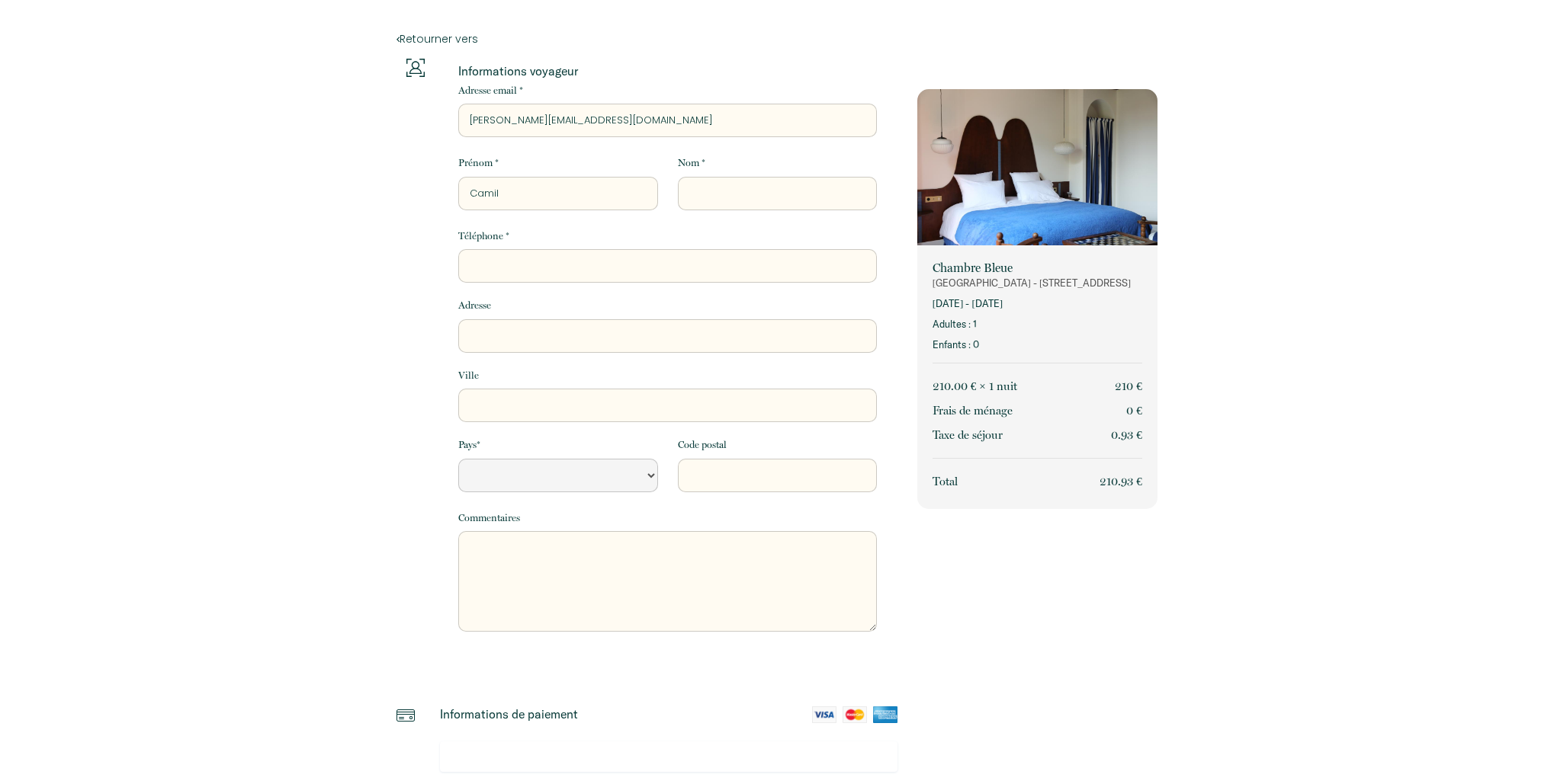
select select "Default select example"
type input "Camile"
select select "Default select example"
type input "Camil"
select select "Default select example"
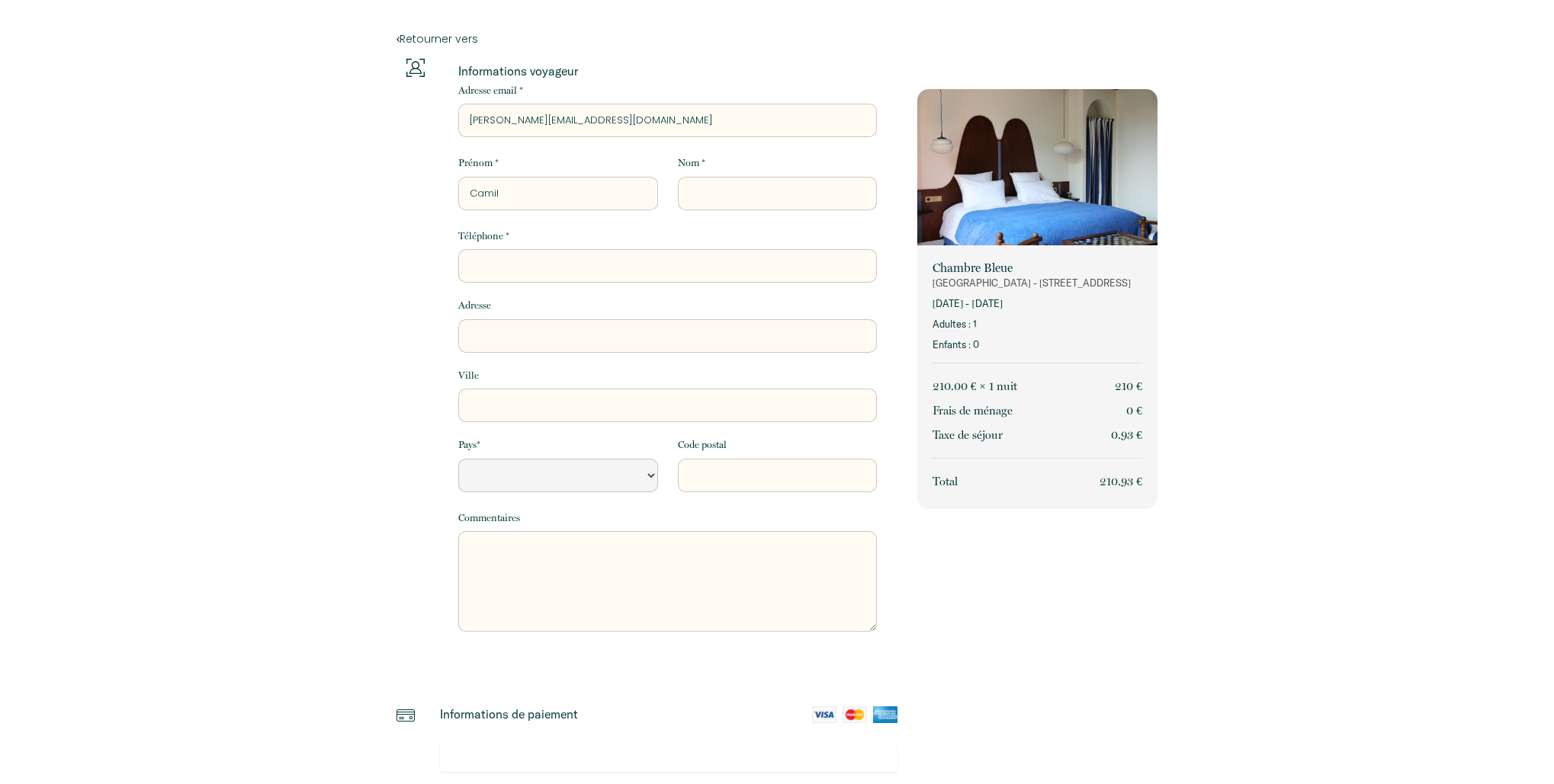
type input "Camill"
select select "Default select example"
type input "[PERSON_NAME]"
select select "Default select example"
type input "[PERSON_NAME]"
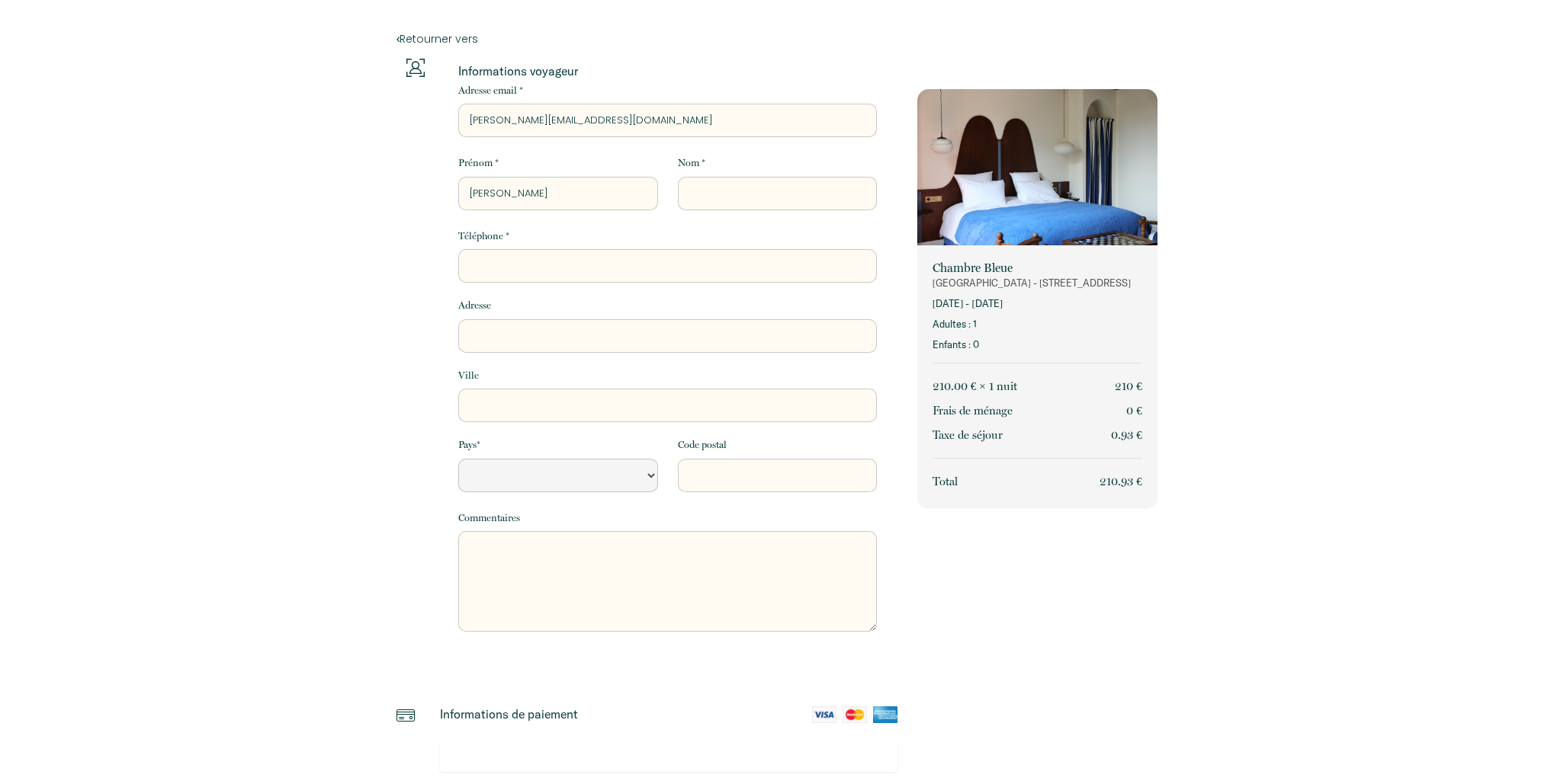
type input "V"
select select "Default select example"
type input "Vi"
select select "Default select example"
type input "Vic"
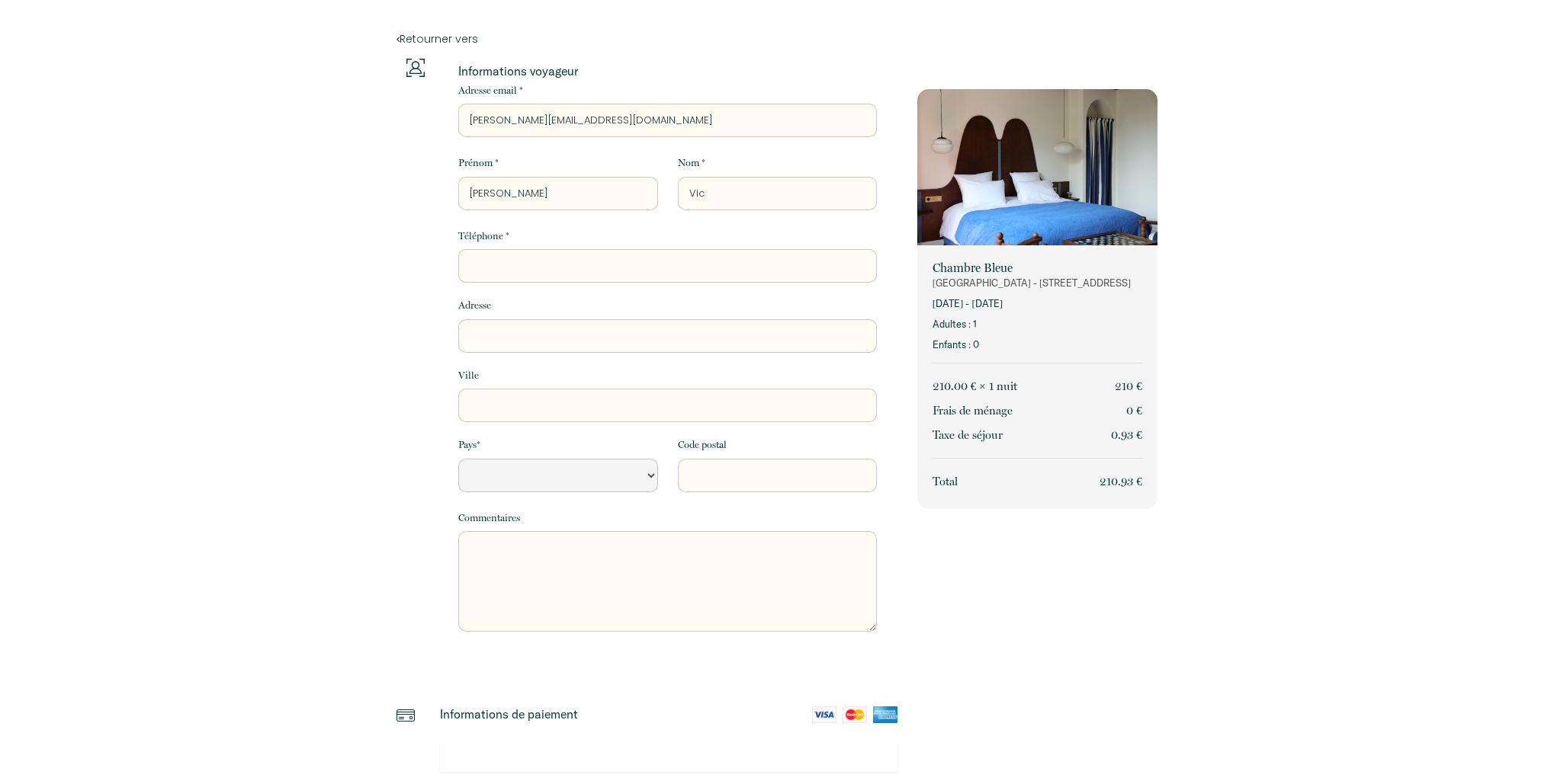
select select "Default select example"
type input "Vict"
select select "Default select example"
type input "Victo"
select select "Default select example"
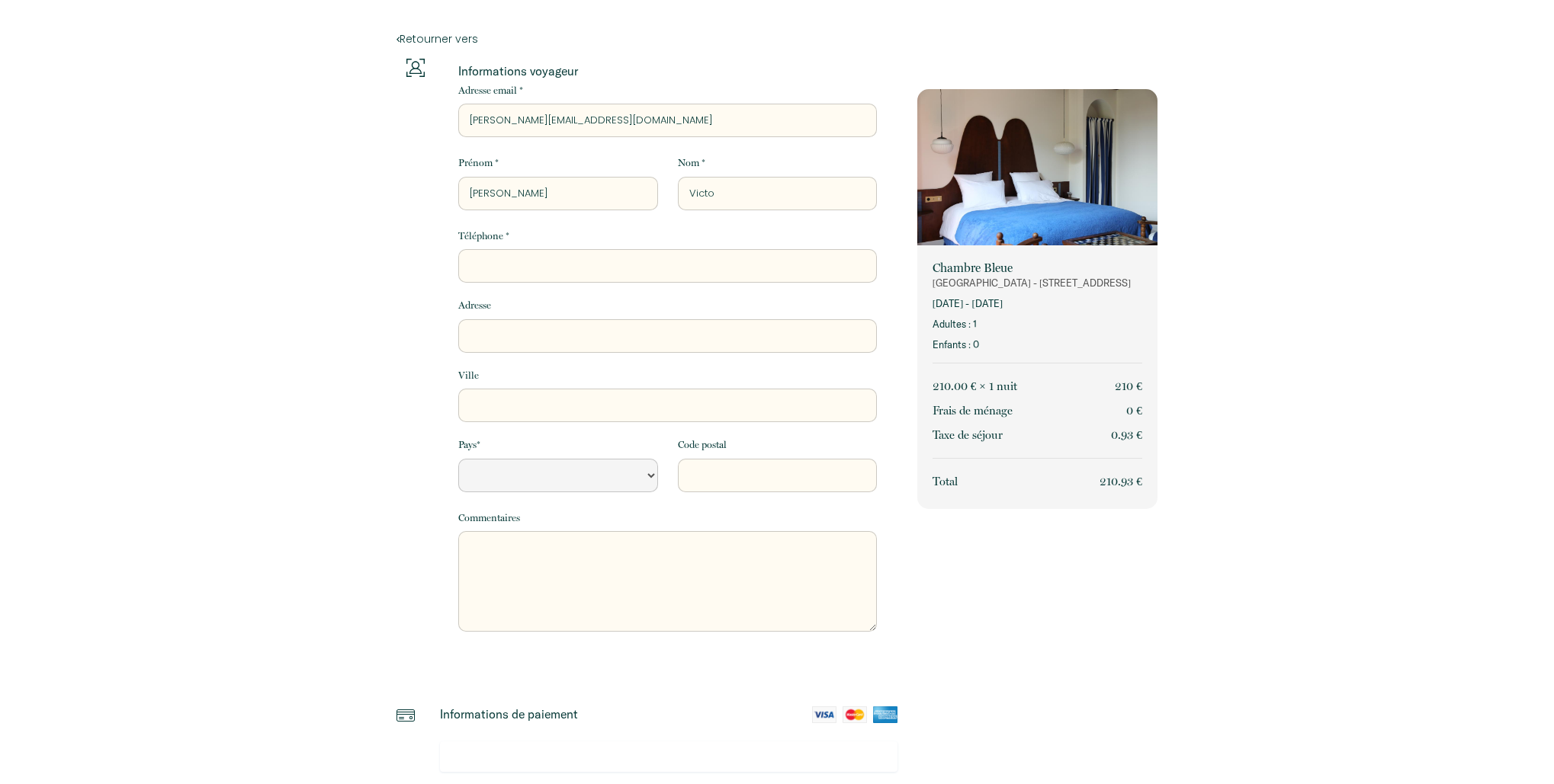
type input "Victor"
select select "Default select example"
type input "Victori"
select select "Default select example"
type input "Victorin"
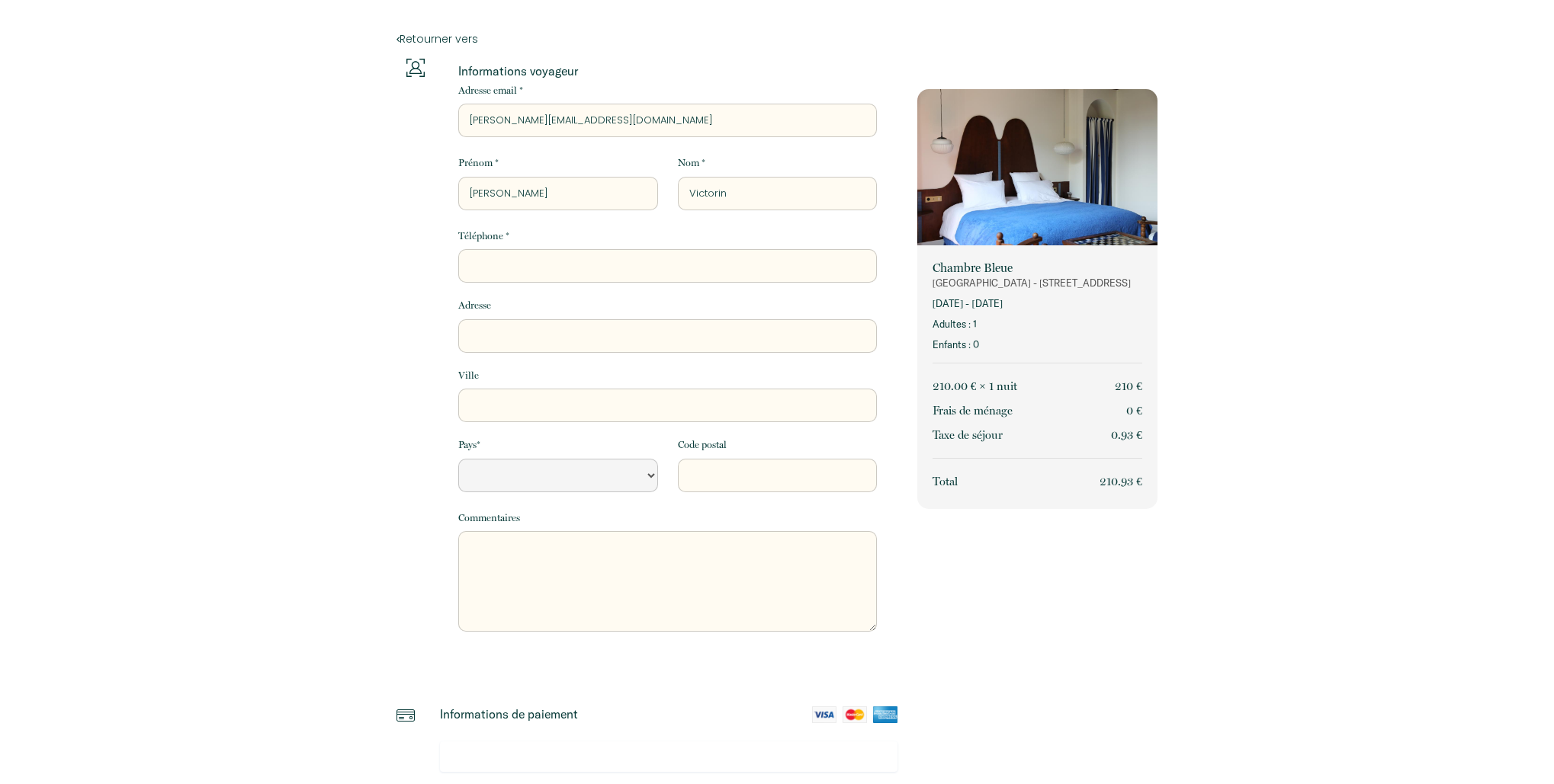
select select "Default select example"
type input "[PERSON_NAME]"
select select "Default select example"
type input "[PERSON_NAME]"
type input "0"
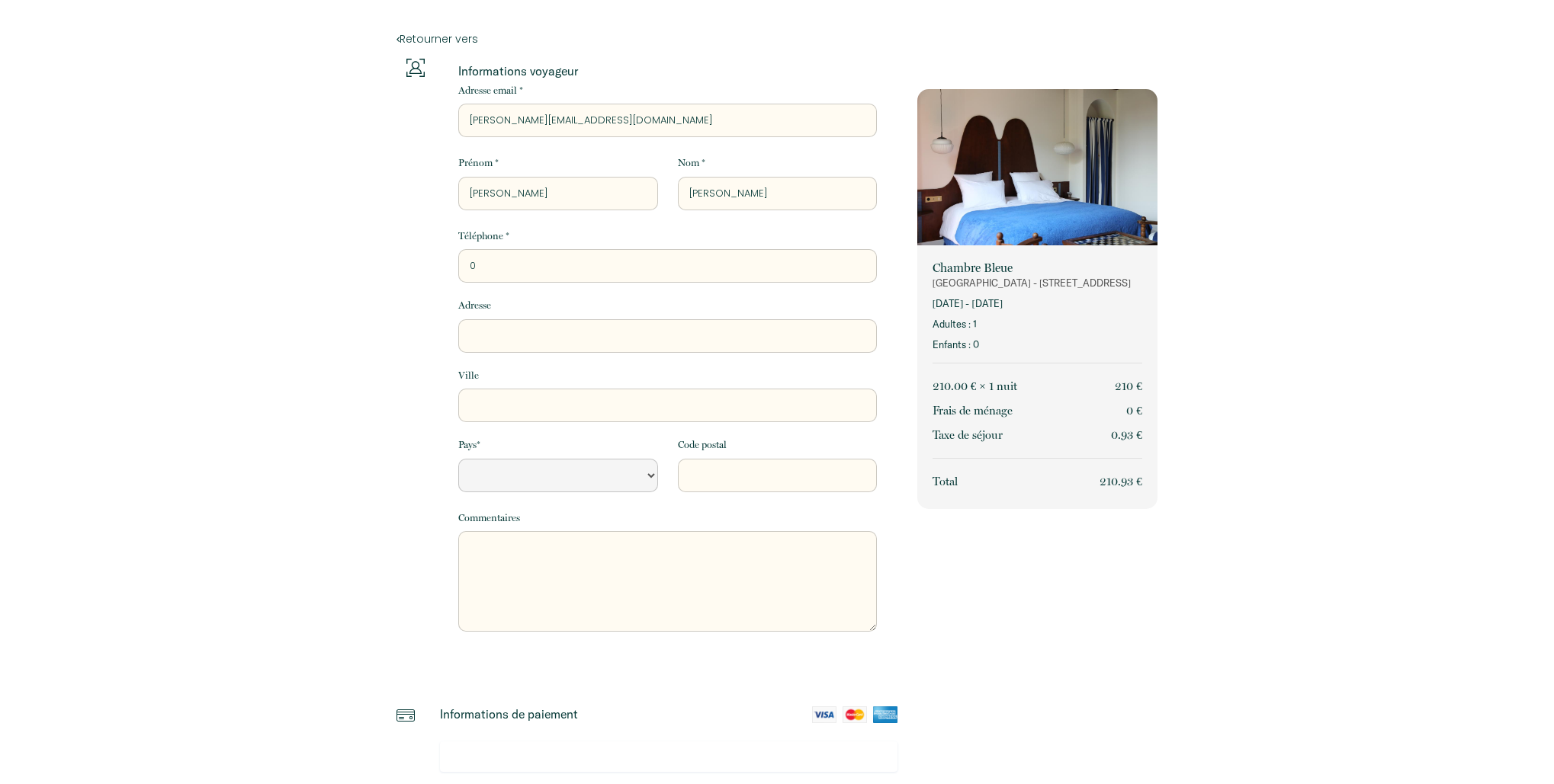
select select "Default select example"
type input "06"
select select "Default select example"
type input "067"
select select "Default select example"
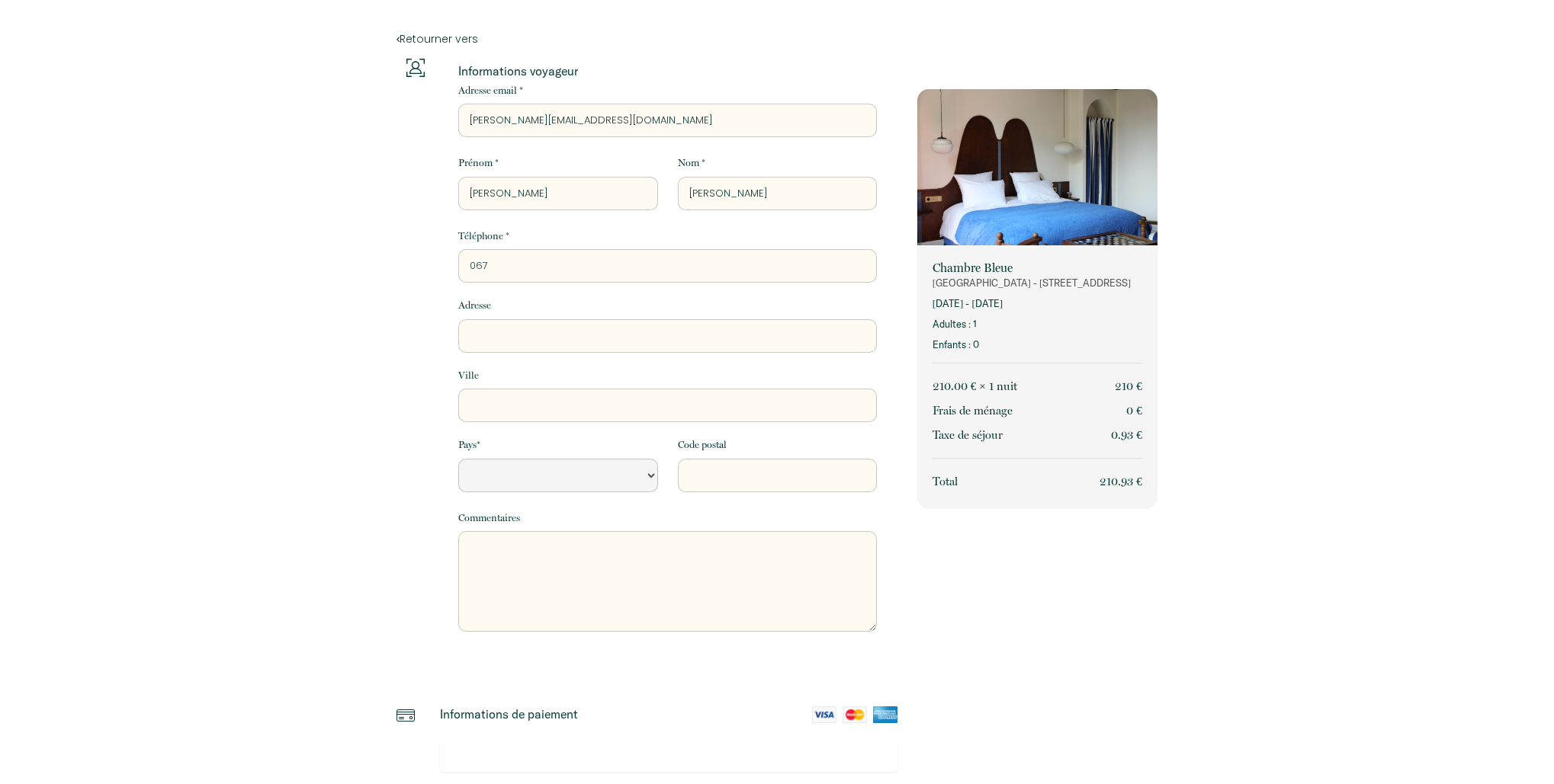
type input "0677"
select select "Default select example"
type input "06776"
select select "Default select example"
type input "067762"
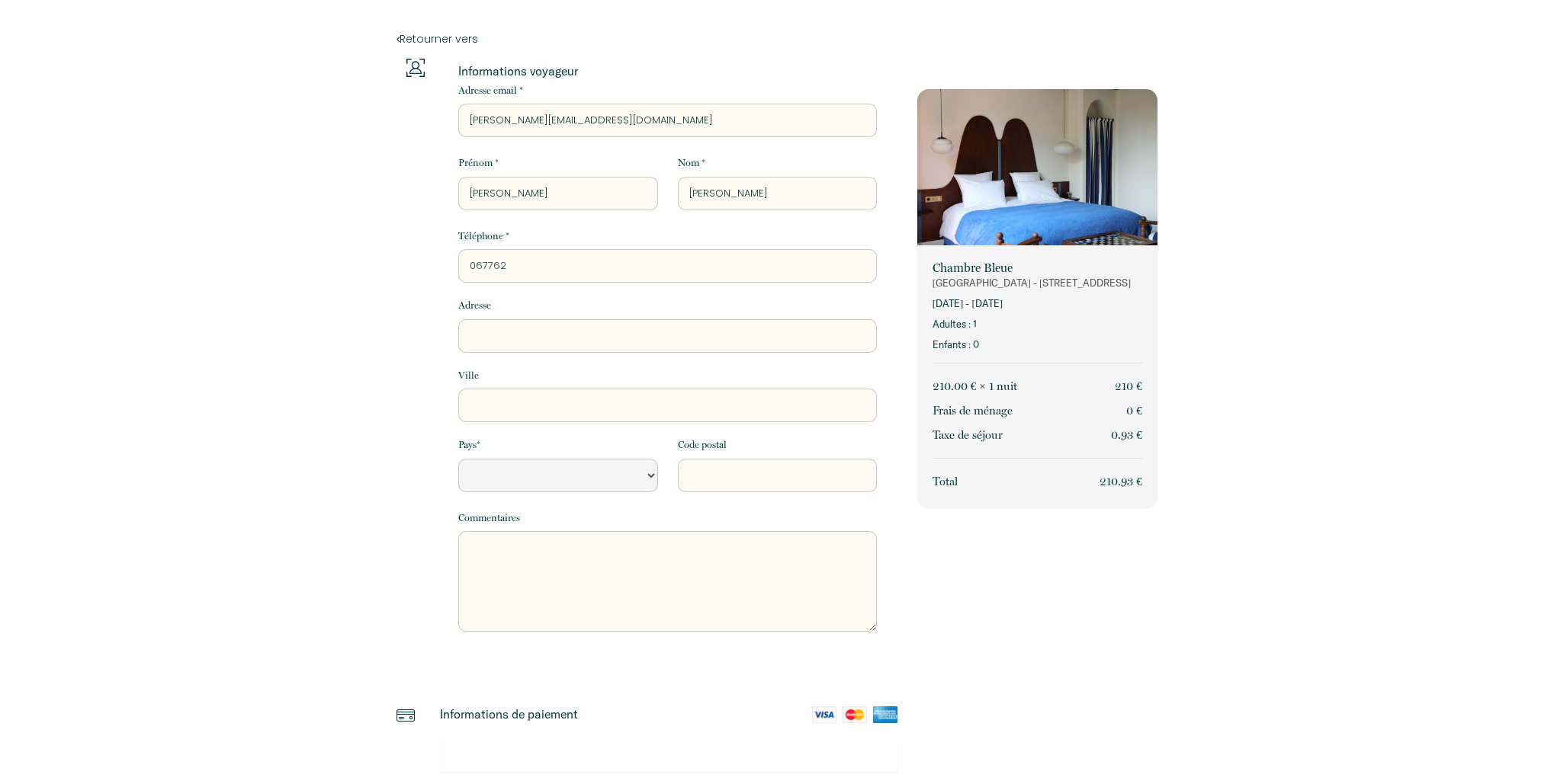
select select "Default select example"
type input "0677627"
select select "Default select example"
type input "06776274"
select select "Default select example"
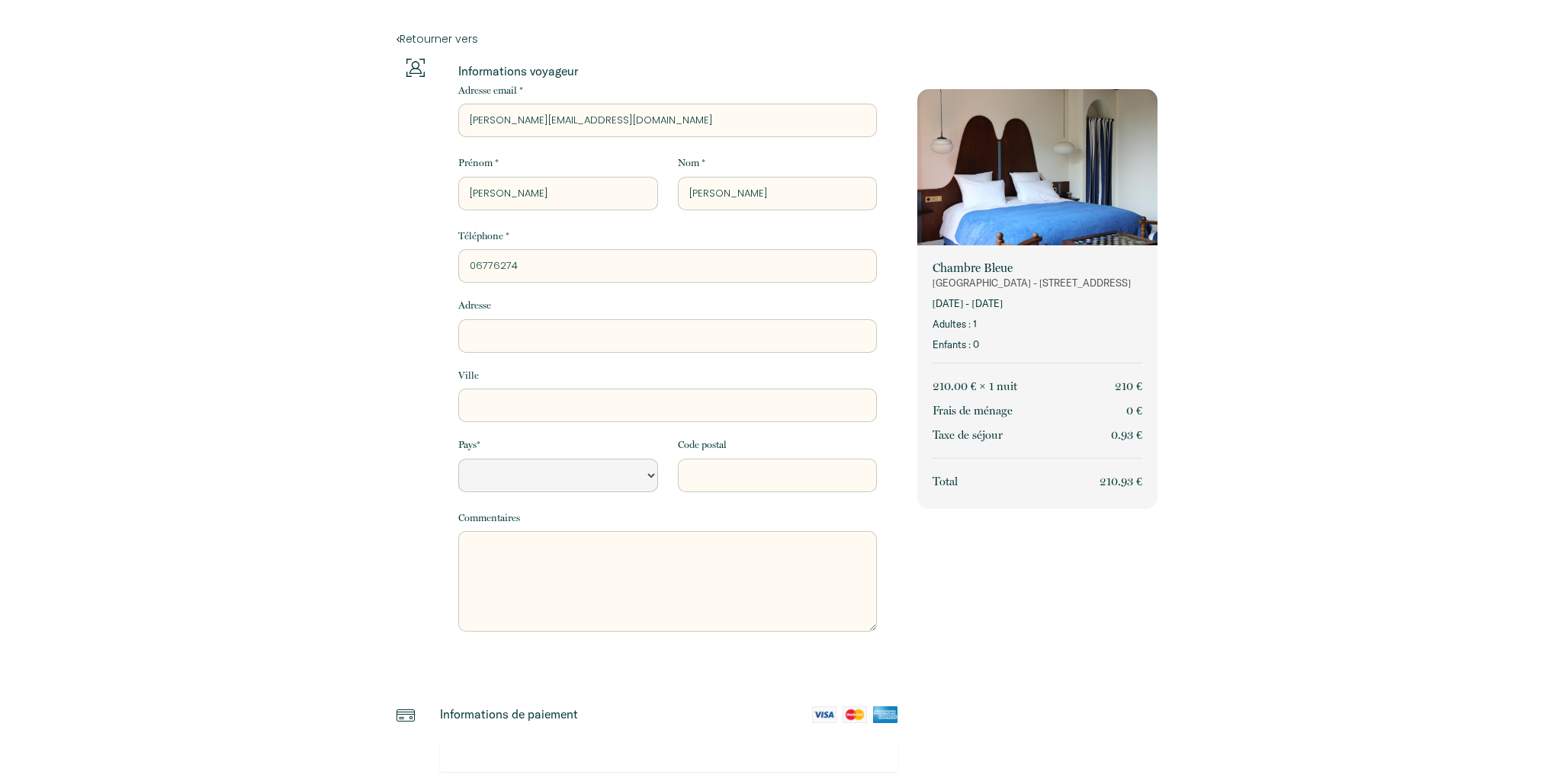
type input "067762740"
select select "Default select example"
type input "0677627403"
select select "Default select example"
type input "0677627403"
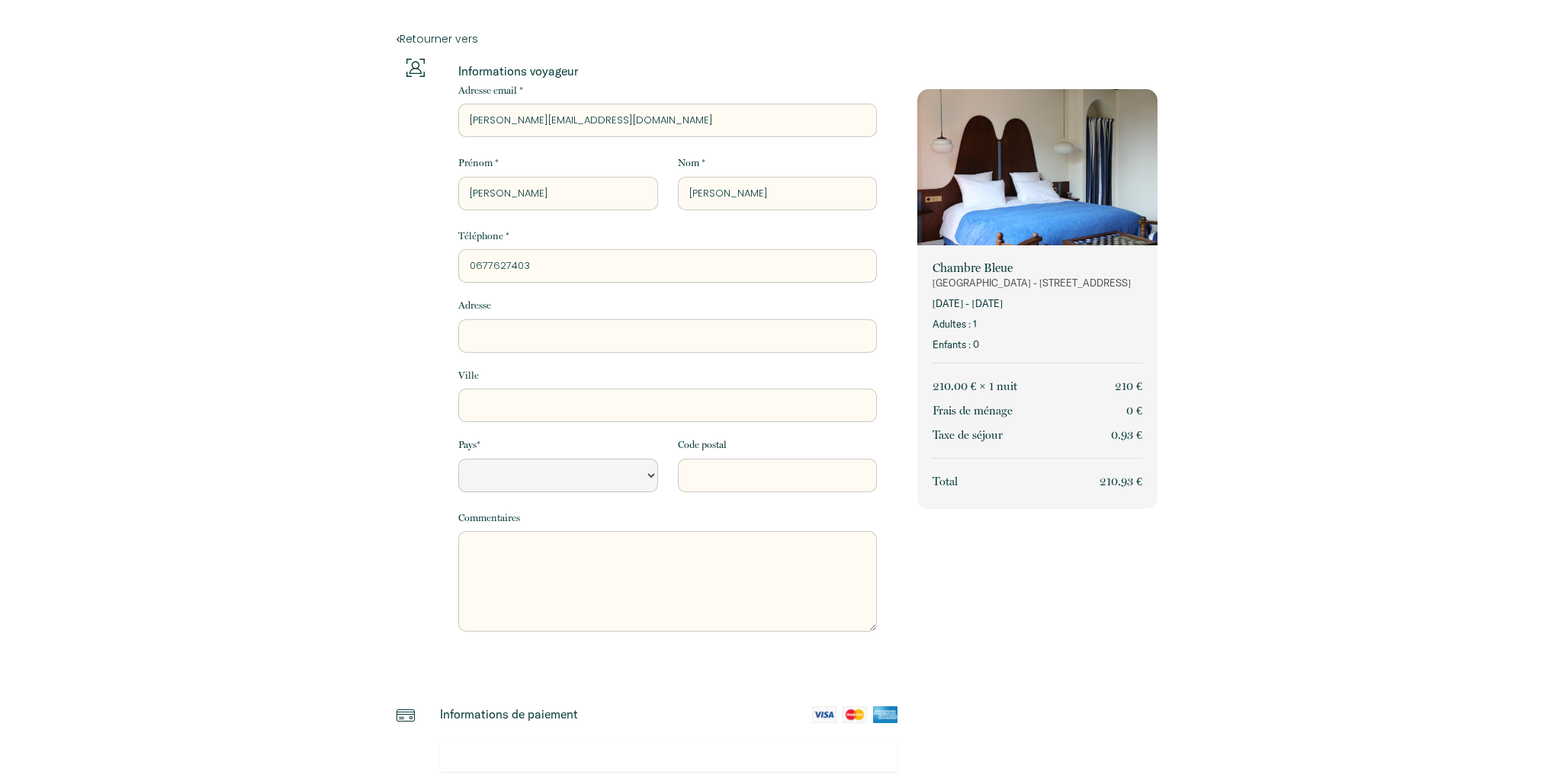
type input "2"
select select "Default select example"
type input "23"
select select "Default select example"
type input "231"
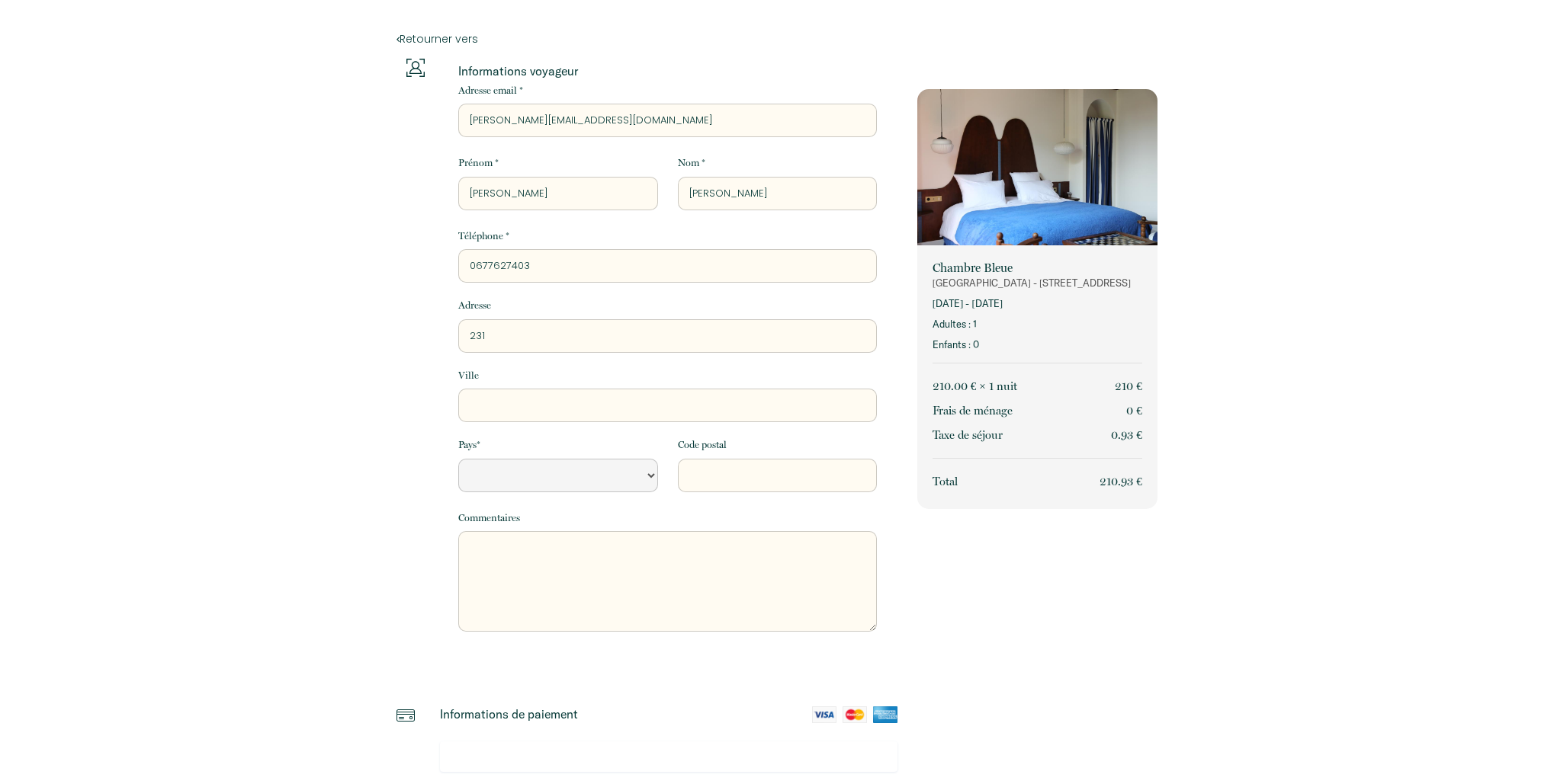
select select "Default select example"
type input "231"
select select "Default select example"
type input "231 r"
select select "Default select example"
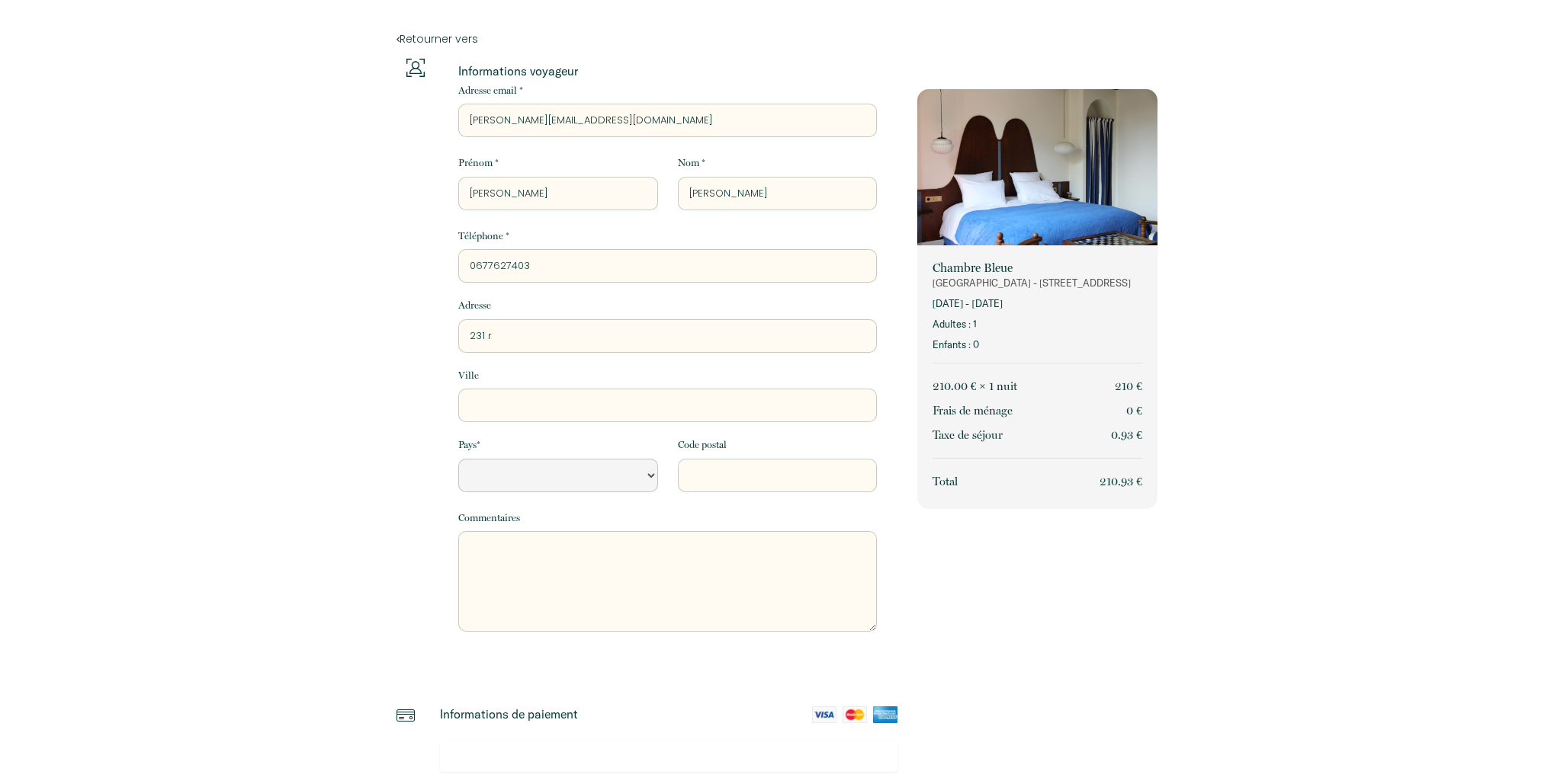
type input "231 ru"
select select "Default select example"
type input "[GEOGRAPHIC_DATA]"
select select "Default select example"
type input "[GEOGRAPHIC_DATA]"
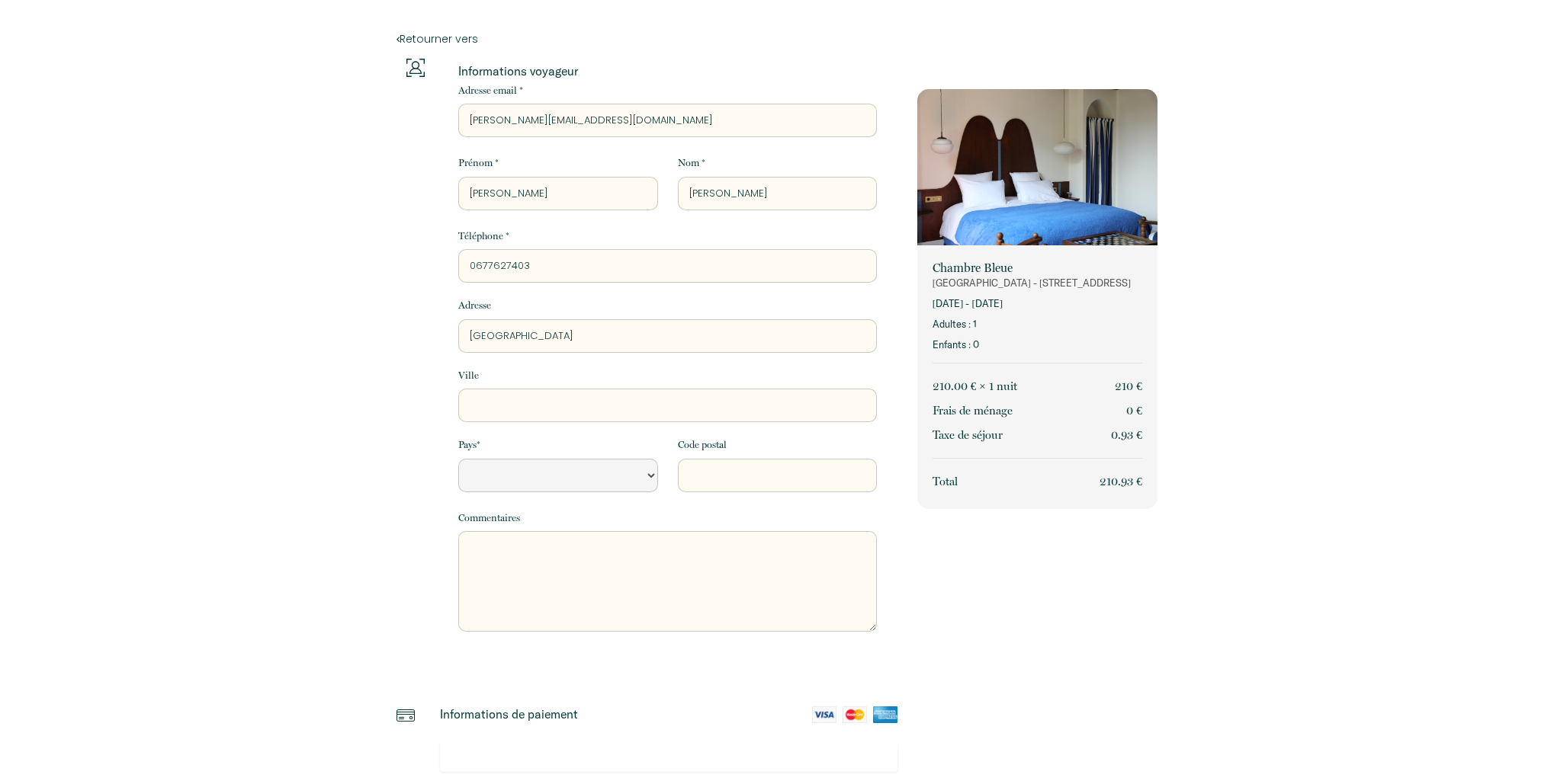
select select "Default select example"
type input "[STREET_ADDRESS]"
select select "Default select example"
type input "[STREET_ADDRESS]"
select select "Default select example"
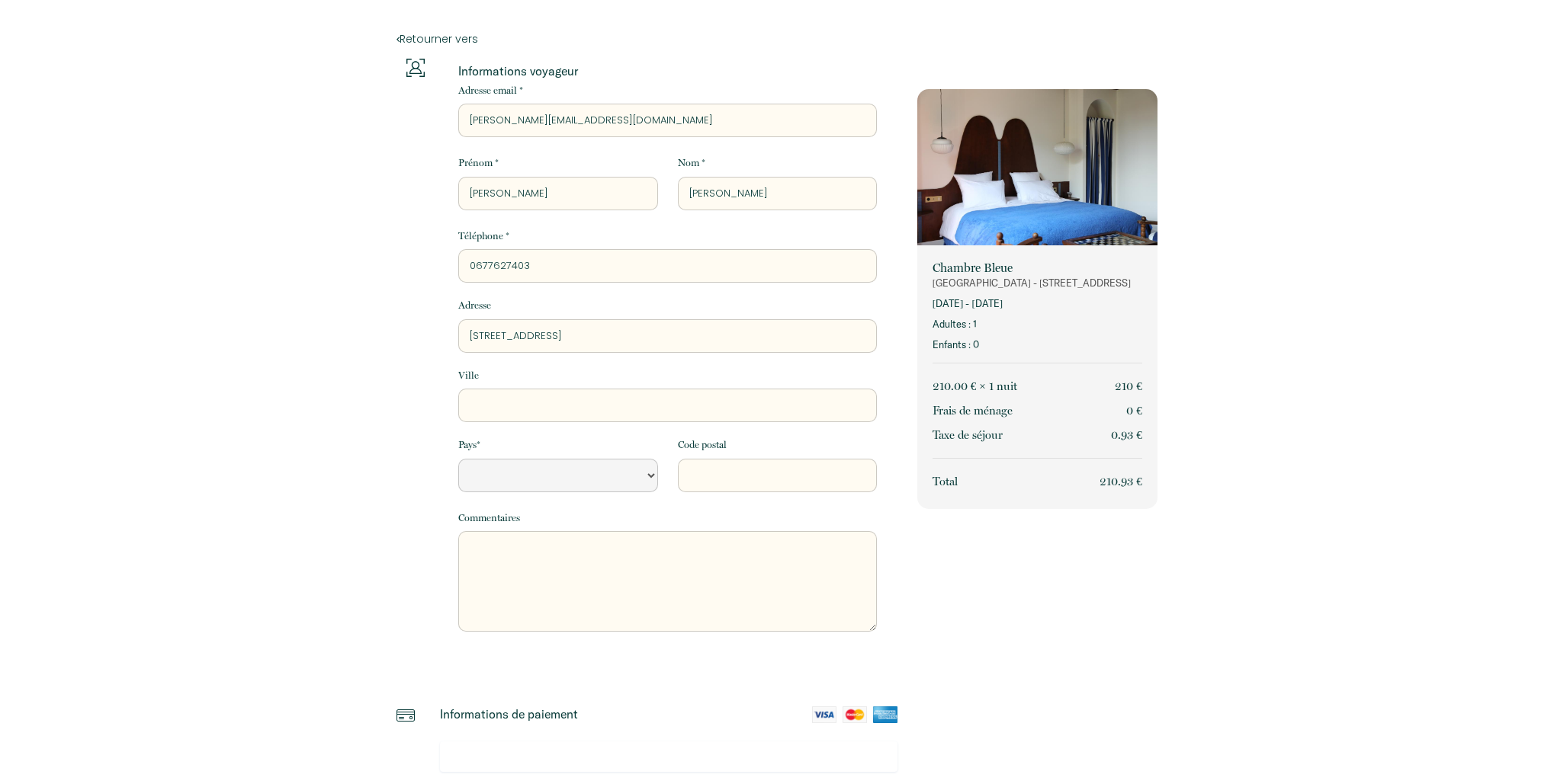
type input "[STREET_ADDRESS]"
select select "Default select example"
type input "[STREET_ADDRESS]"
select select "Default select example"
type input "[STREET_ADDRESS]"
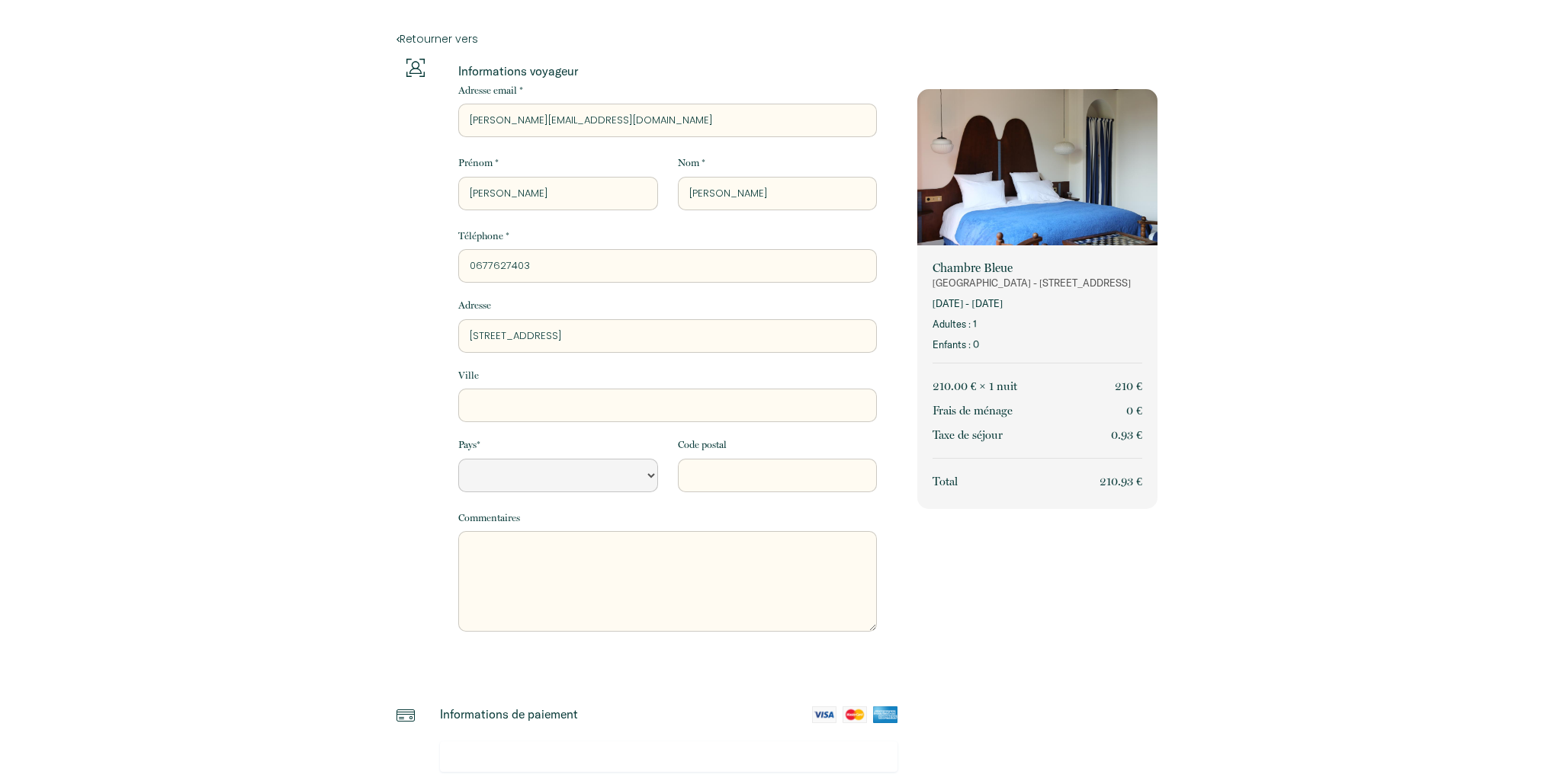
select select "Default select example"
type input "[STREET_ADDRESS]"
select select "Default select example"
type input "[STREET_ADDRESS]"
select select "Default select example"
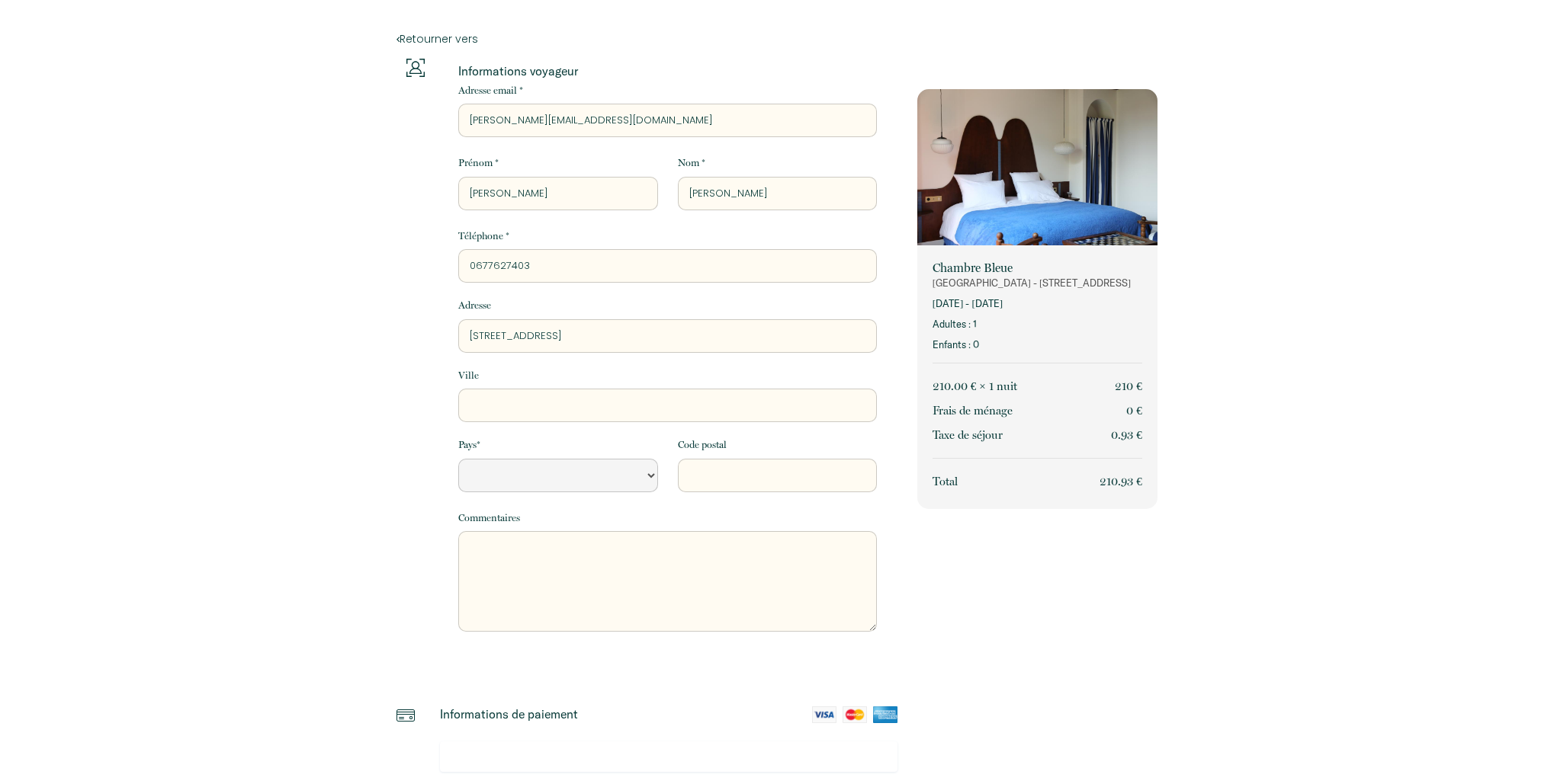
type input "[STREET_ADDRESS]"
select select "Default select example"
type input "[STREET_ADDRESS]"
select select "Default select example"
type input "[STREET_ADDRESS]"
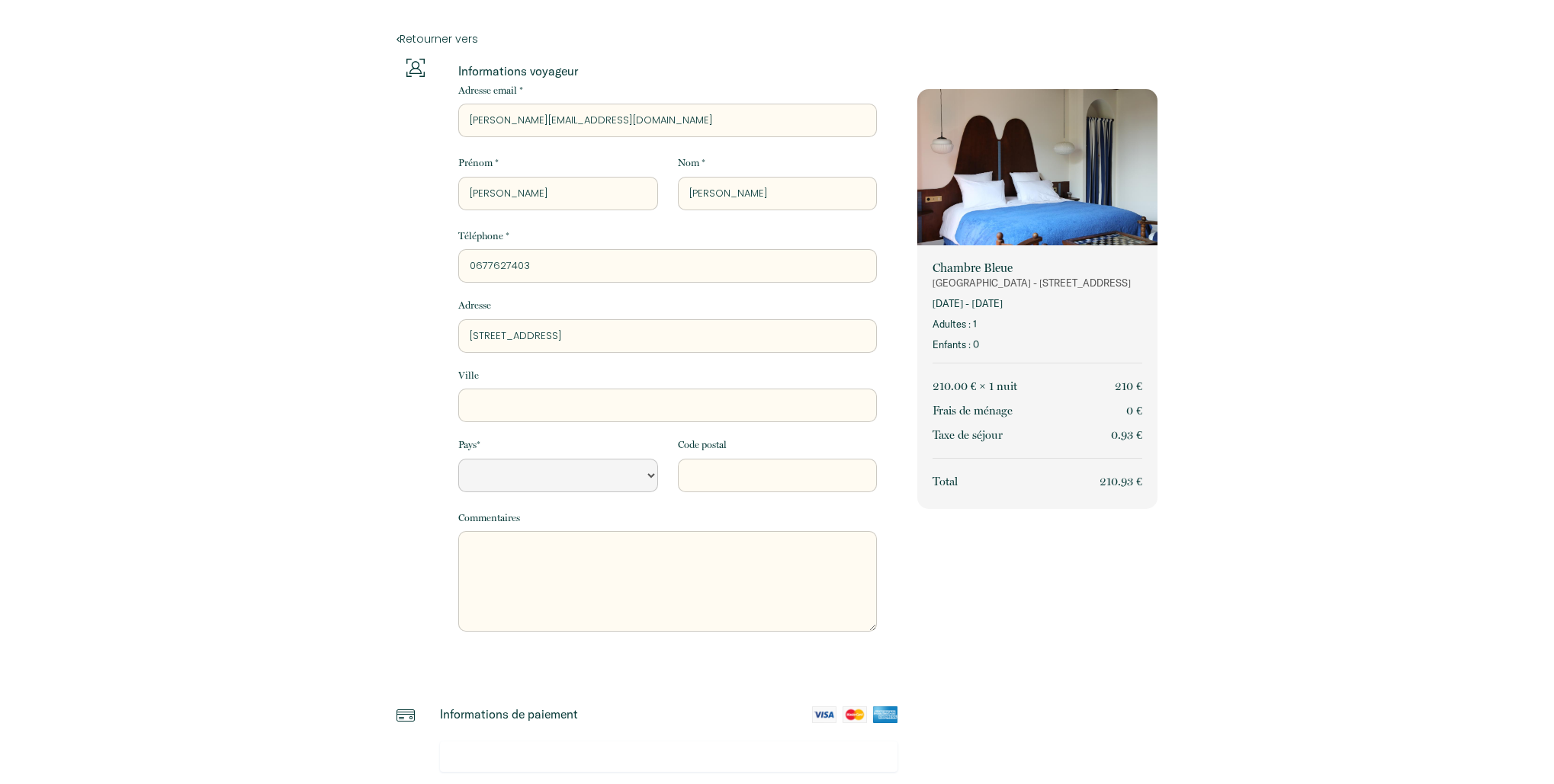
select select "Default select example"
type input "[STREET_ADDRESS]"
select select "Default select example"
type input "[STREET_ADDRESS]"
select select "Default select example"
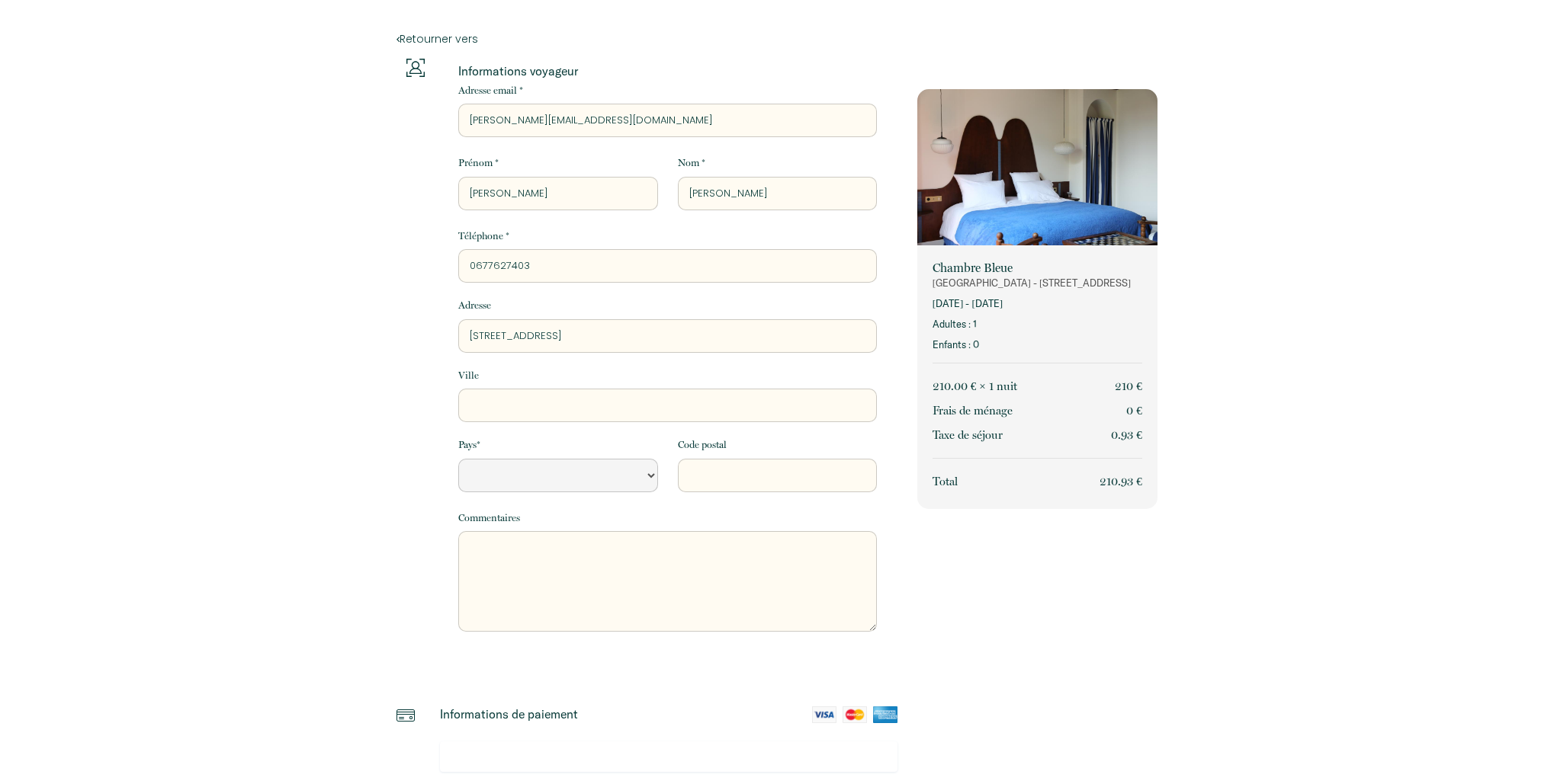
type input "[STREET_ADDRESS]"
type input "P"
select select "Default select example"
type input "Pa"
select select "Default select example"
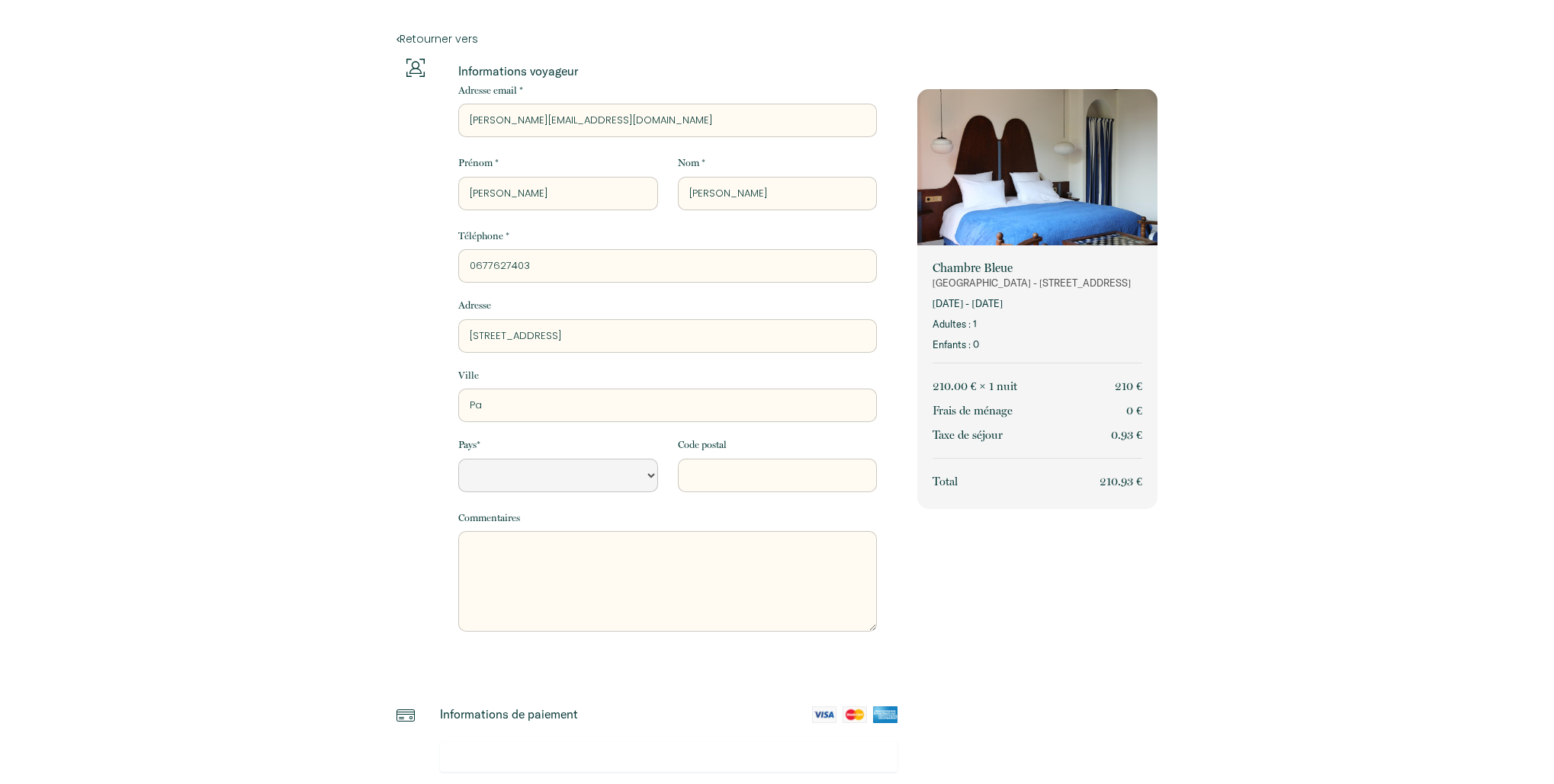
type input "Par"
select select "Default select example"
type input "Pari"
select select "Default select example"
type input "[GEOGRAPHIC_DATA]"
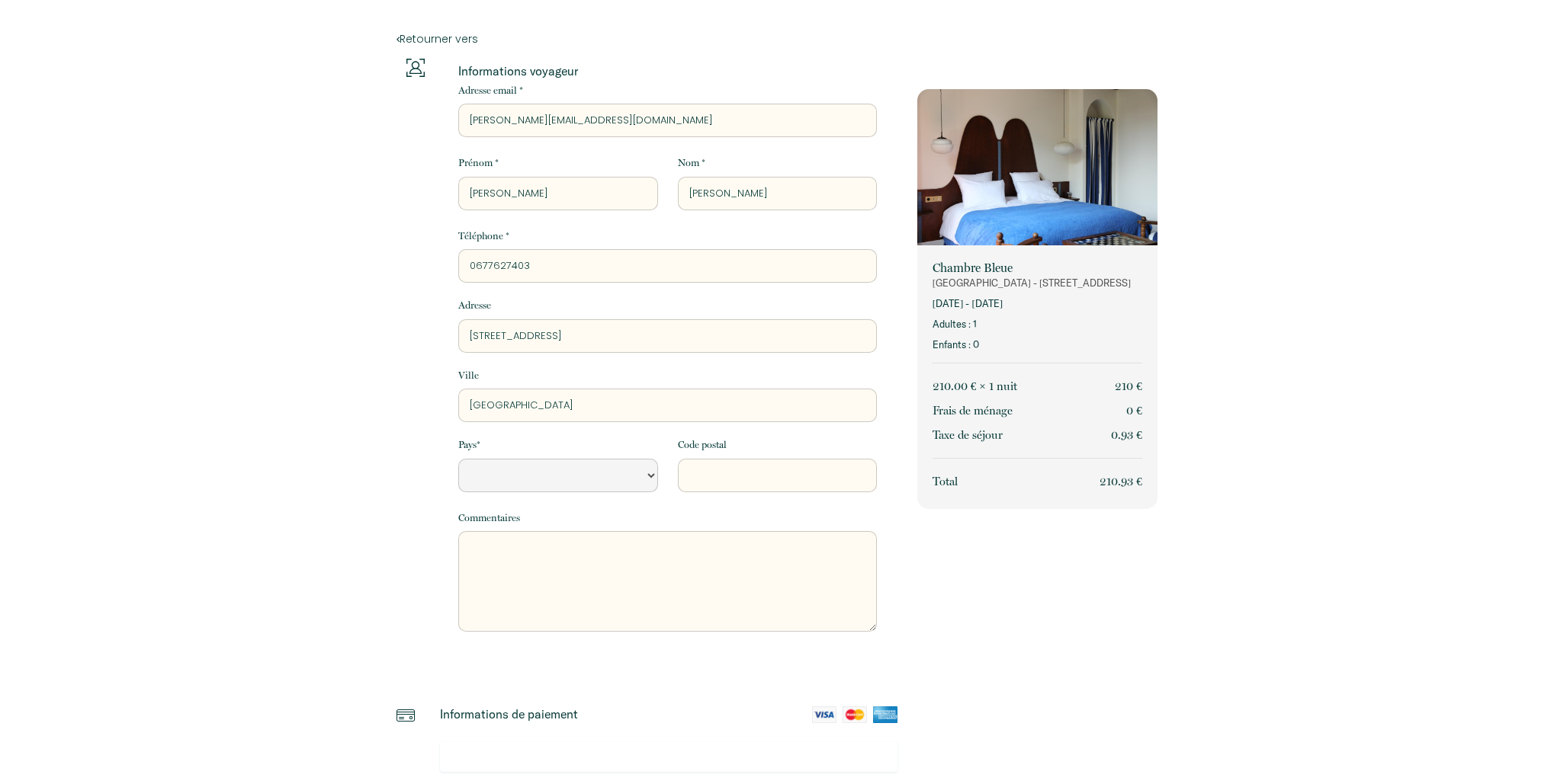
select select "Default select example"
type input "[GEOGRAPHIC_DATA]"
click at [572, 481] on select "[GEOGRAPHIC_DATA] [GEOGRAPHIC_DATA] [GEOGRAPHIC_DATA] [GEOGRAPHIC_DATA] [GEOGRA…" at bounding box center [558, 475] width 199 height 34
select select "FR"
click at [459, 459] on select "[GEOGRAPHIC_DATA] [GEOGRAPHIC_DATA] [GEOGRAPHIC_DATA] [GEOGRAPHIC_DATA] [GEOGRA…" at bounding box center [558, 475] width 199 height 34
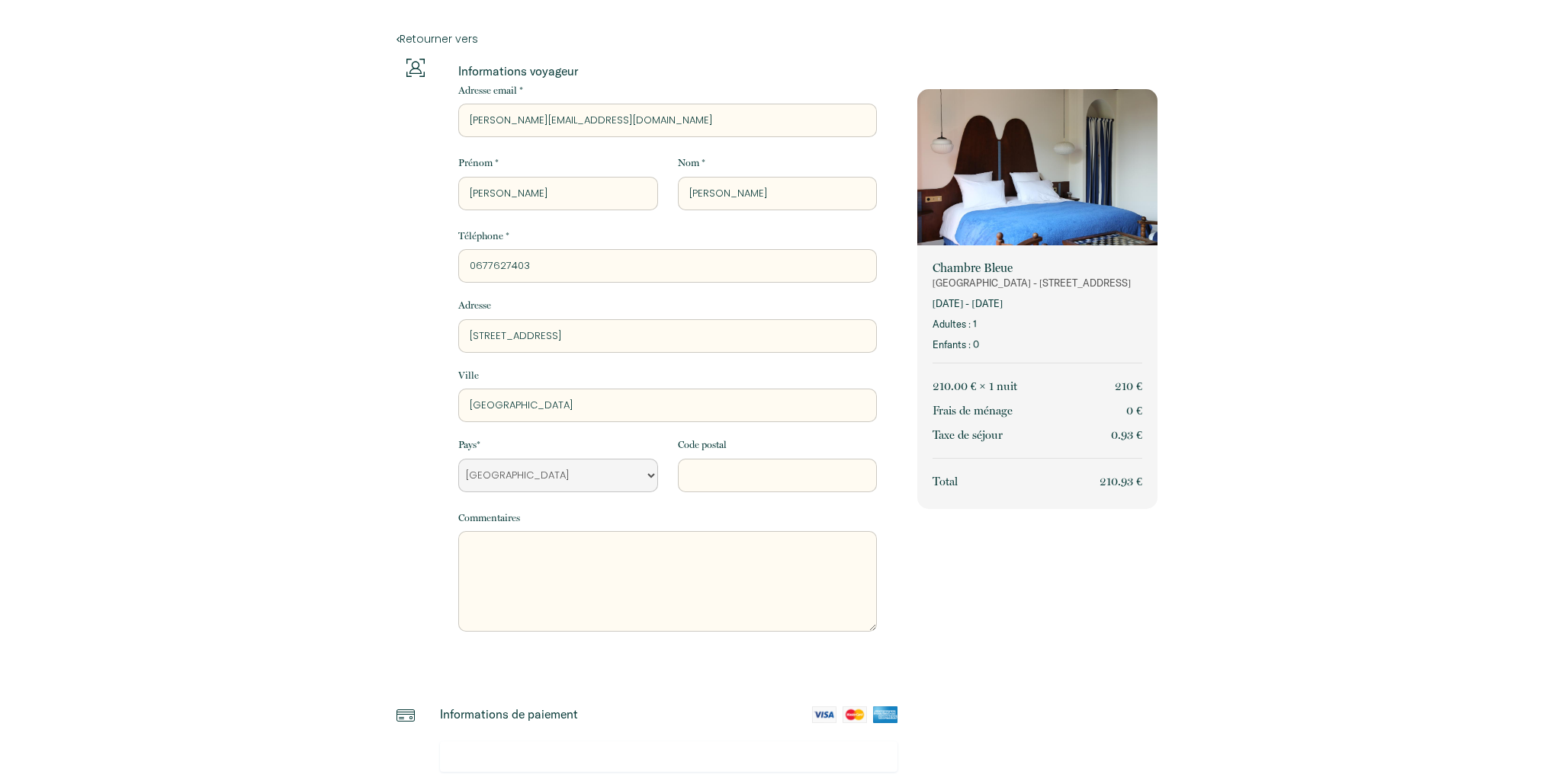
click at [743, 473] on input "Code postal" at bounding box center [777, 475] width 199 height 34
type input "75001"
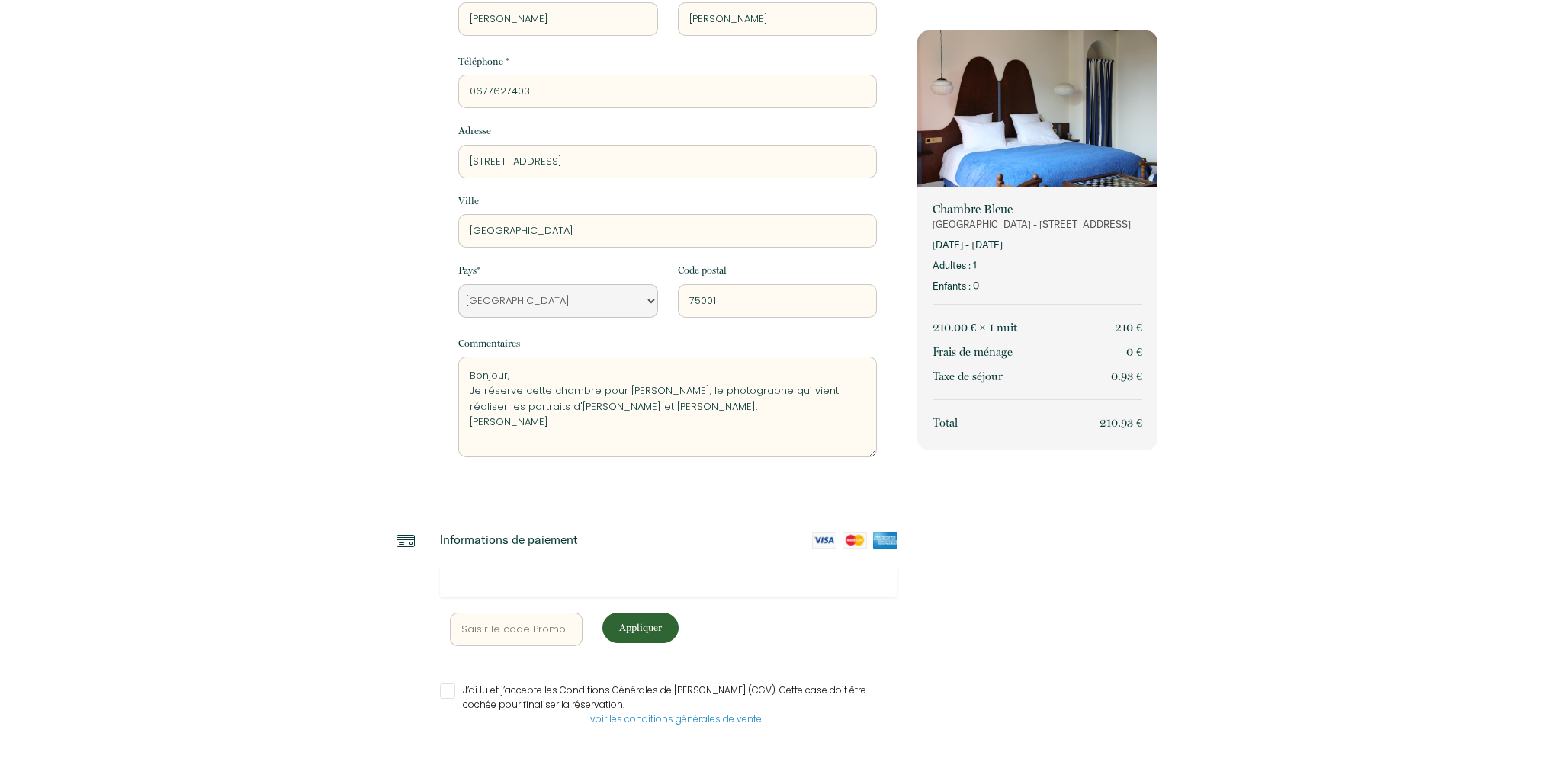
scroll to position [184, 0]
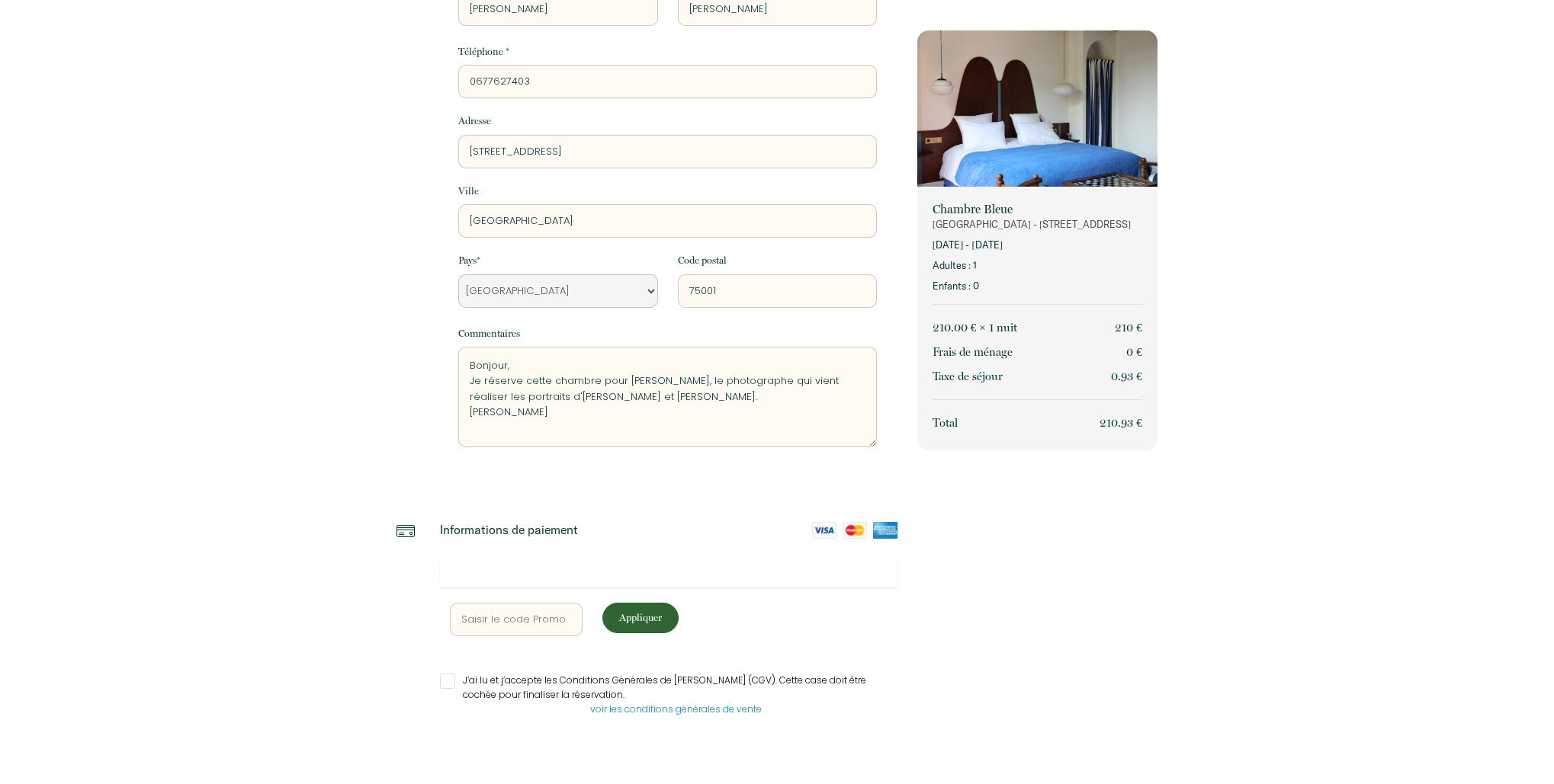
type textarea "Bonjour, Je réserve cette chambre pour Guillaume Blot, le photographe qui vient…"
click at [448, 681] on input "J’ai lu et j’accepte les Conditions Générales de [PERSON_NAME] (CGV). Cette cas…" at bounding box center [669, 681] width 458 height 15
checkbox input "true"
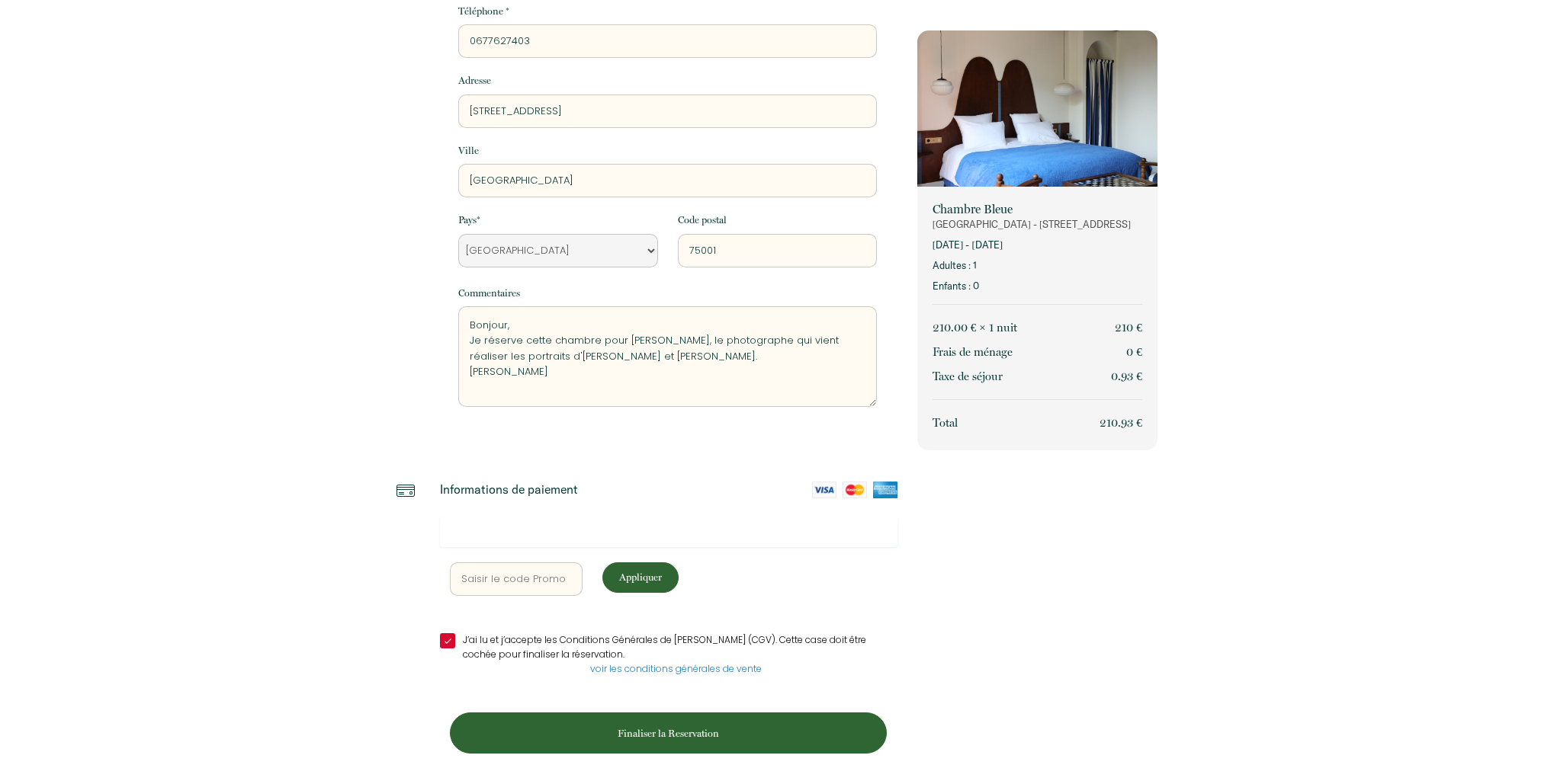
click at [665, 728] on p "Finaliser la Reservation" at bounding box center [668, 733] width 426 height 14
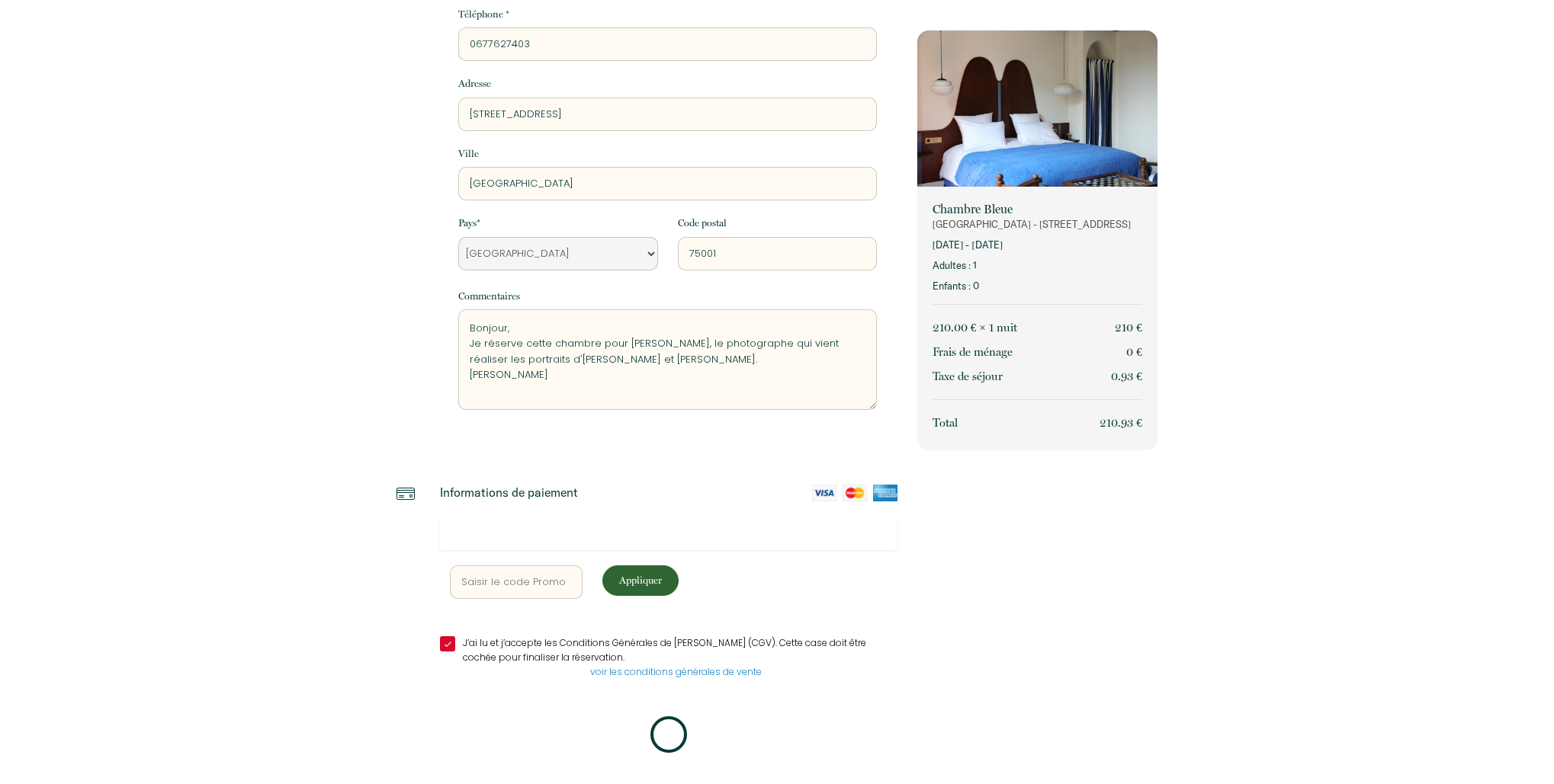
scroll to position [0, 0]
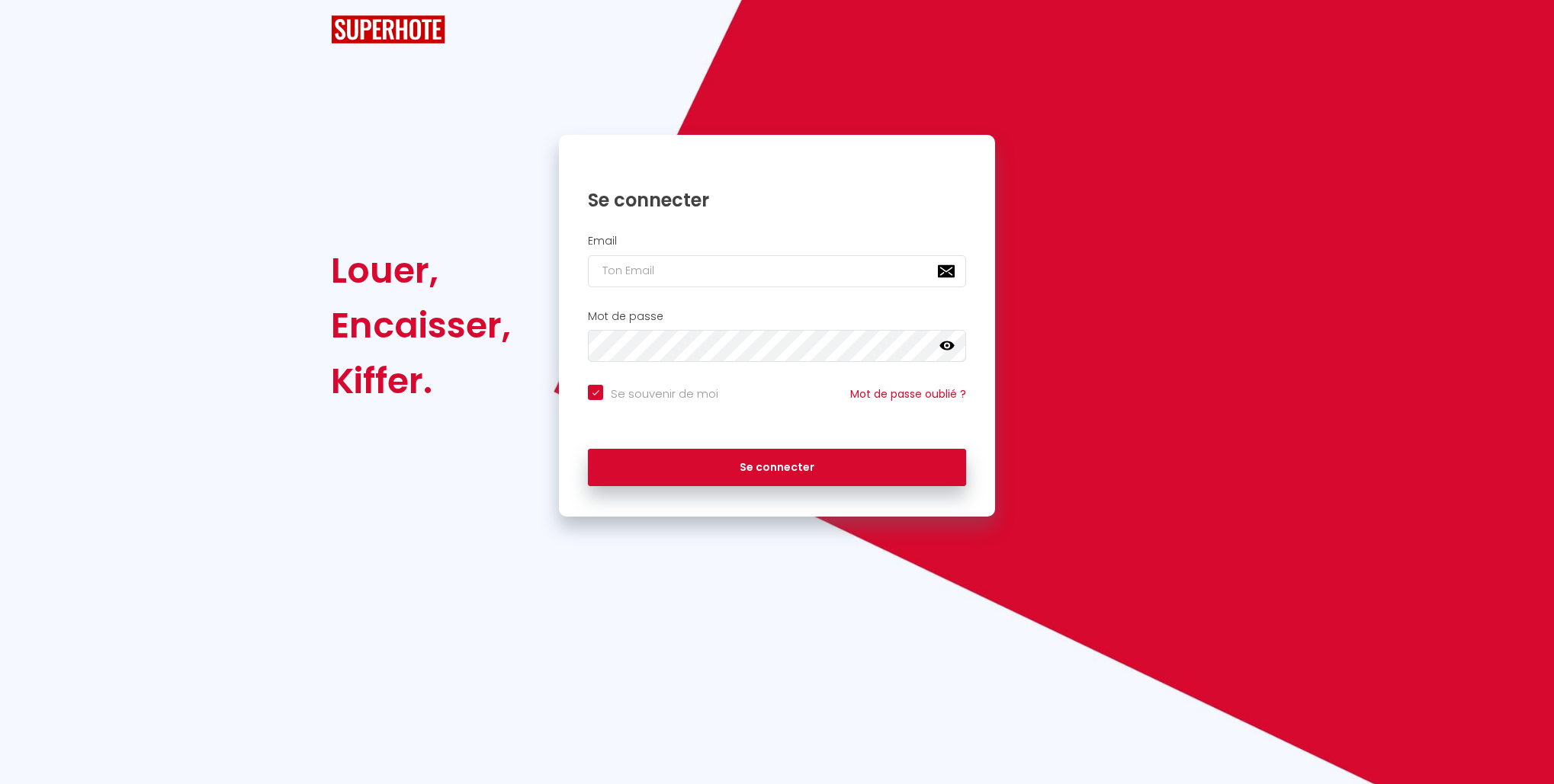
checkbox input "true"
